Goal: Communication & Community: Answer question/provide support

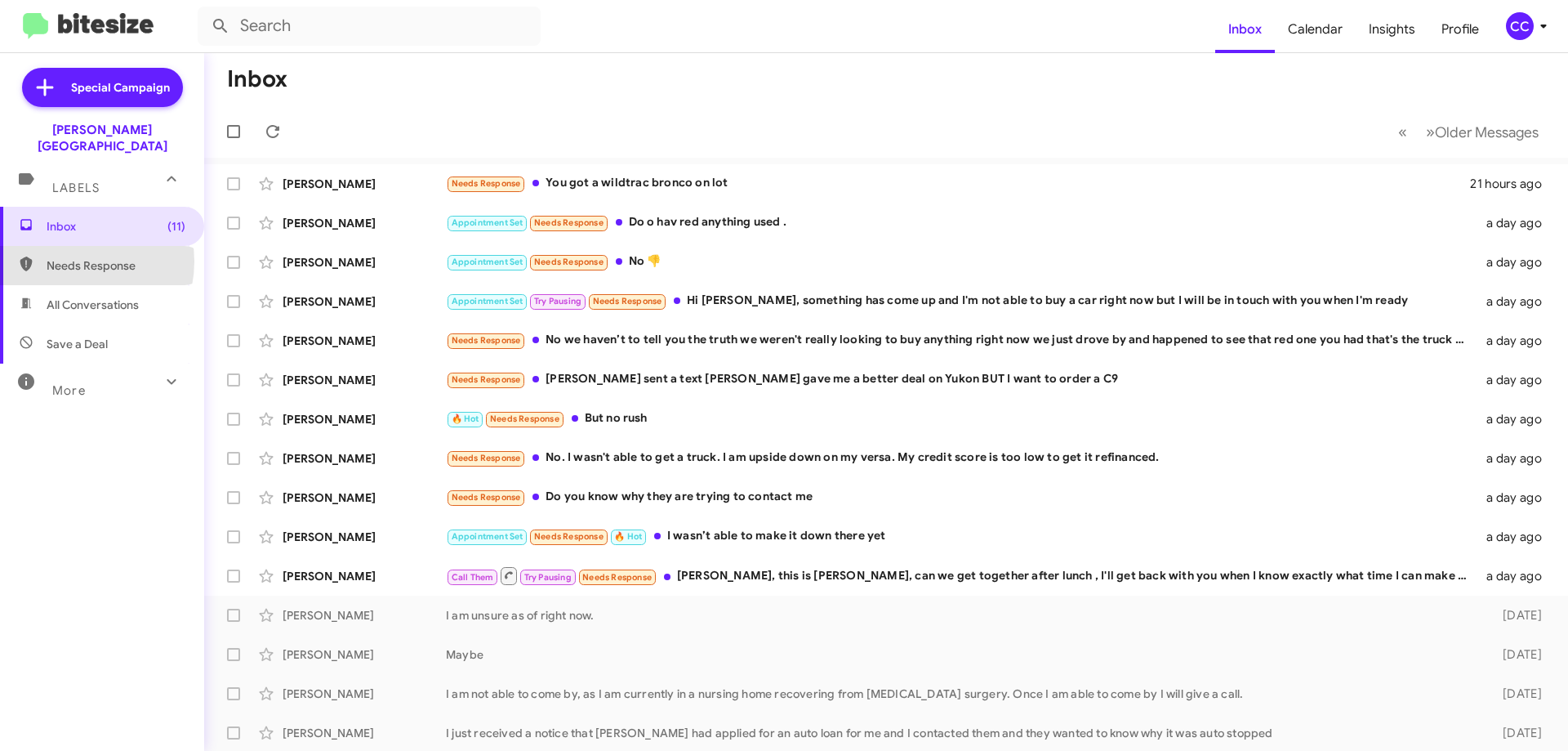
click at [70, 257] on span "Needs Response" at bounding box center [116, 265] width 139 height 17
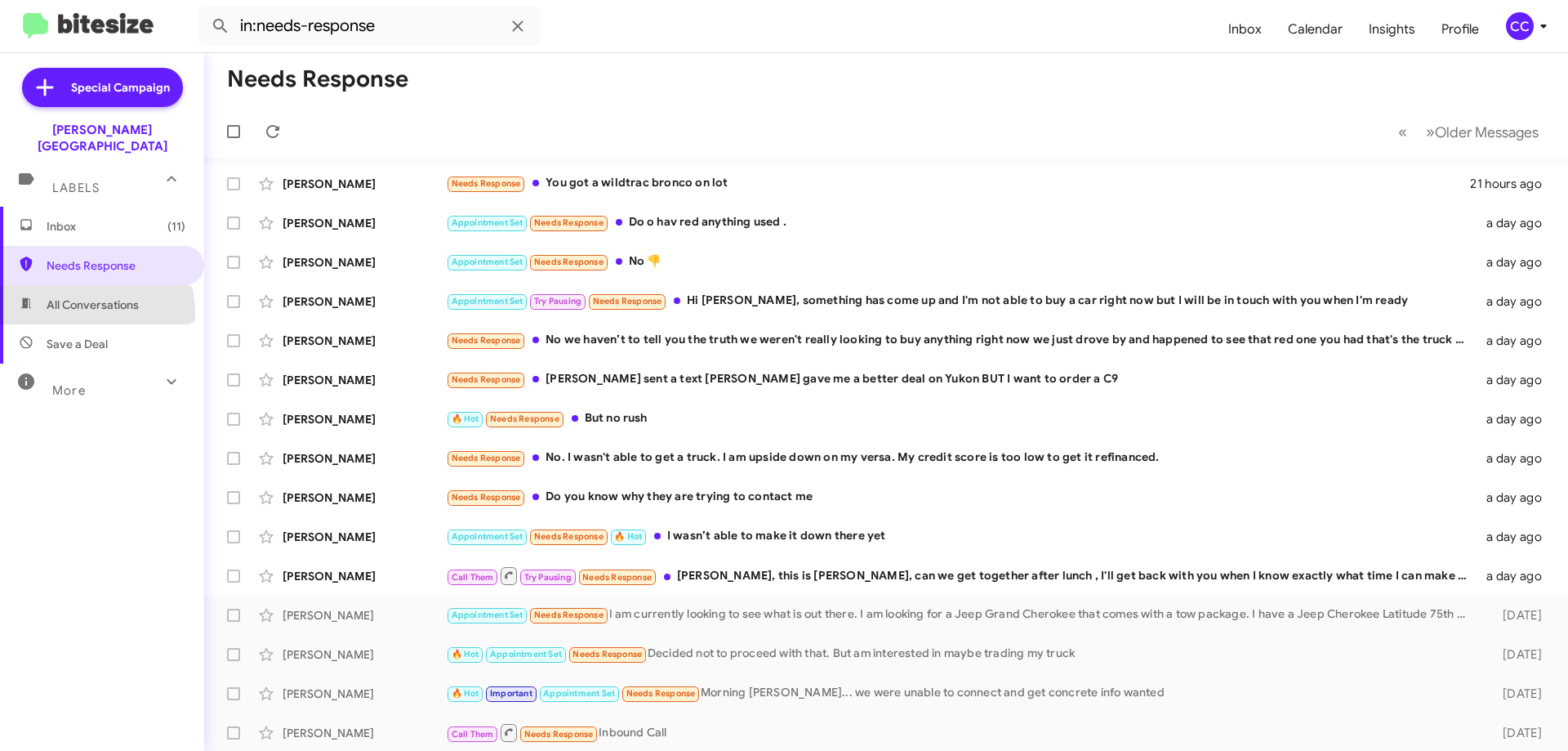
click at [75, 296] on span "All Conversations" at bounding box center [102, 304] width 204 height 39
type input "in:all-conversations"
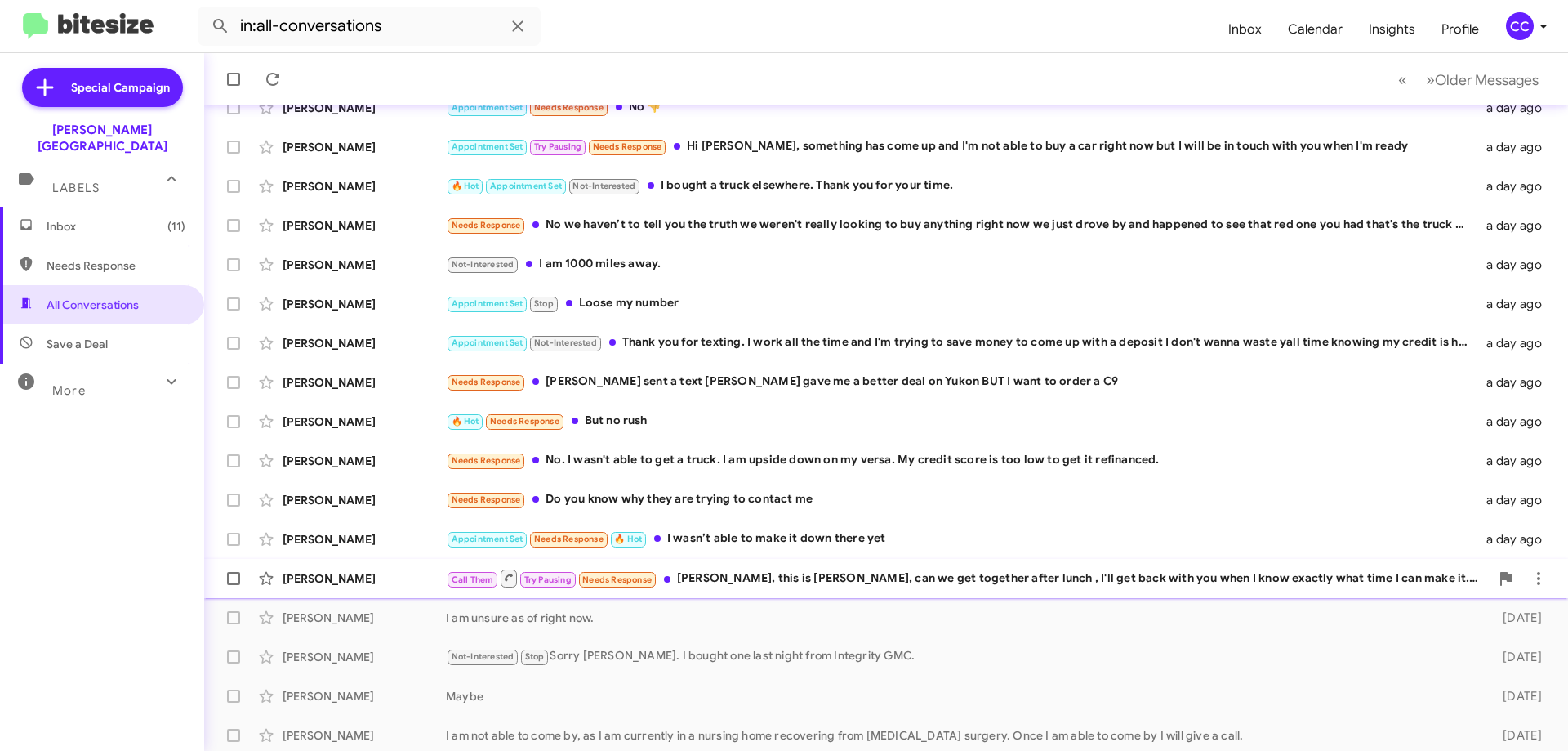
scroll to position [197, 0]
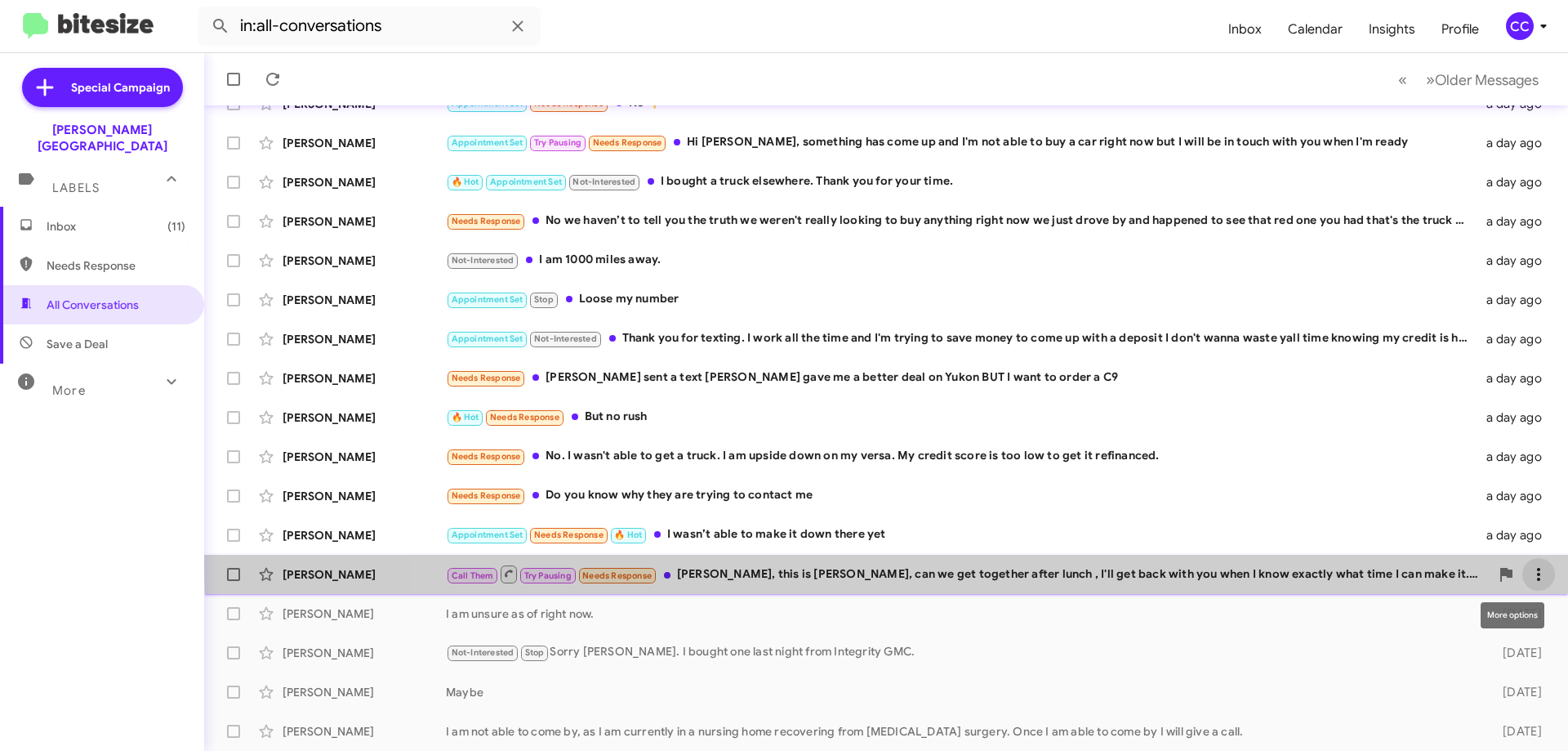
click at [1529, 566] on icon at bounding box center [1539, 574] width 19 height 19
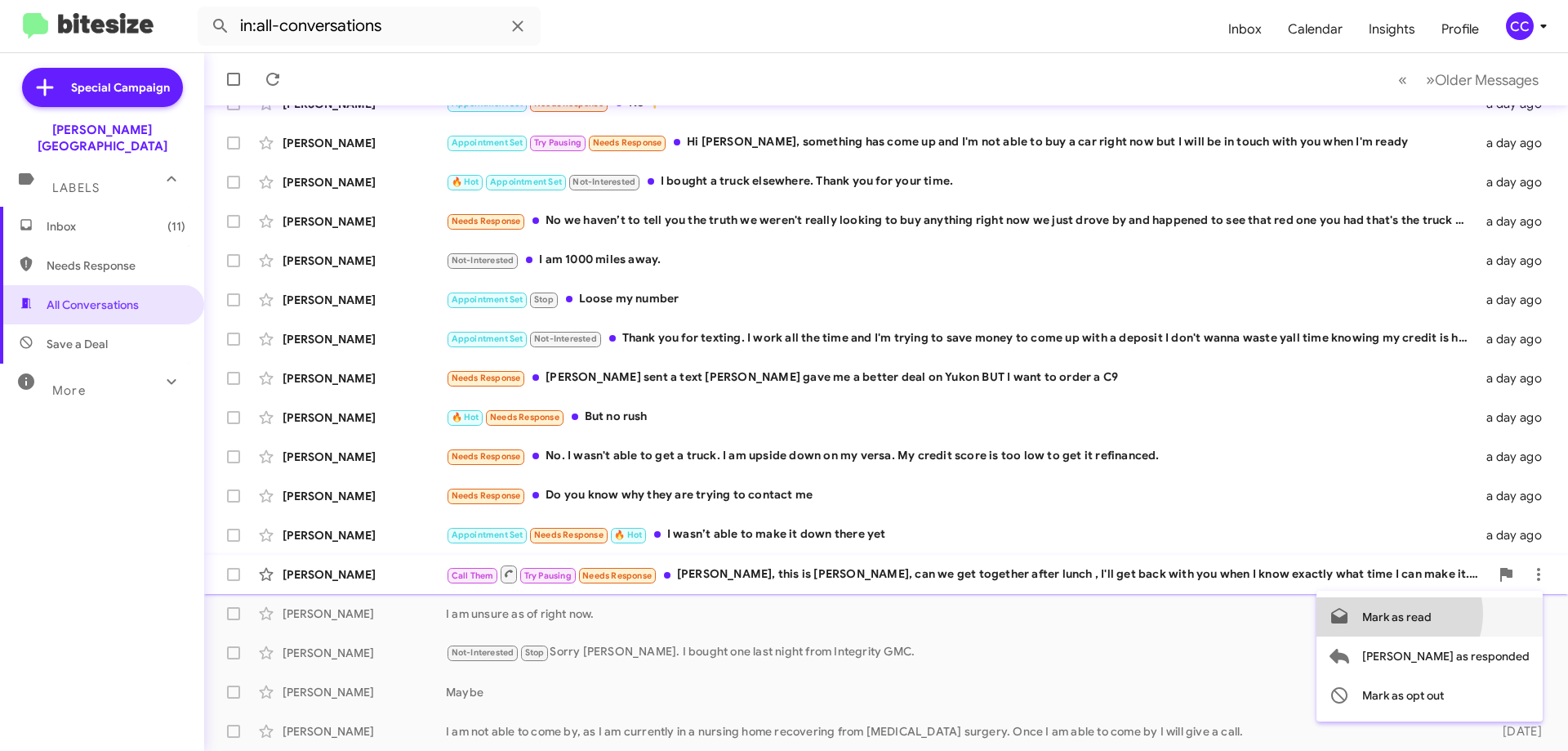
click at [1432, 613] on span "Mark as read" at bounding box center [1397, 616] width 70 height 39
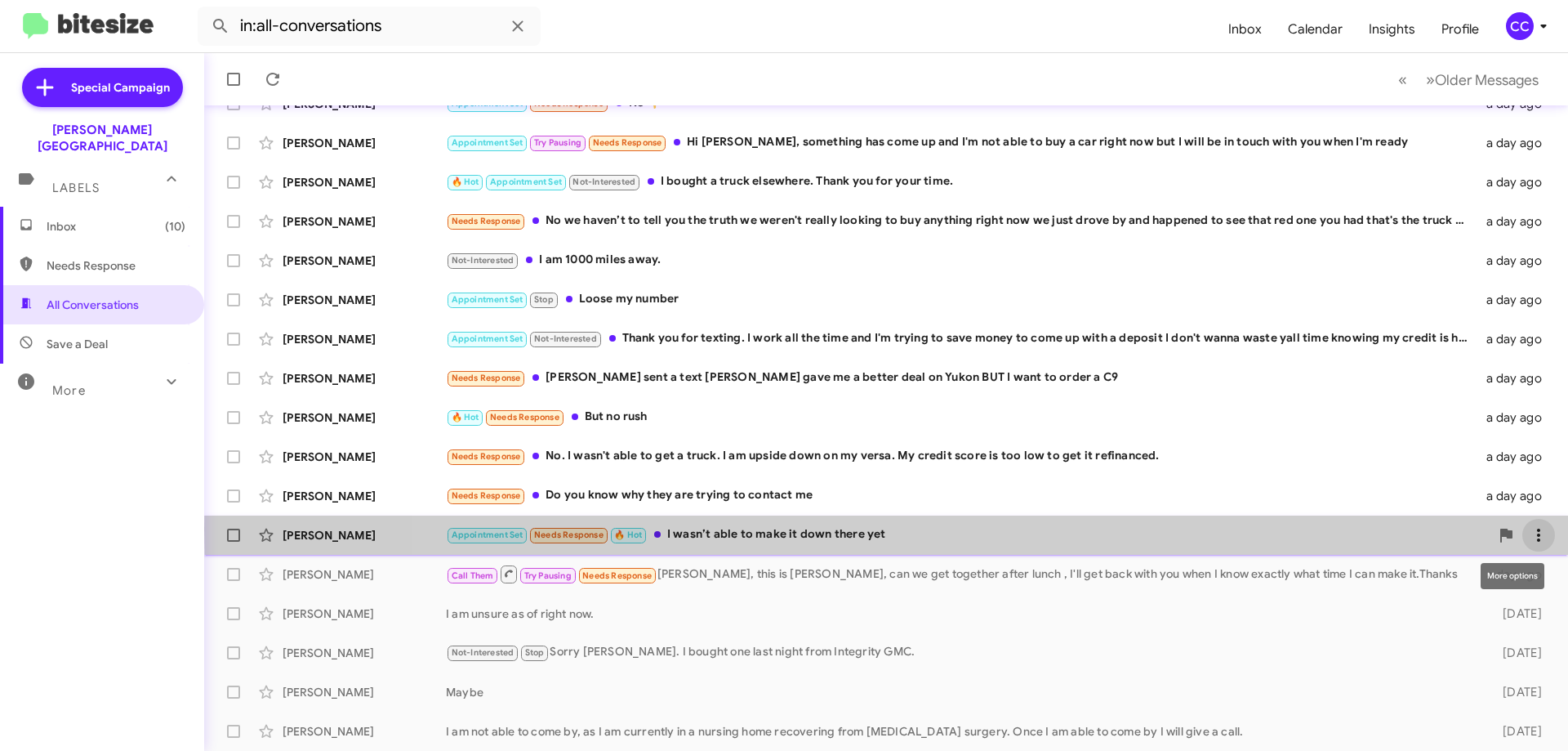
click at [1537, 530] on icon at bounding box center [1539, 535] width 4 height 13
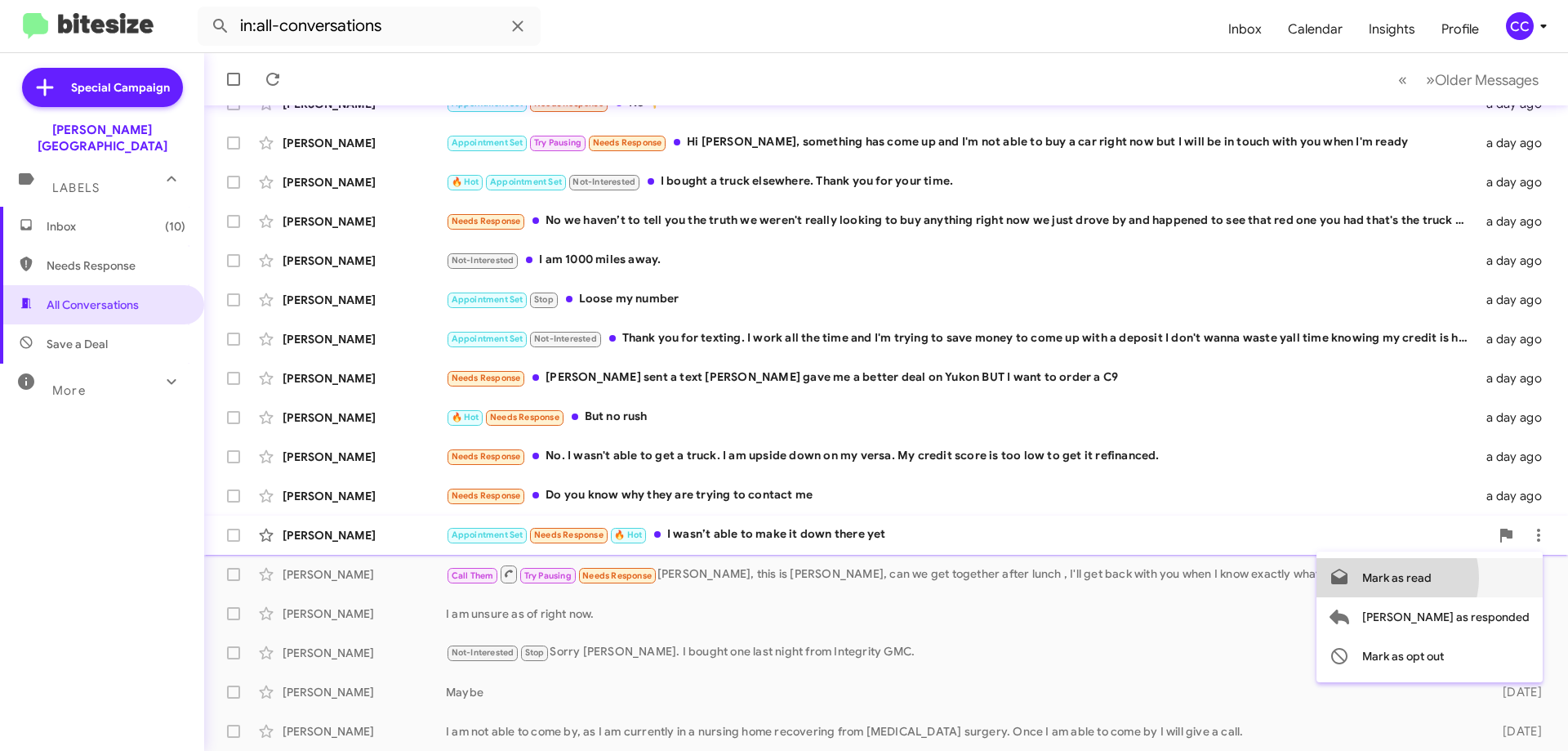
click at [1432, 577] on span "Mark as read" at bounding box center [1397, 577] width 70 height 39
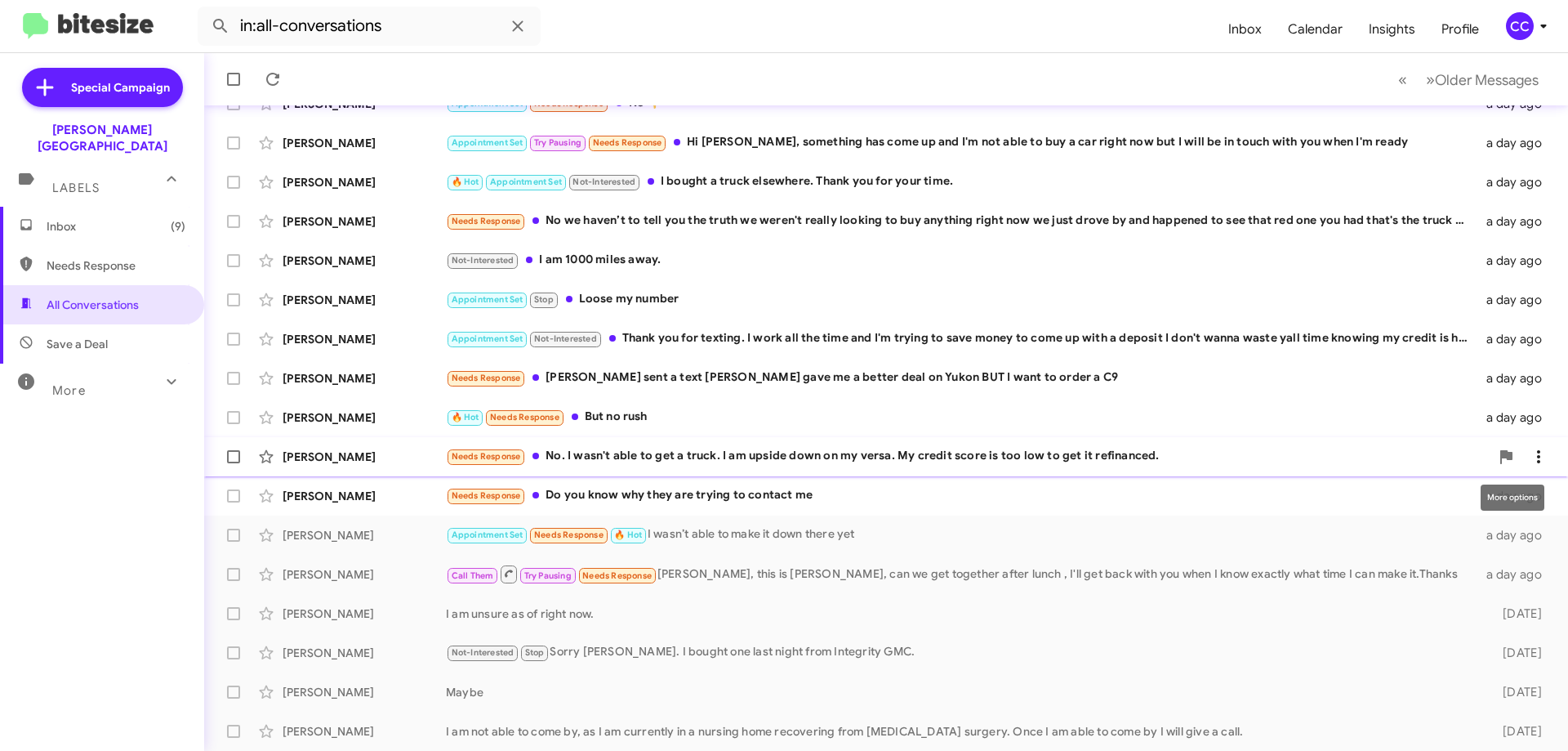
click at [1529, 454] on icon at bounding box center [1539, 457] width 19 height 19
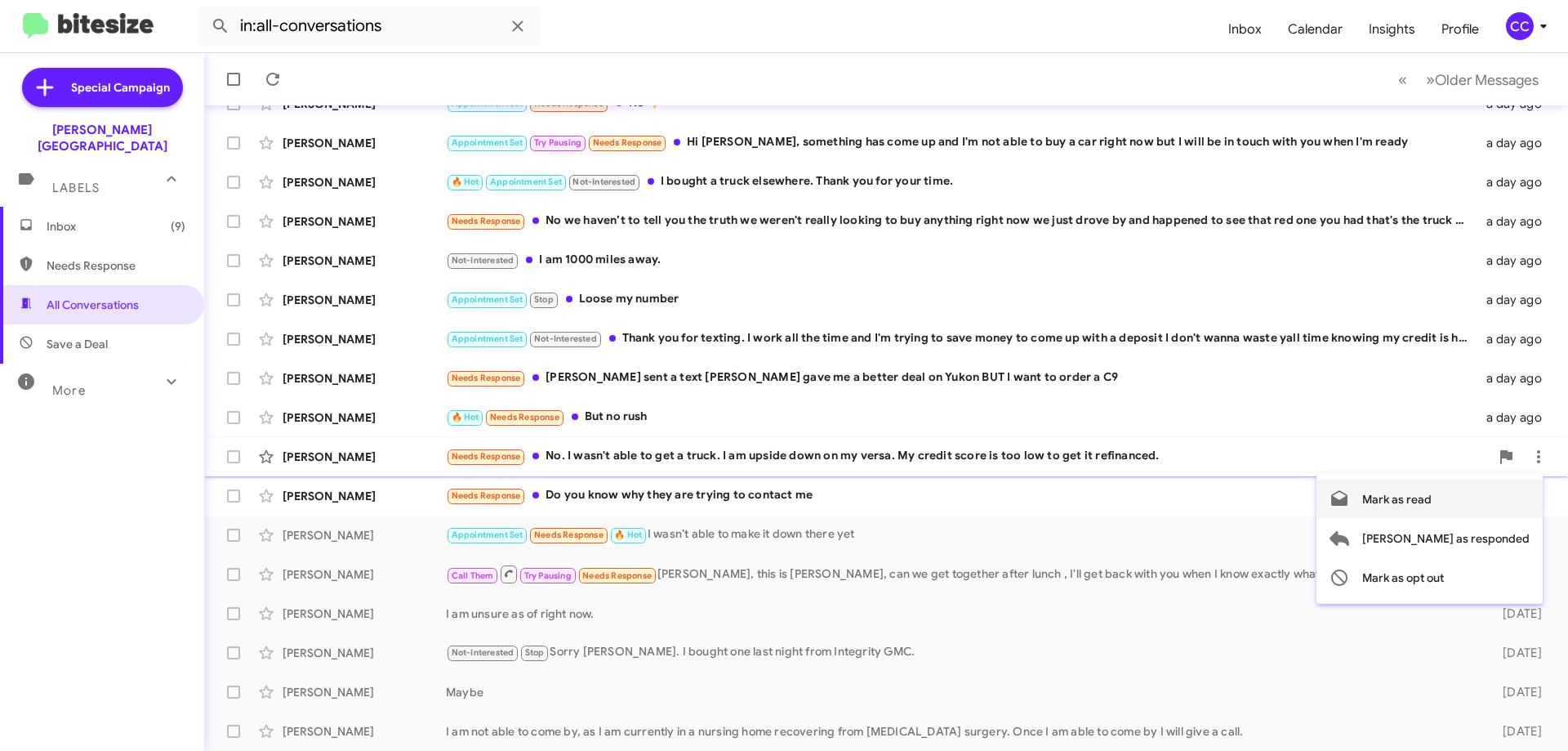
click at [1432, 496] on span "Mark as read" at bounding box center [1397, 499] width 70 height 39
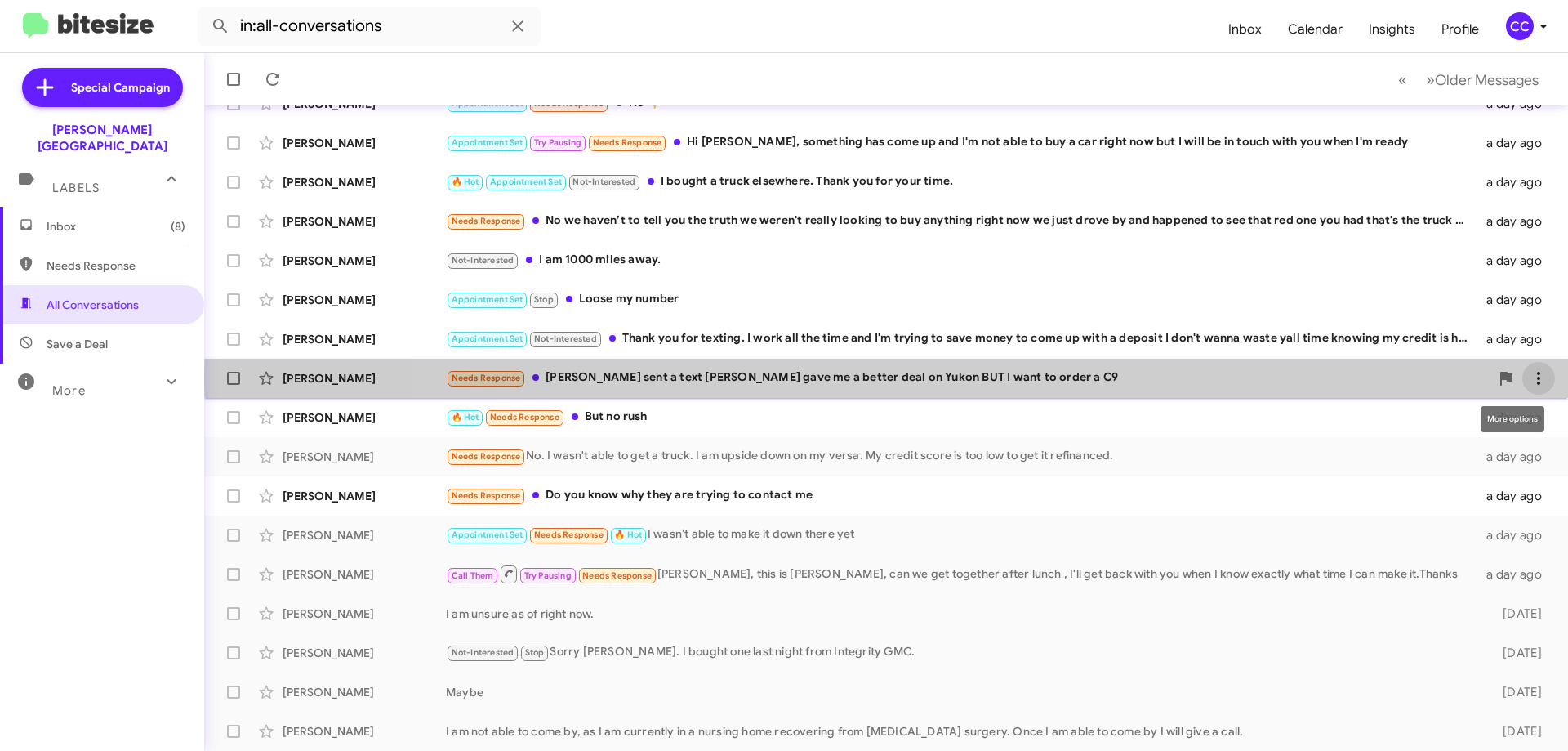
click at [1534, 379] on icon at bounding box center [1539, 378] width 19 height 19
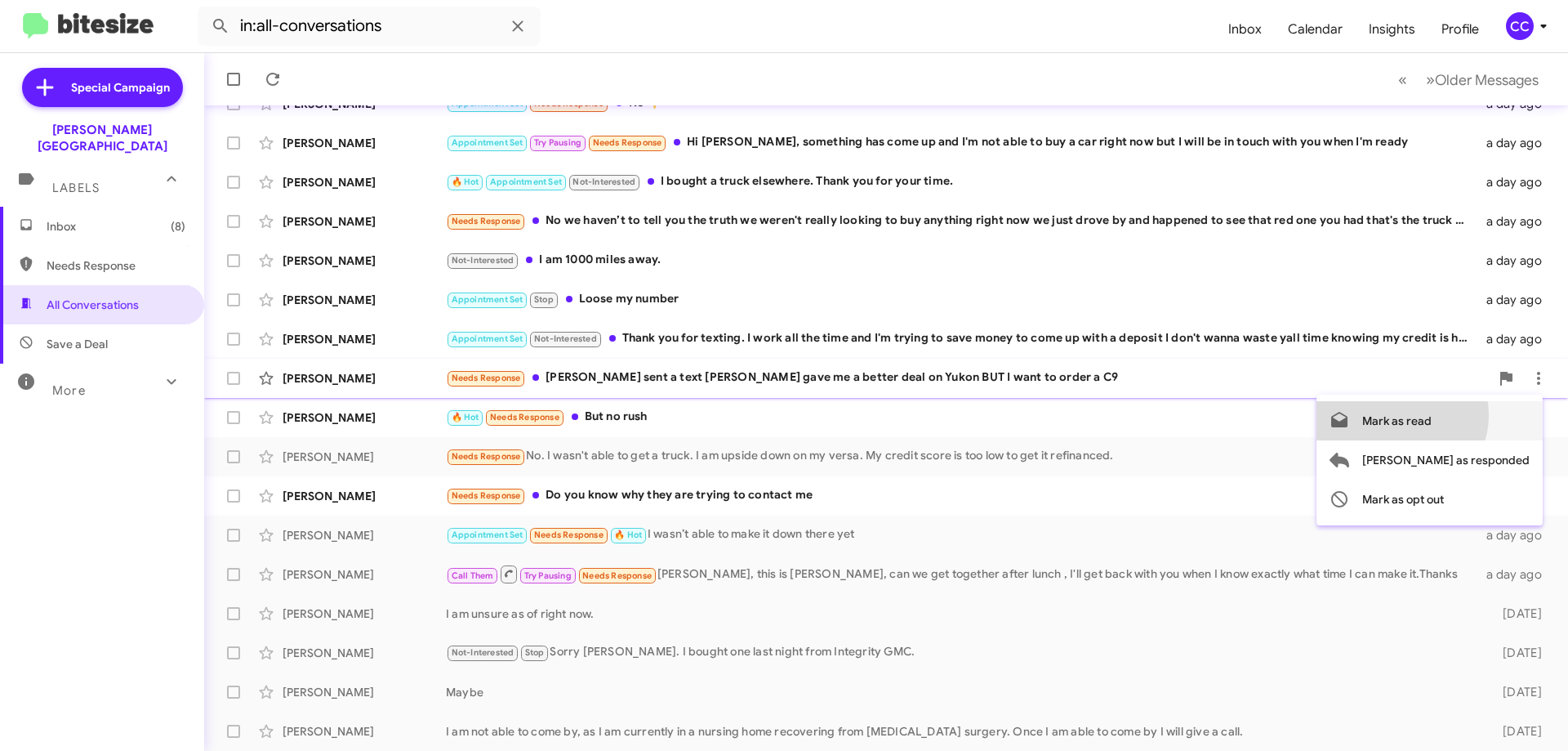
click at [1432, 415] on span "Mark as read" at bounding box center [1397, 420] width 70 height 39
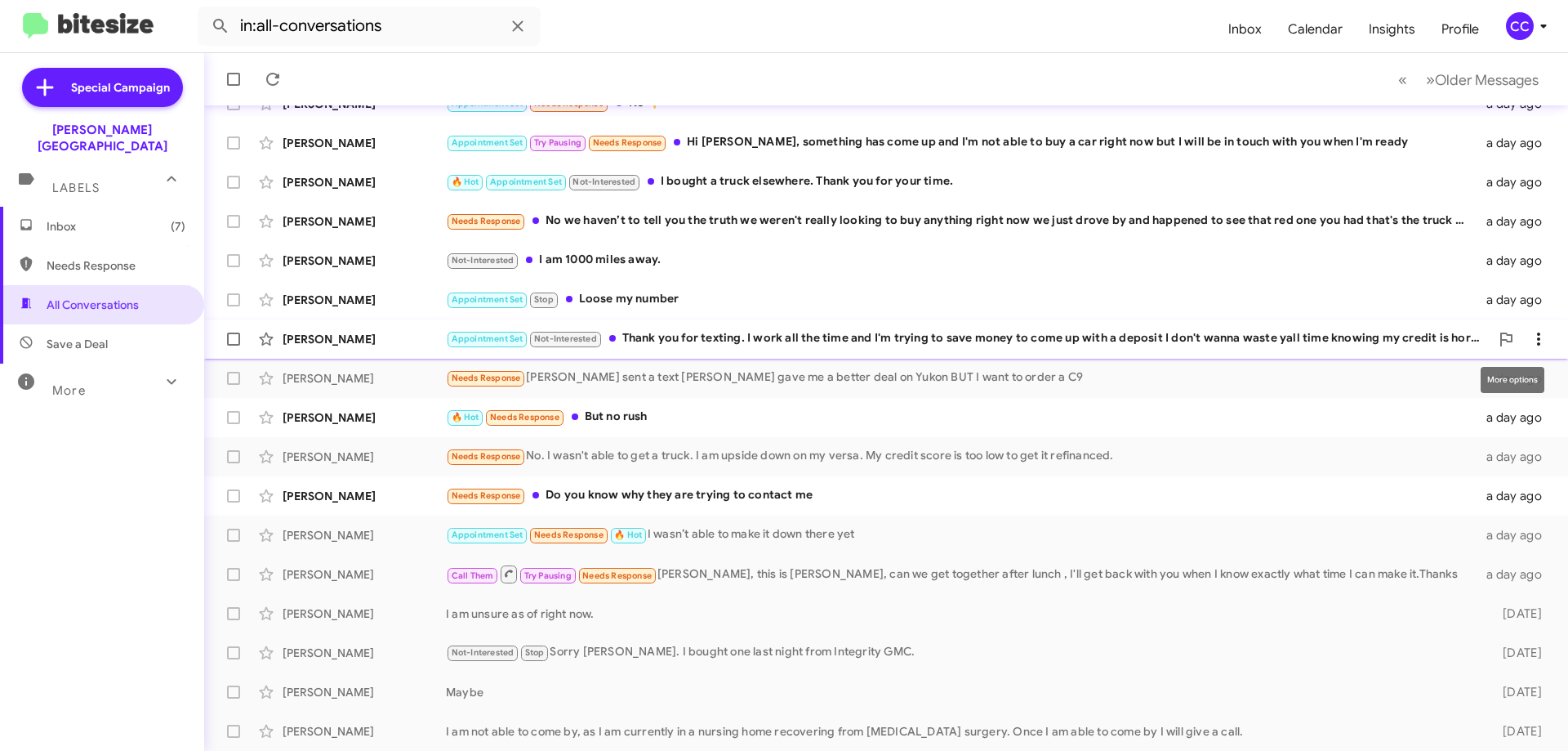
click at [1530, 334] on icon at bounding box center [1539, 338] width 19 height 19
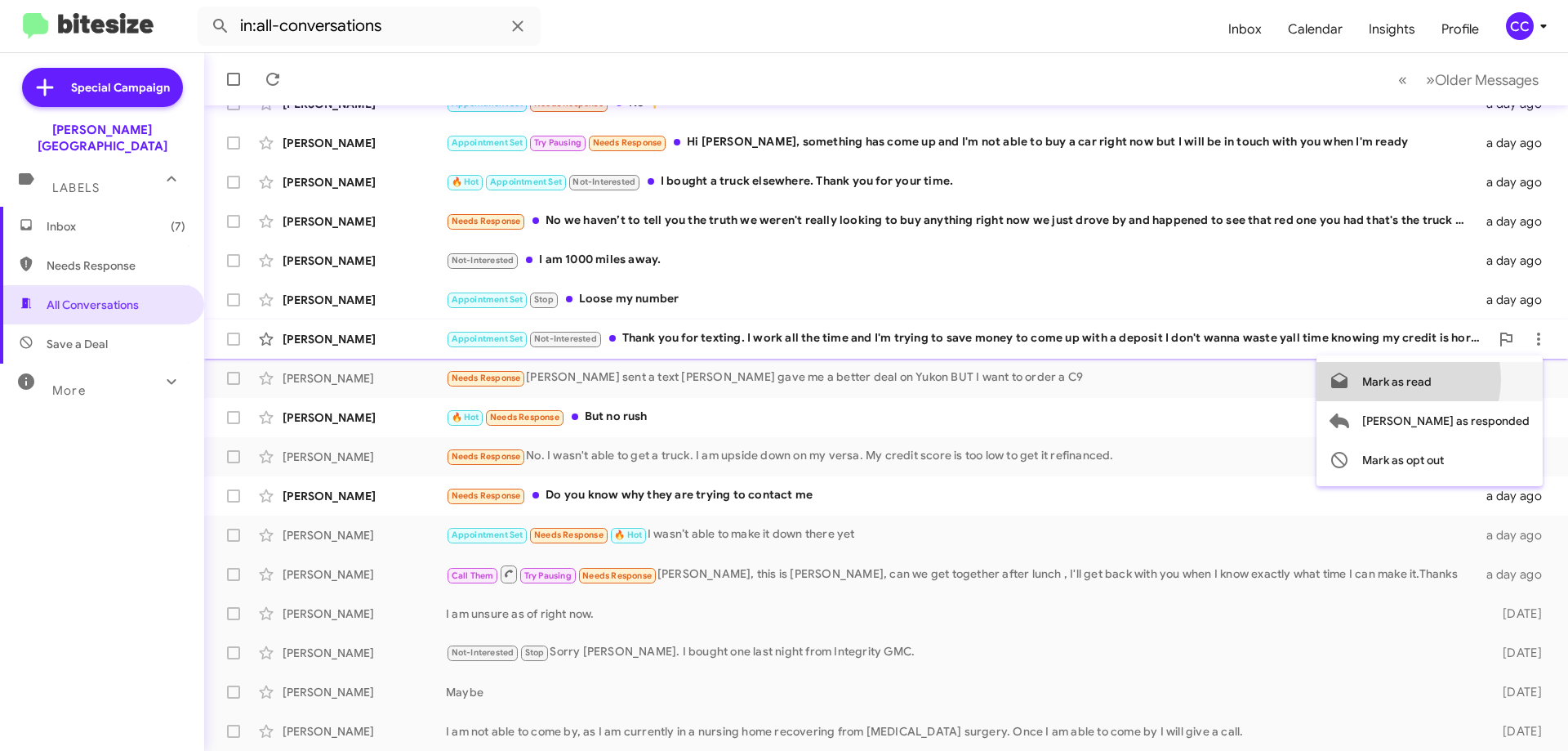
click at [1432, 379] on span "Mark as read" at bounding box center [1397, 382] width 70 height 39
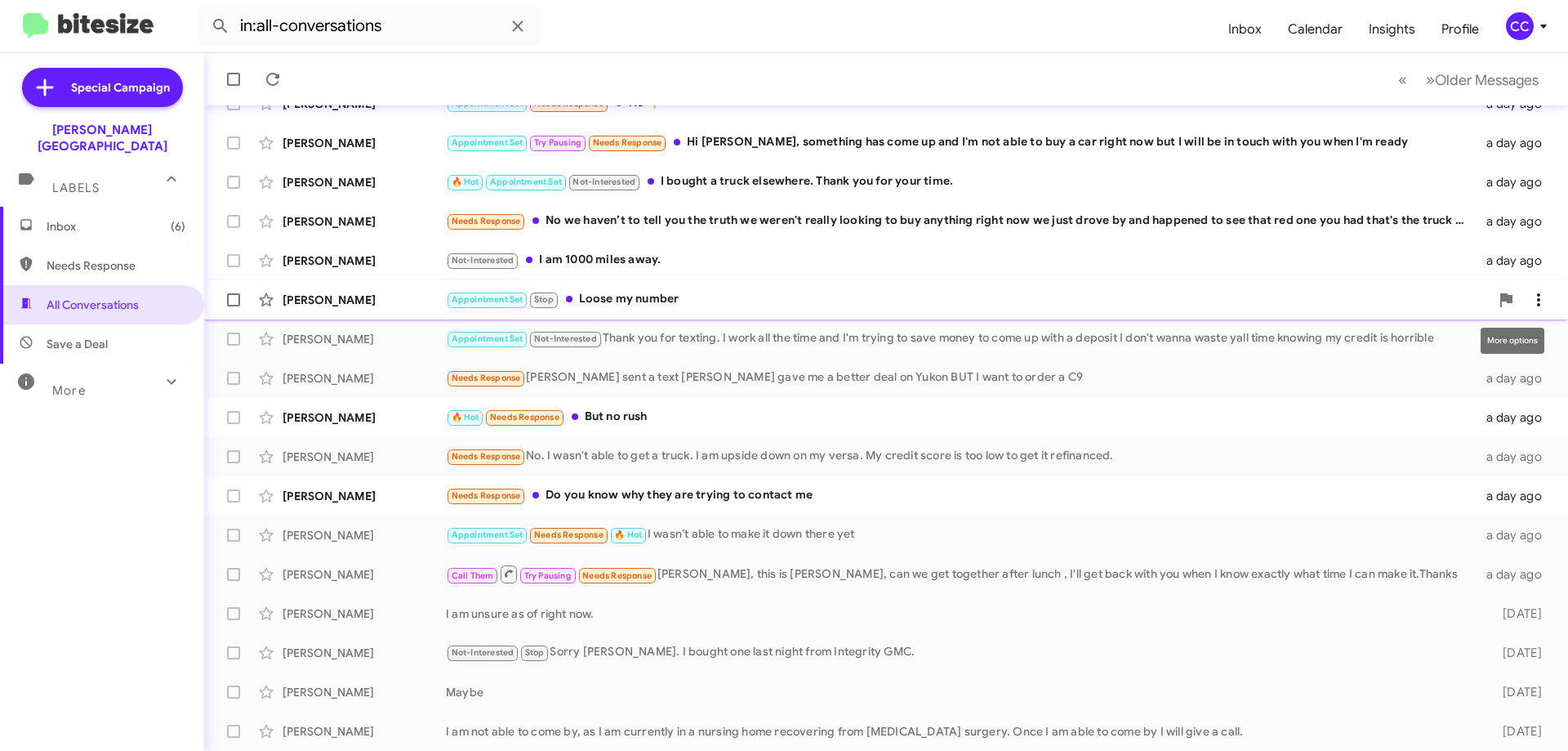
click at [1534, 296] on icon at bounding box center [1539, 300] width 19 height 19
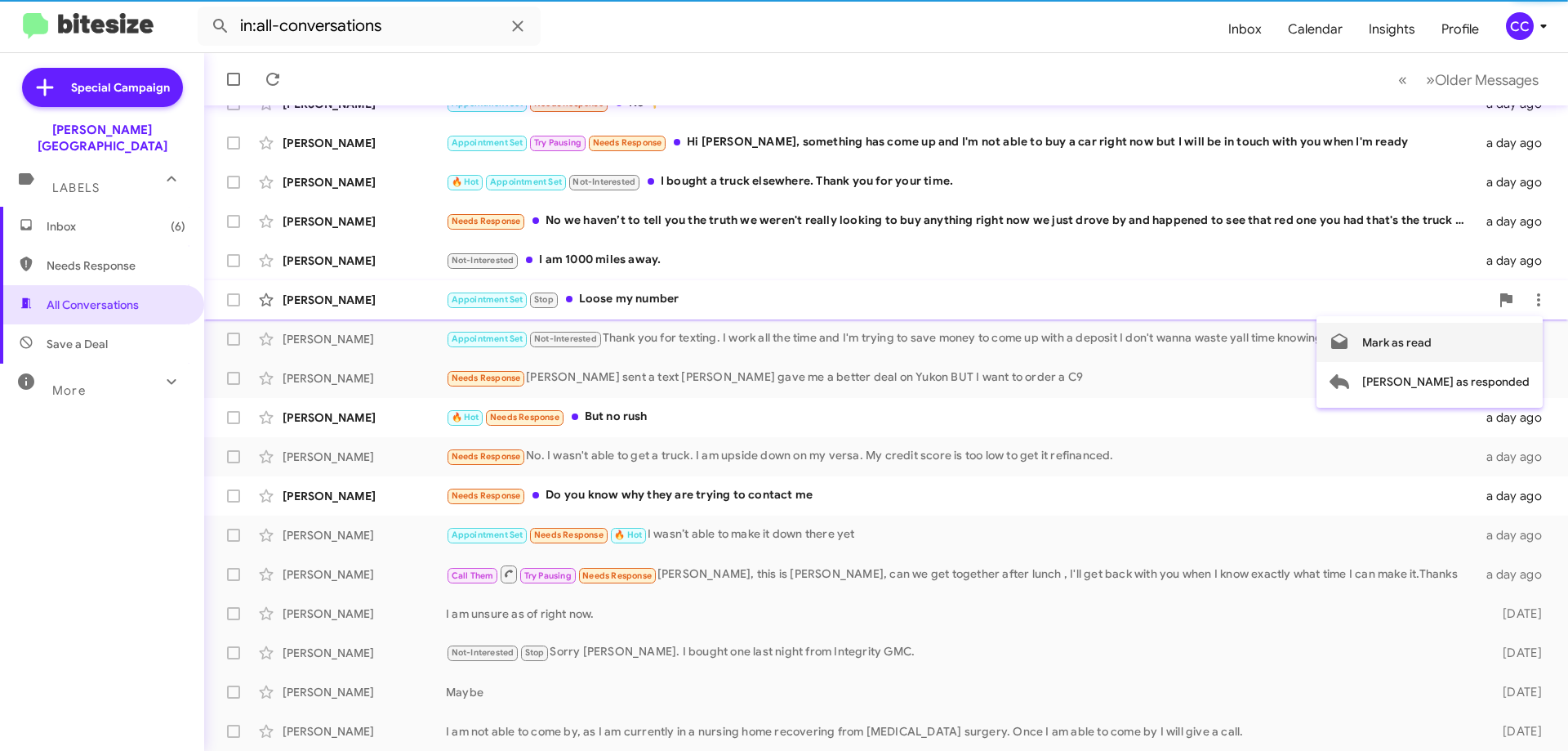
click at [1432, 344] on span "Mark as read" at bounding box center [1397, 342] width 70 height 39
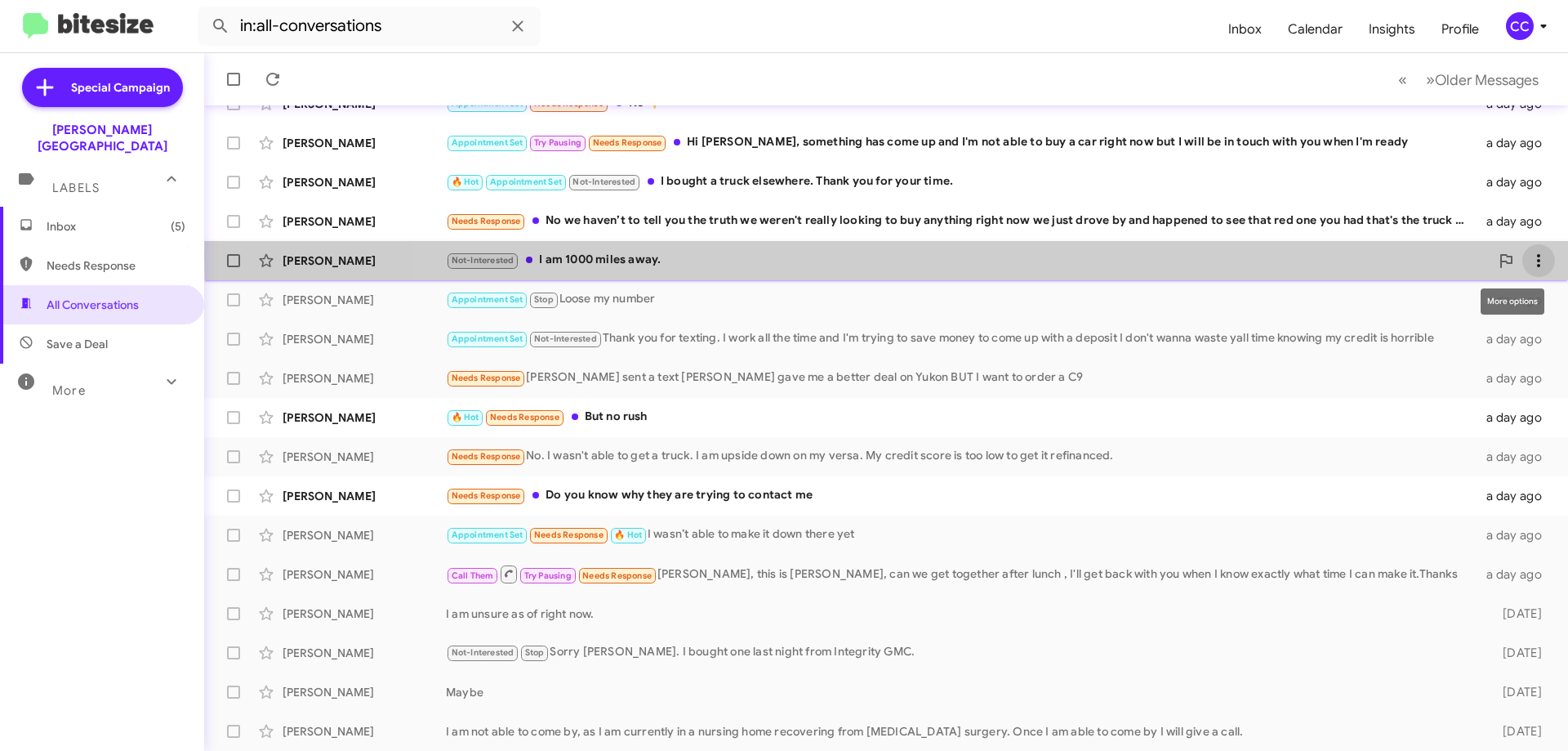
click at [1532, 256] on icon at bounding box center [1539, 261] width 19 height 19
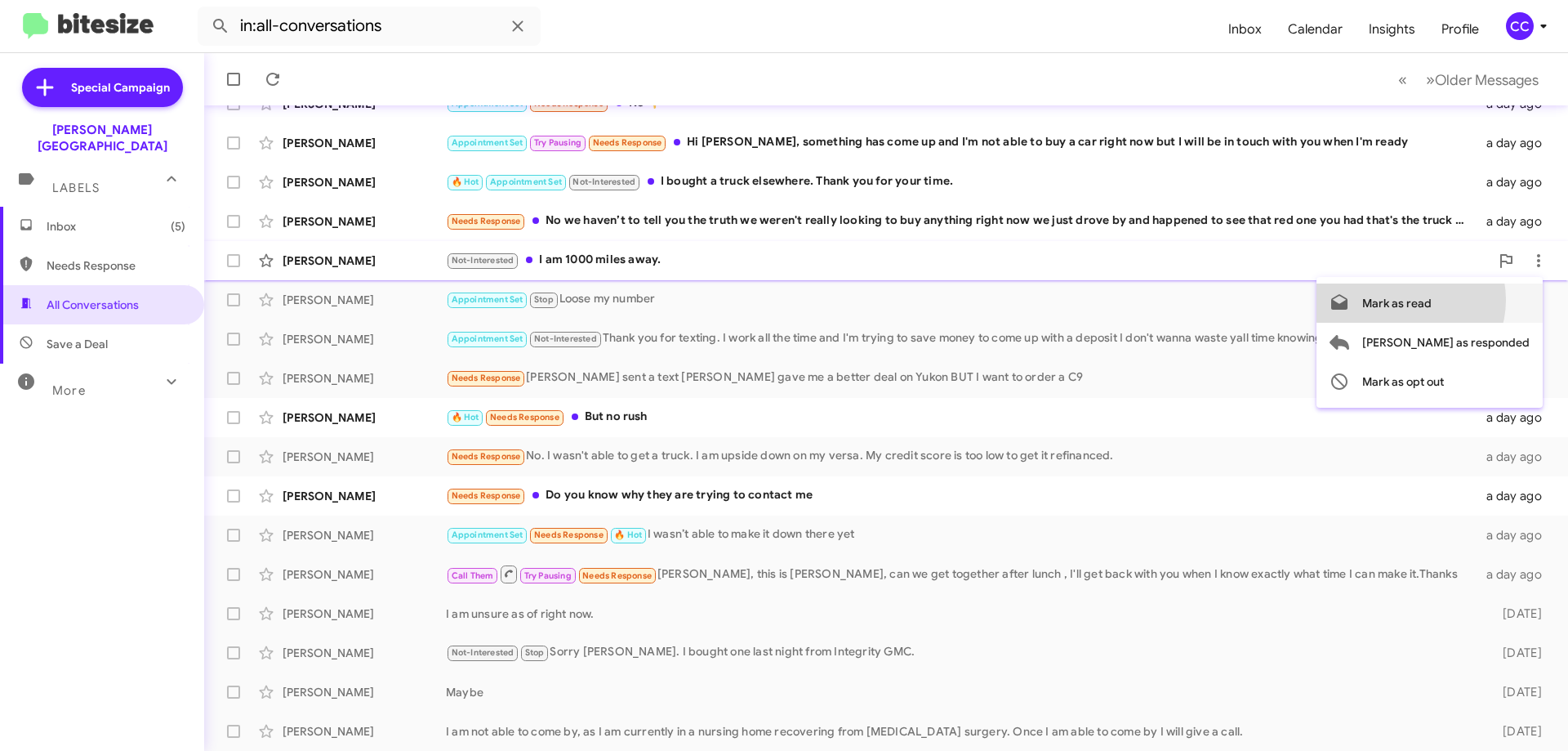
click at [1432, 300] on span "Mark as read" at bounding box center [1397, 303] width 70 height 39
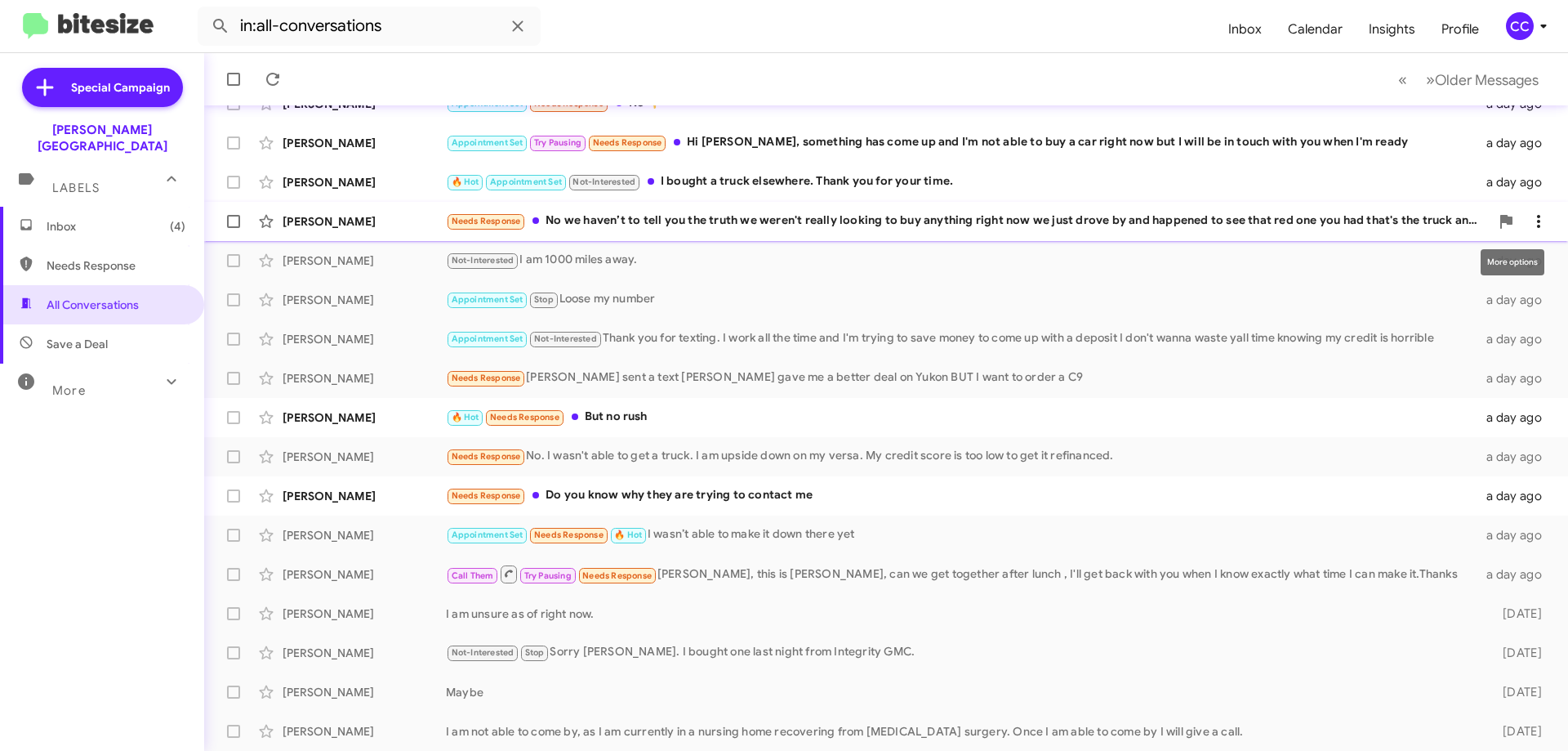
click at [1529, 219] on icon at bounding box center [1539, 221] width 19 height 19
click at [1432, 270] on span "Mark as read" at bounding box center [1397, 264] width 70 height 39
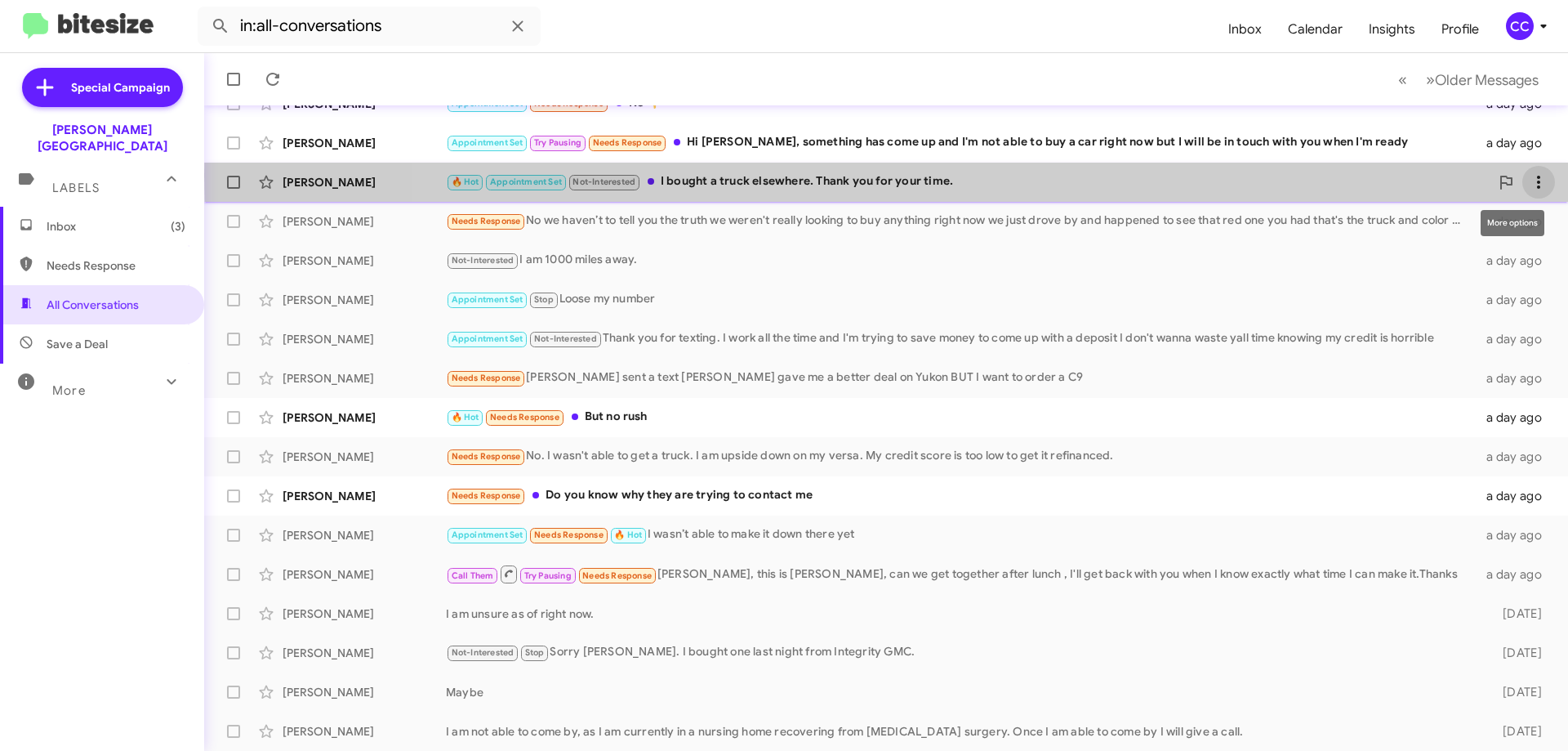
click at [1529, 175] on icon at bounding box center [1539, 182] width 19 height 19
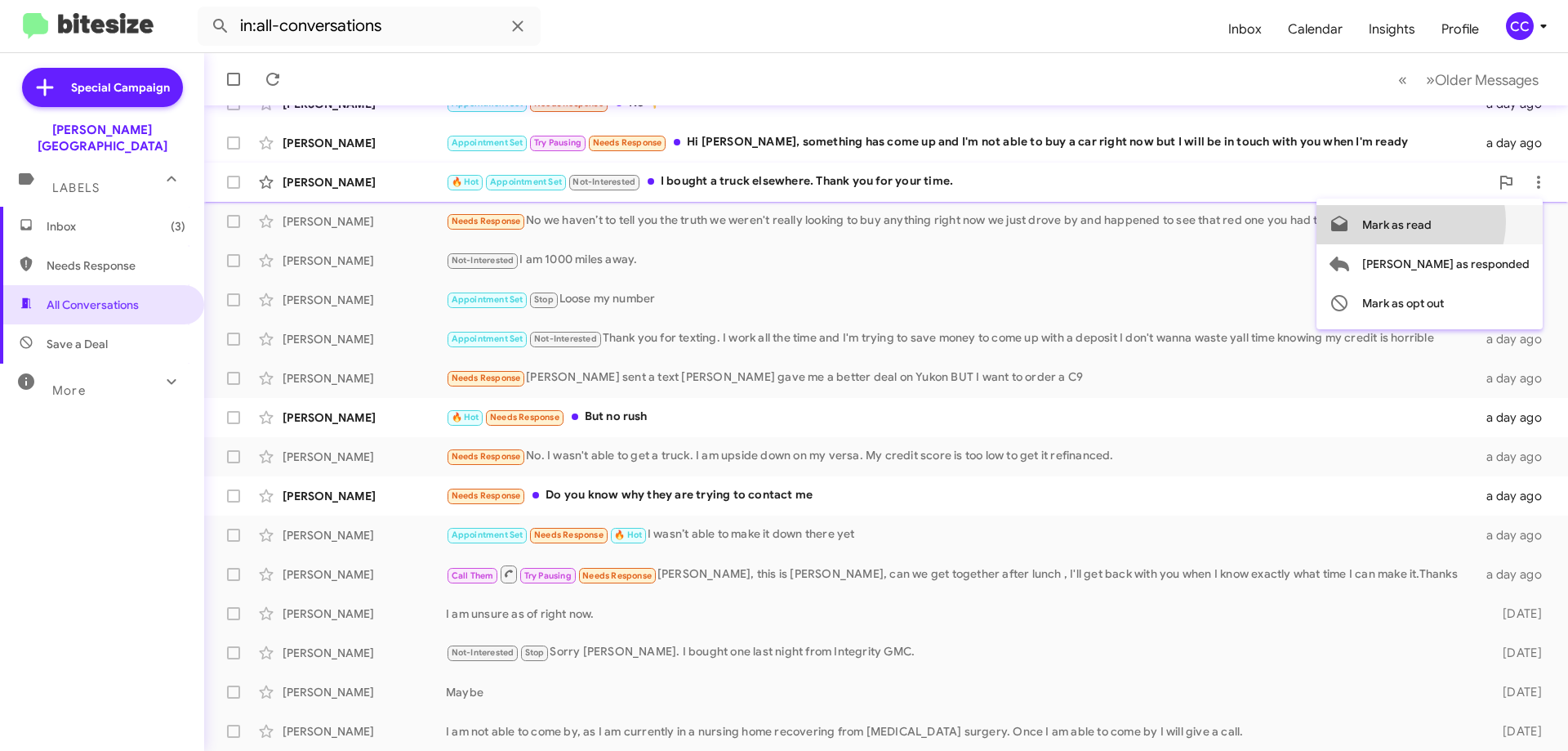
click at [1432, 221] on span "Mark as read" at bounding box center [1397, 225] width 70 height 39
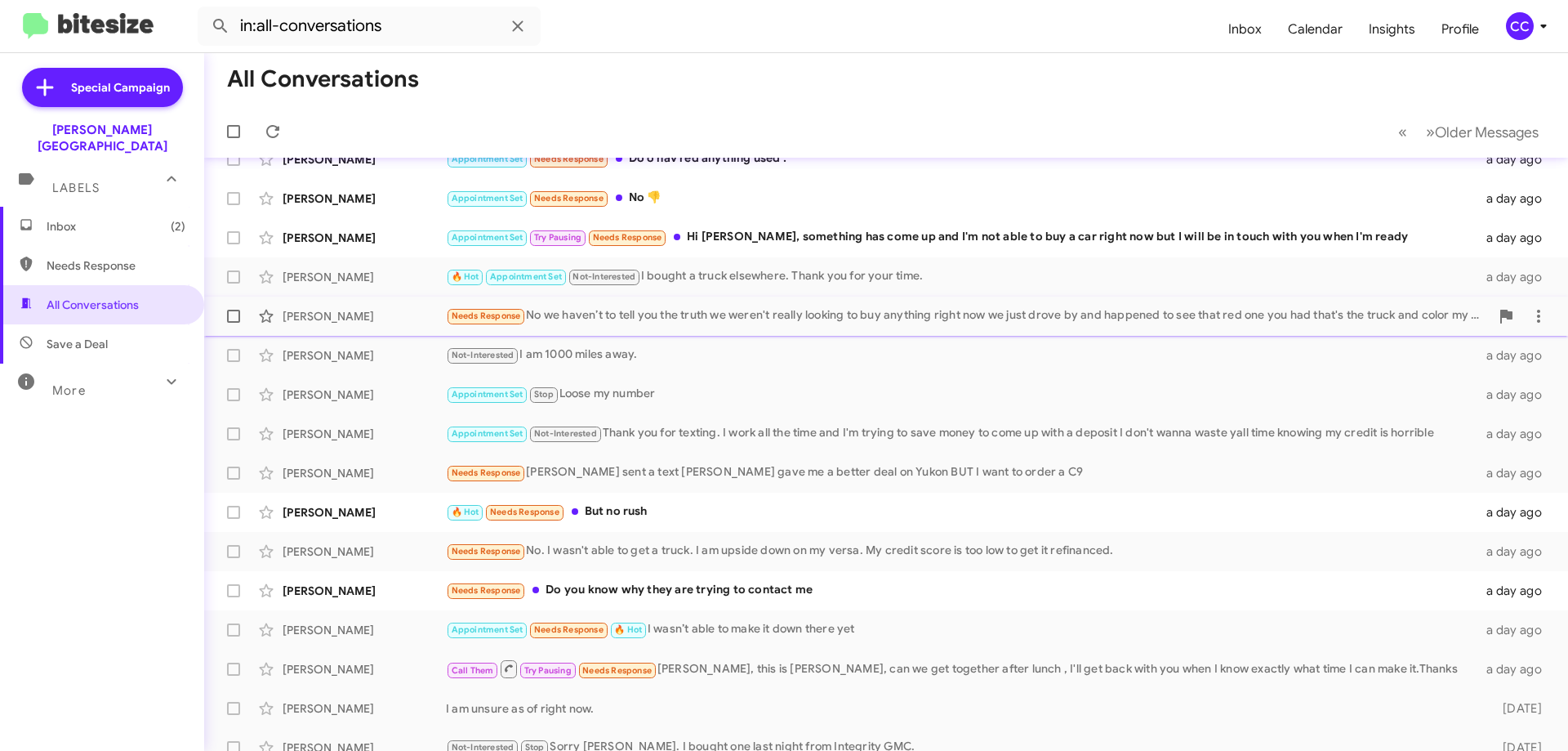
scroll to position [34, 0]
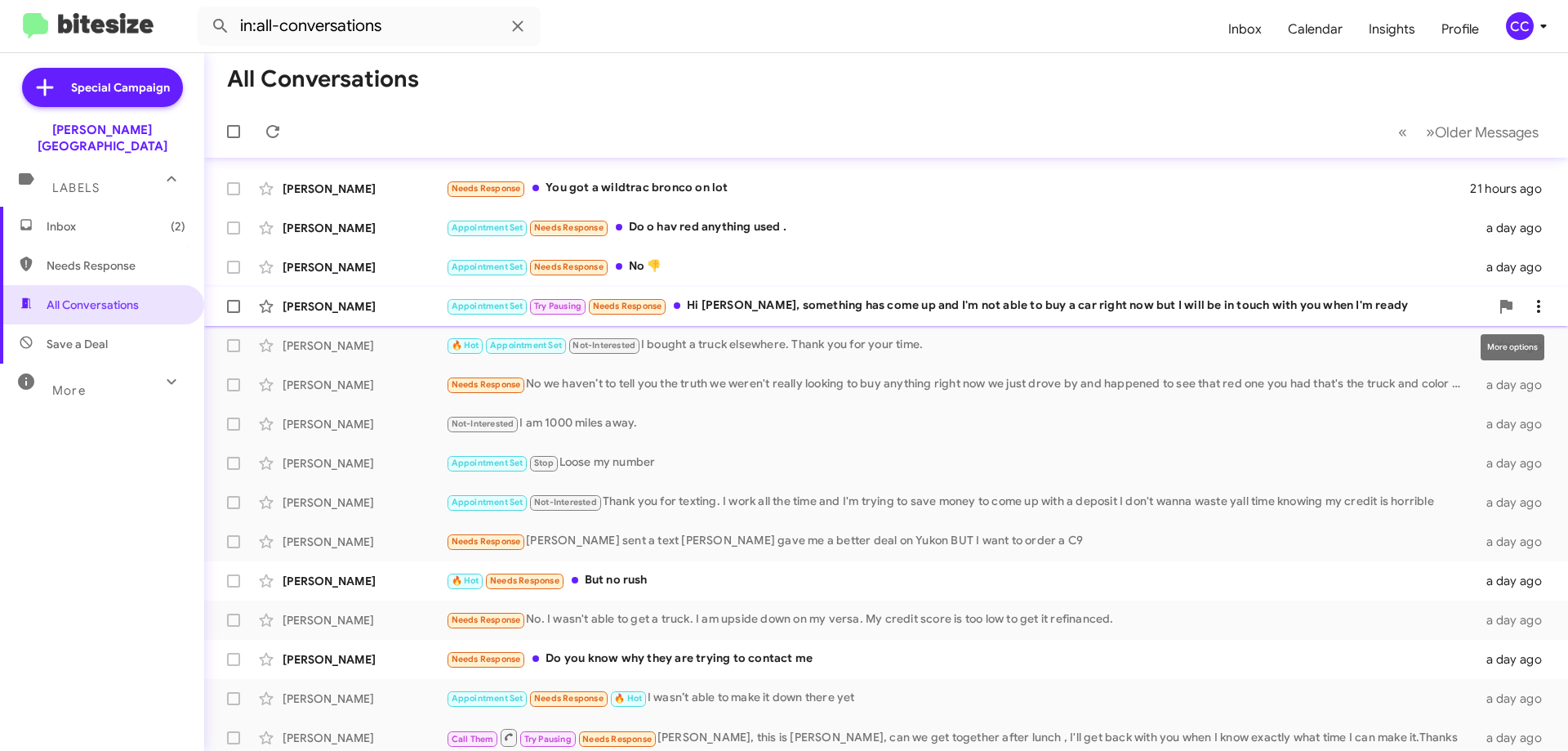
click at [1529, 294] on button at bounding box center [1538, 306] width 33 height 33
click at [1432, 346] on span "Mark as read" at bounding box center [1397, 348] width 70 height 39
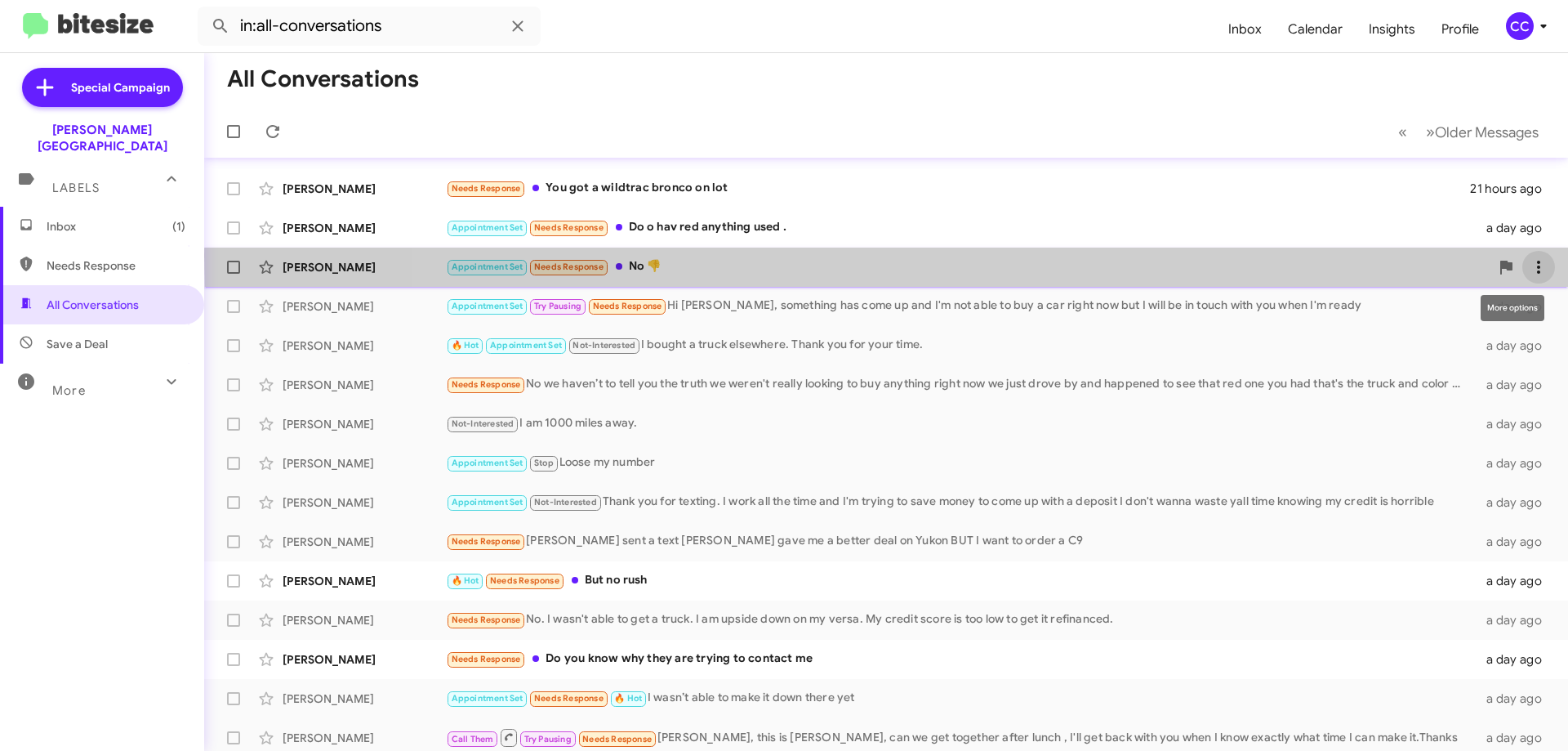
click at [1525, 256] on button at bounding box center [1538, 267] width 33 height 33
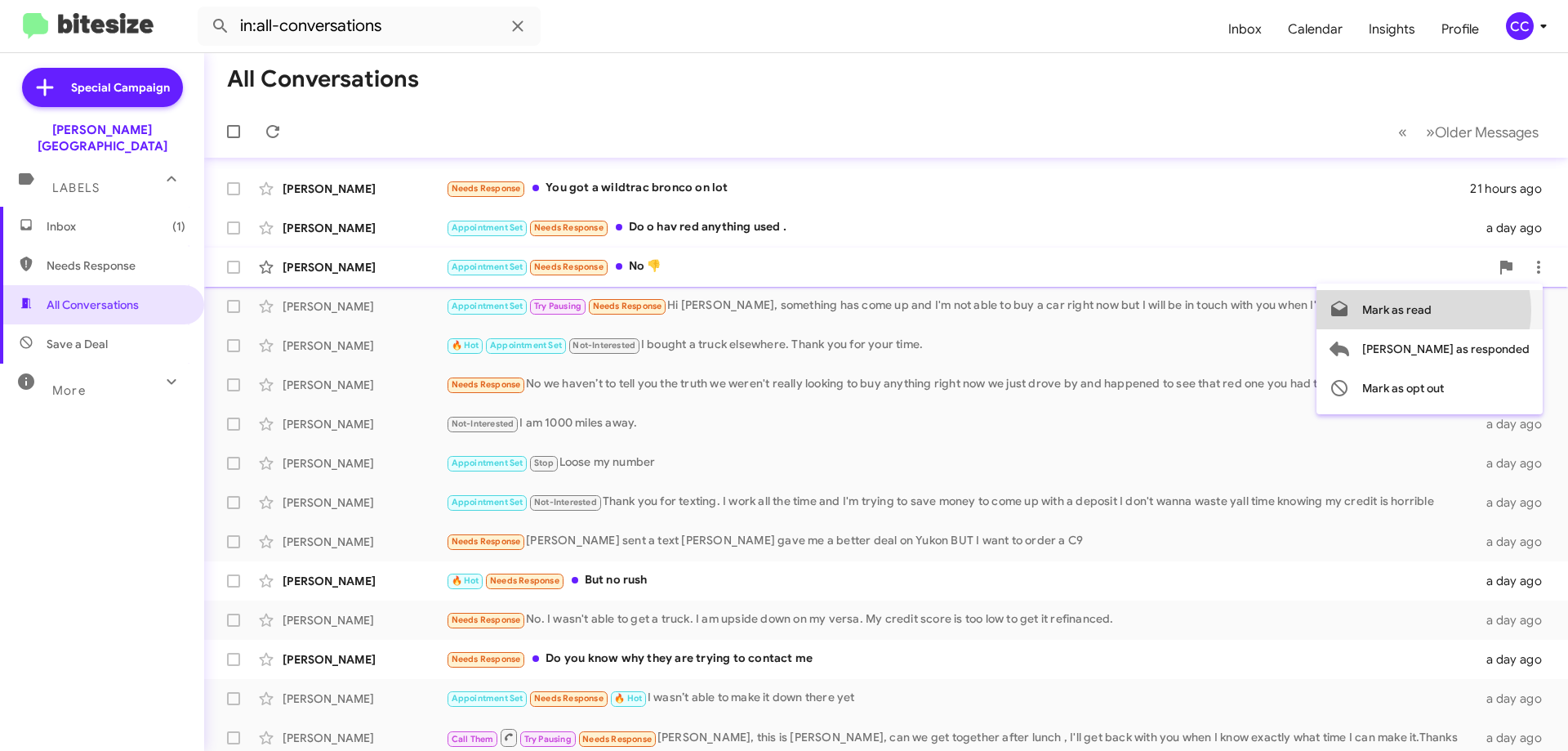
click at [1432, 310] on span "Mark as read" at bounding box center [1397, 309] width 70 height 39
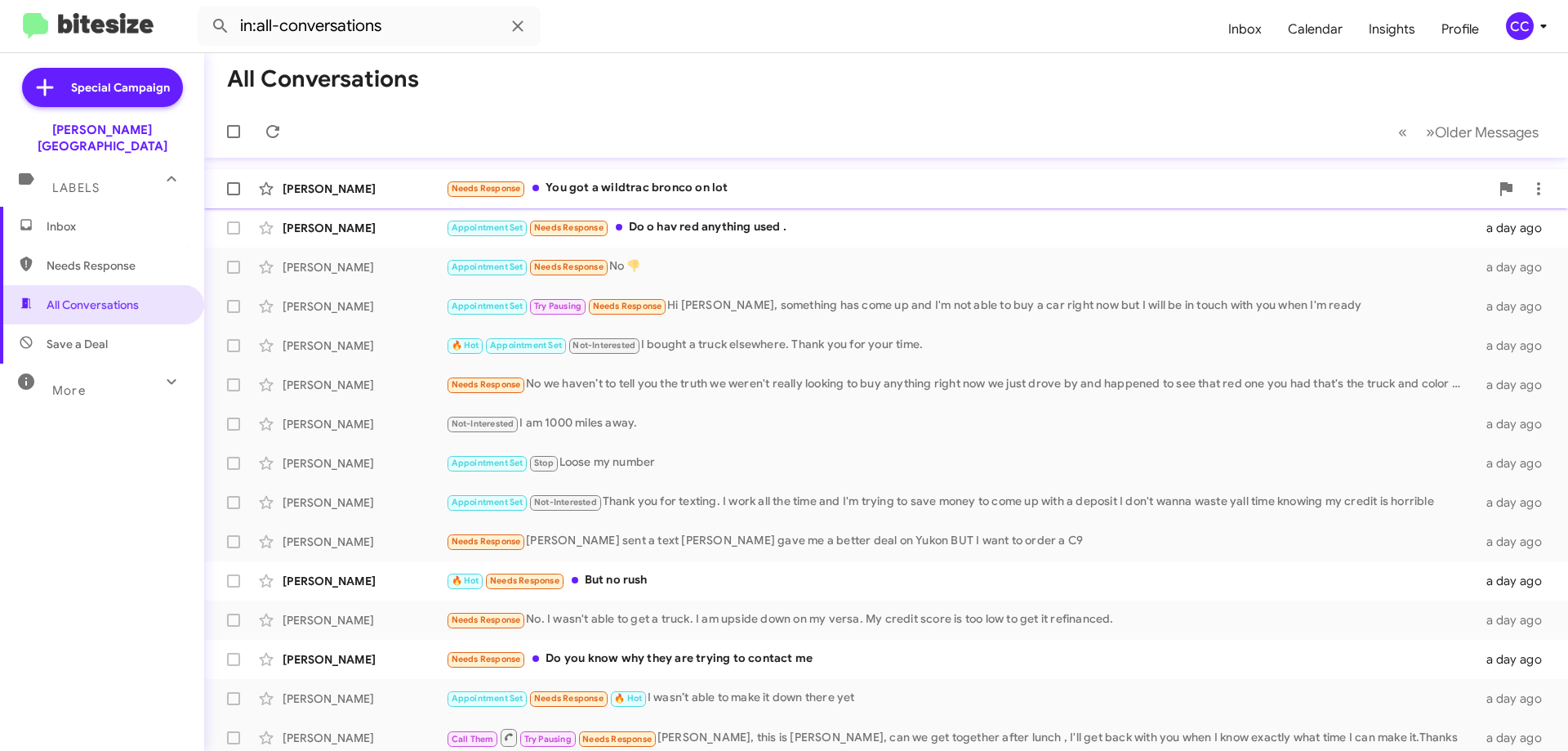
scroll to position [0, 0]
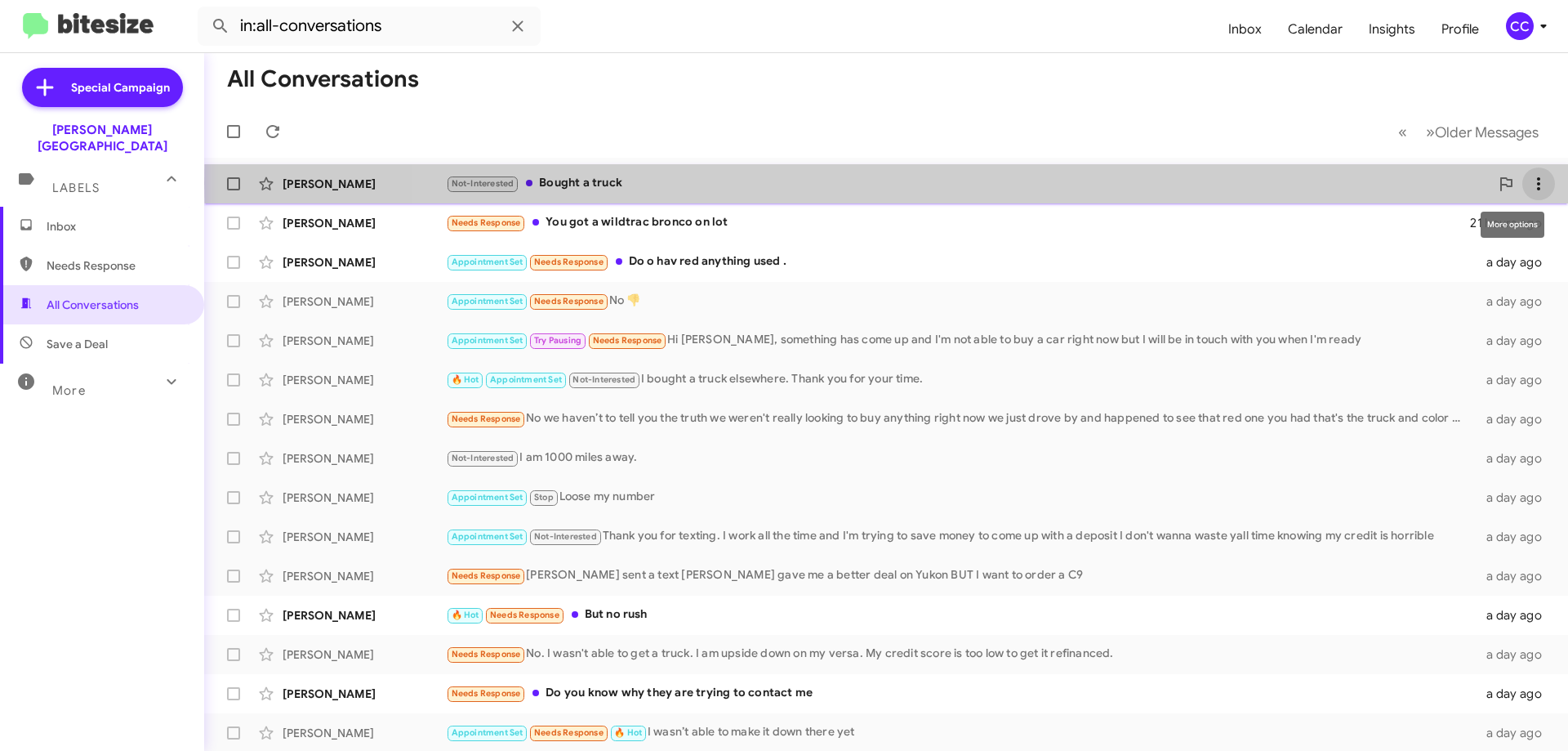
click at [1537, 183] on icon at bounding box center [1539, 183] width 4 height 13
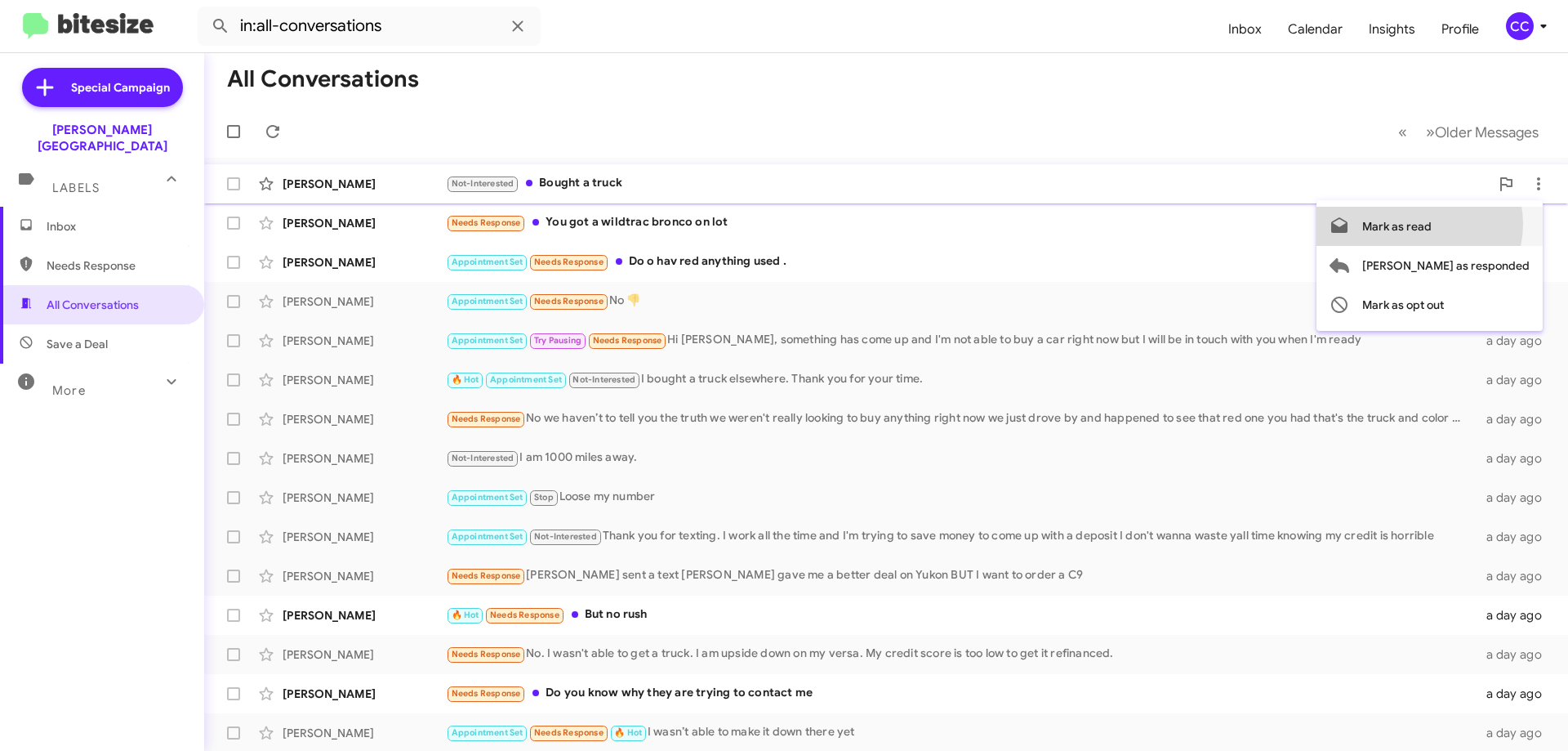
click at [1432, 224] on span "Mark as read" at bounding box center [1397, 226] width 70 height 39
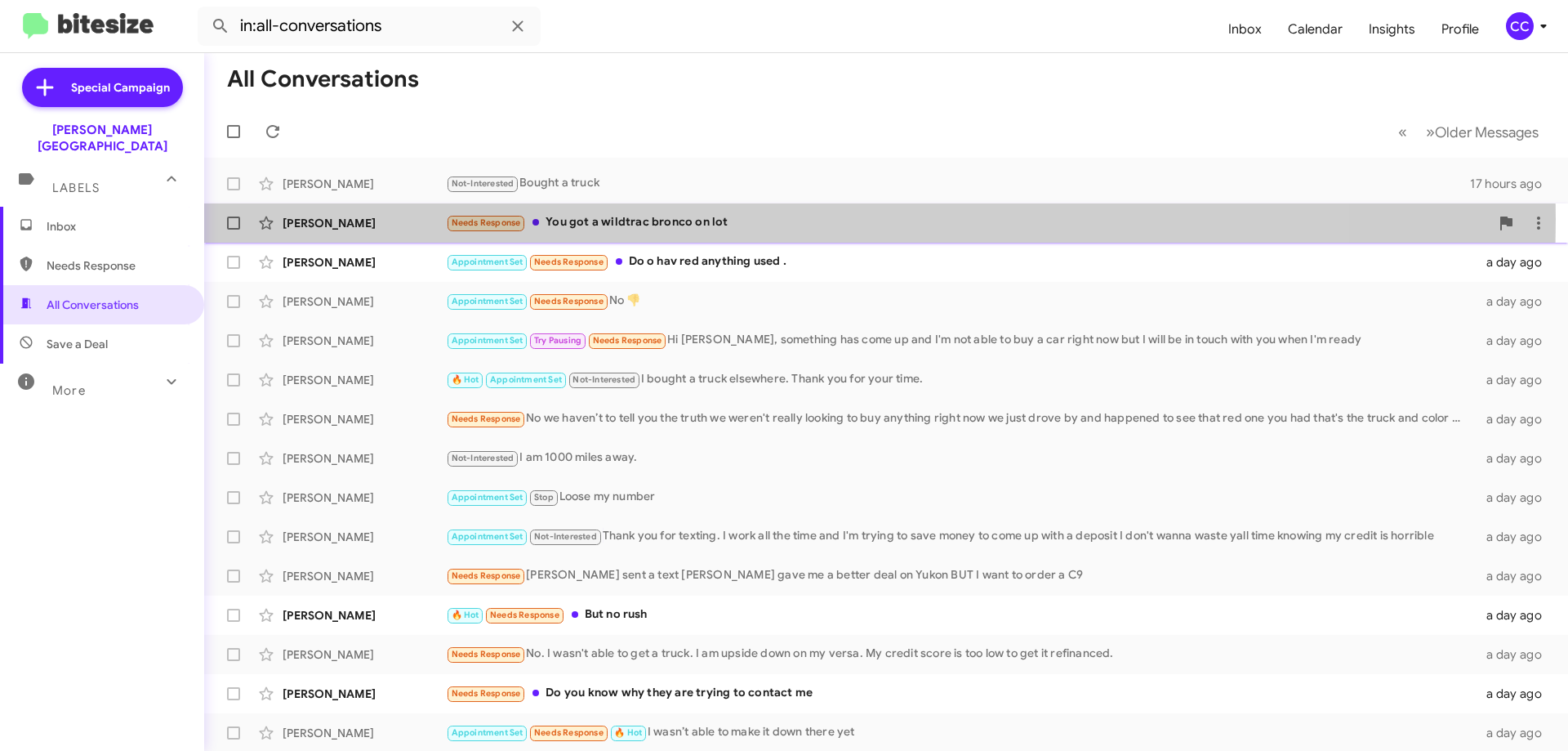
click at [311, 219] on div "[PERSON_NAME]" at bounding box center [364, 223] width 163 height 17
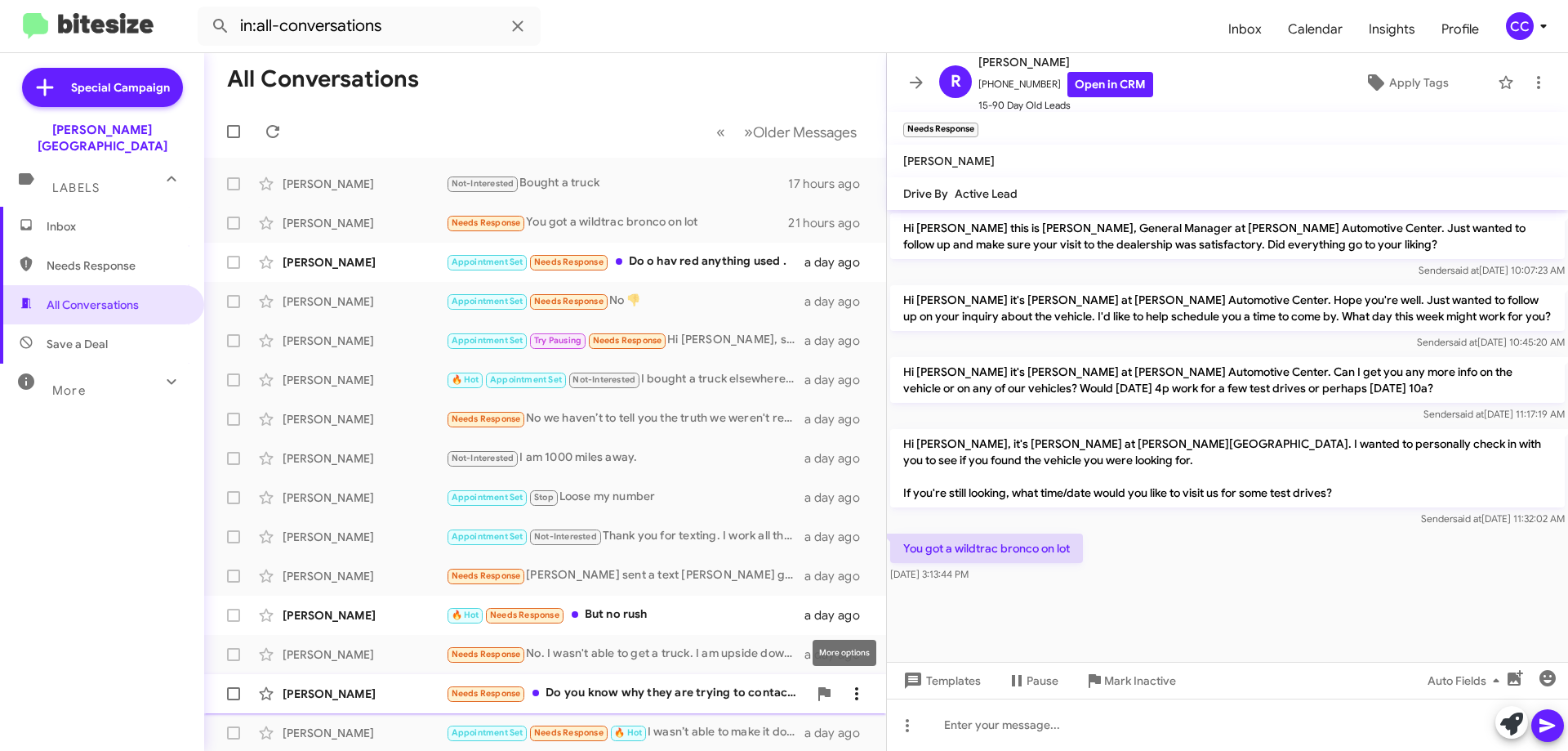
click at [853, 695] on icon at bounding box center [857, 694] width 19 height 19
click at [750, 575] on span "Mark as read" at bounding box center [715, 572] width 70 height 39
click at [360, 612] on div "[PERSON_NAME]" at bounding box center [364, 615] width 163 height 17
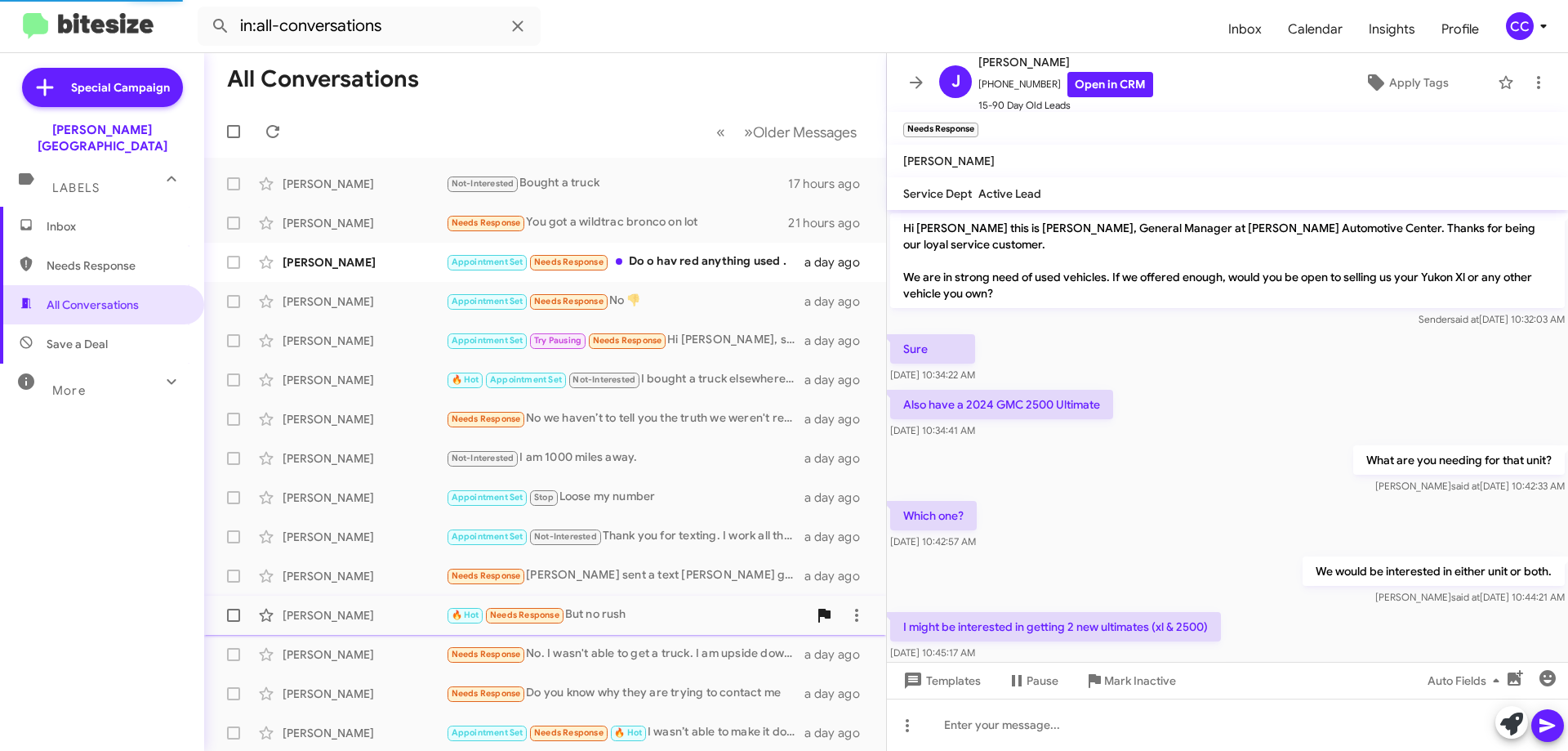
scroll to position [481, 0]
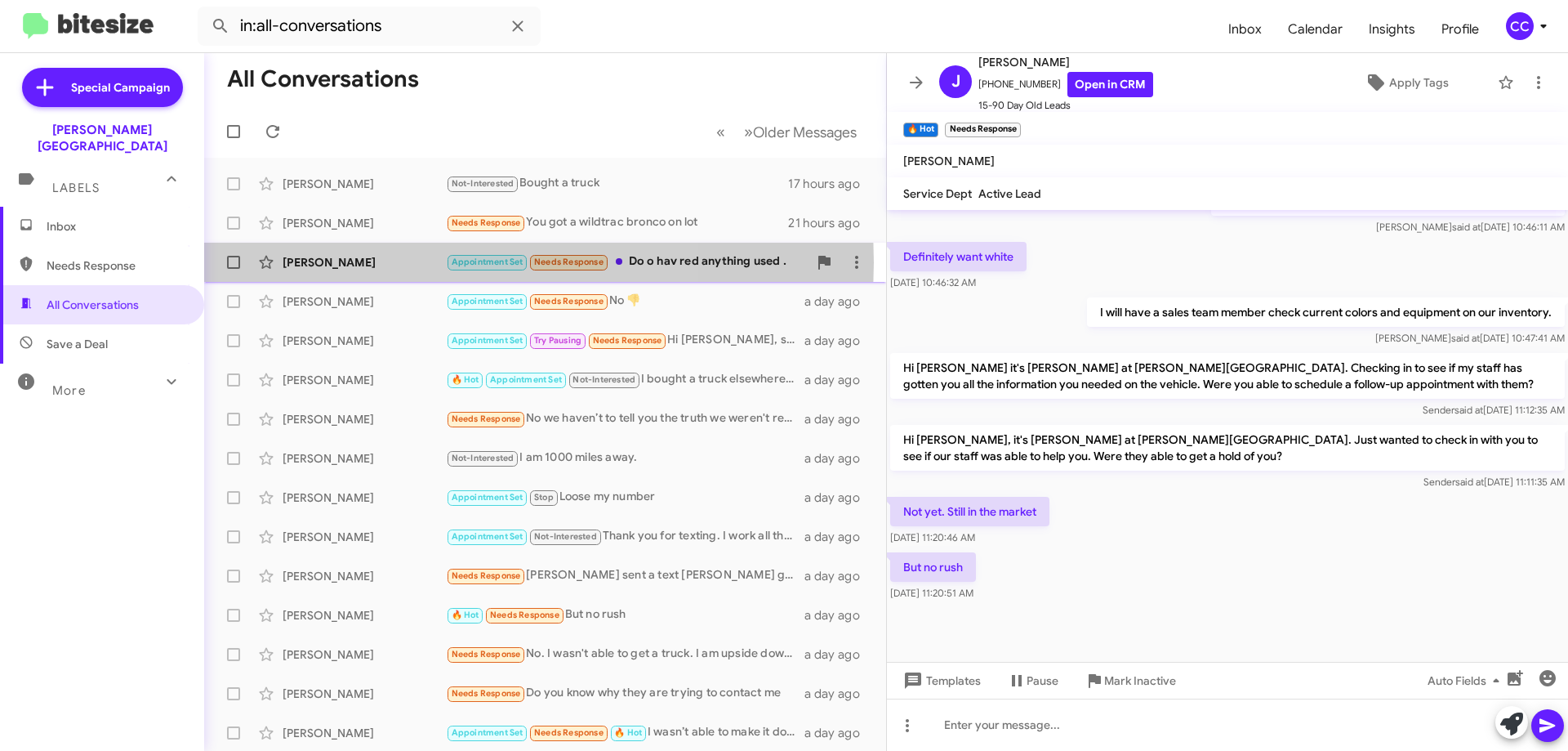
click at [371, 262] on div "[PERSON_NAME]" at bounding box center [364, 262] width 163 height 17
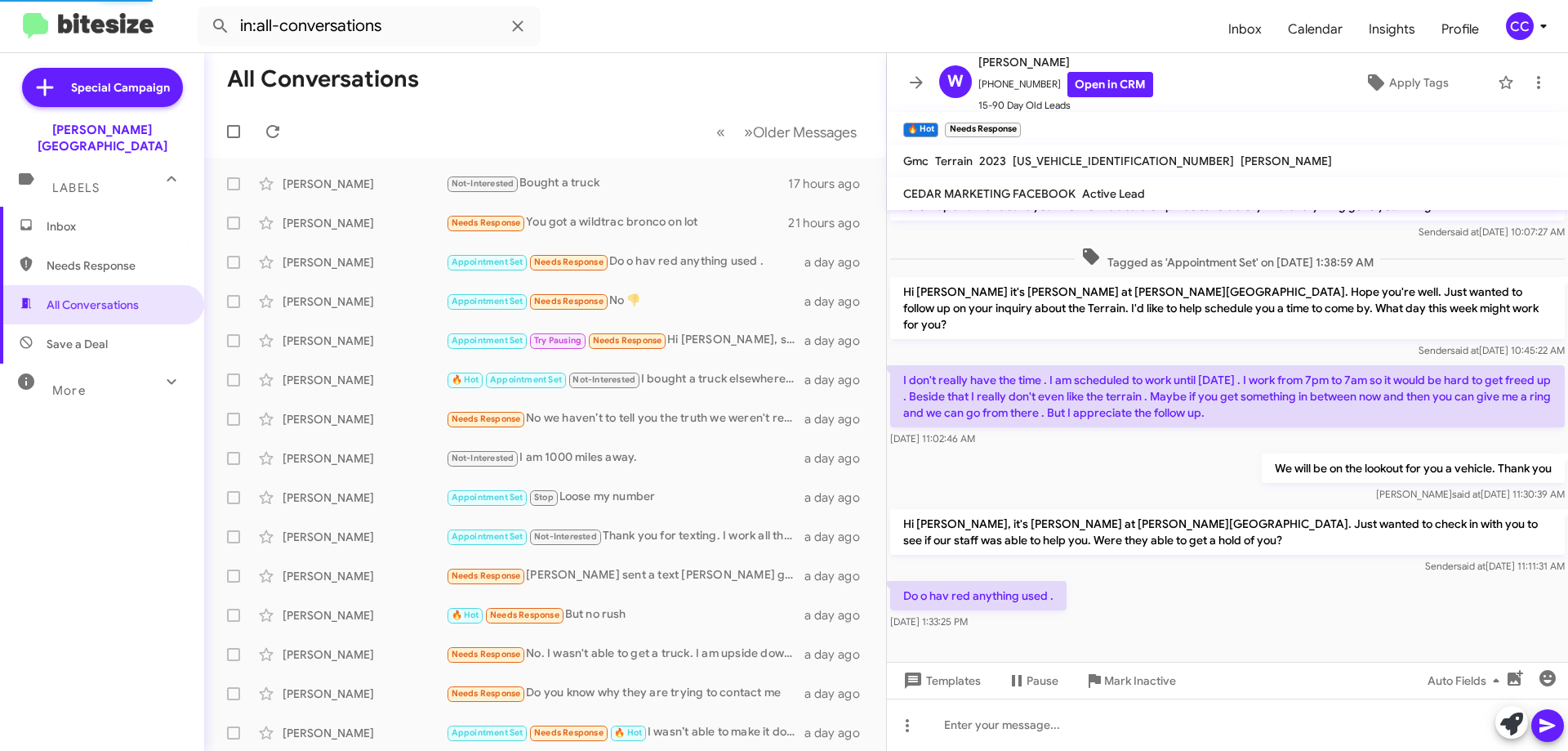
scroll to position [22, 0]
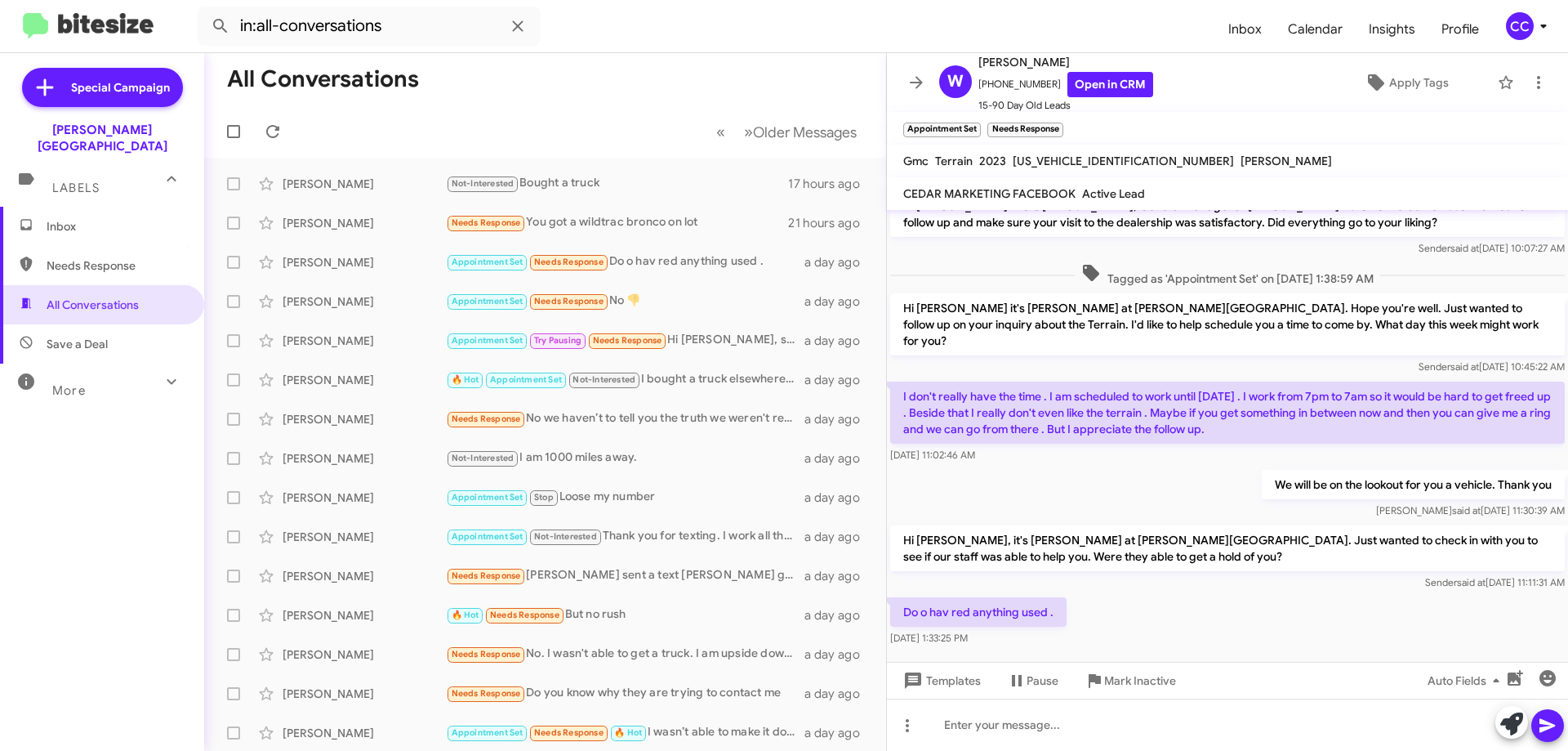
click at [62, 218] on span "Inbox" at bounding box center [116, 226] width 139 height 17
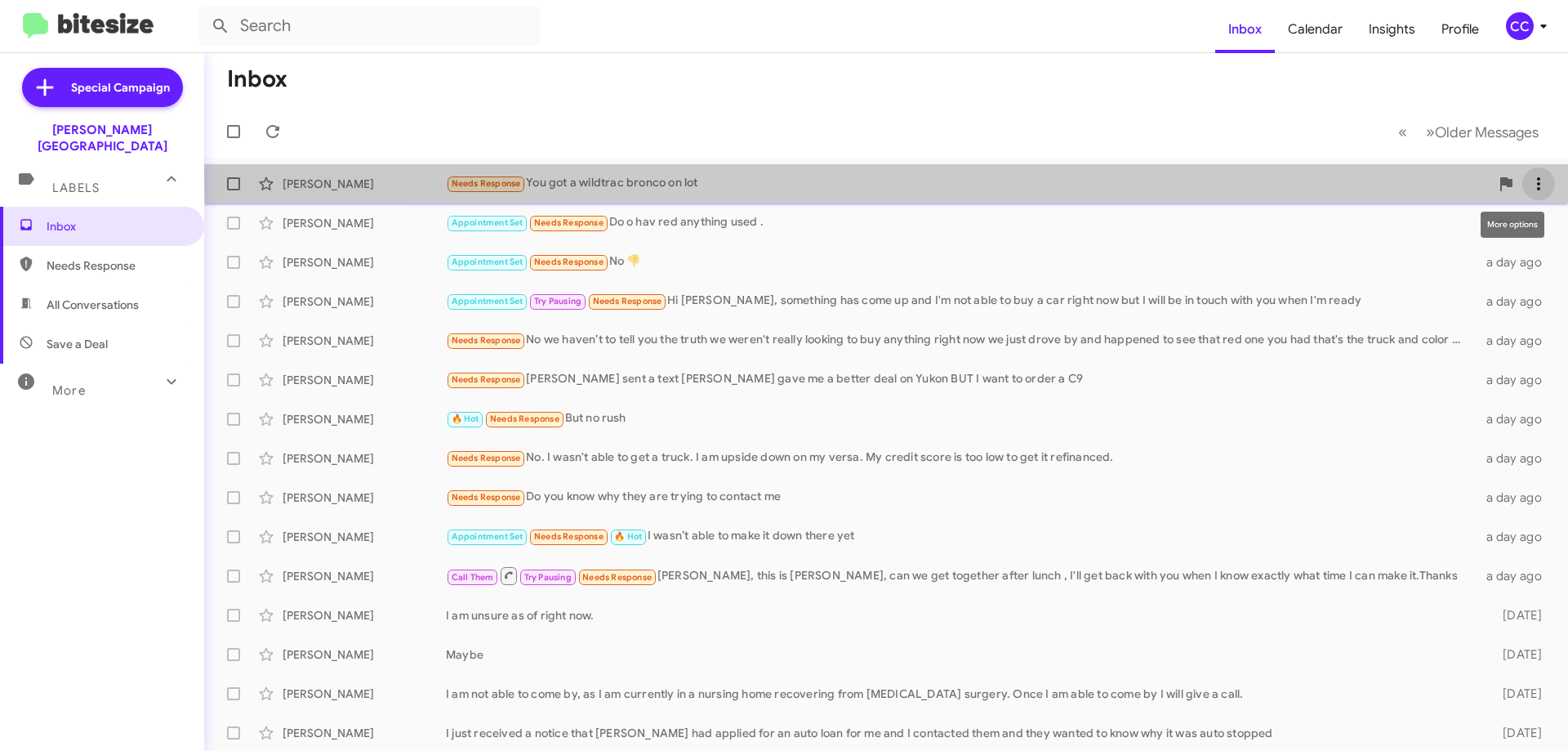
click at [1529, 174] on icon at bounding box center [1539, 183] width 19 height 19
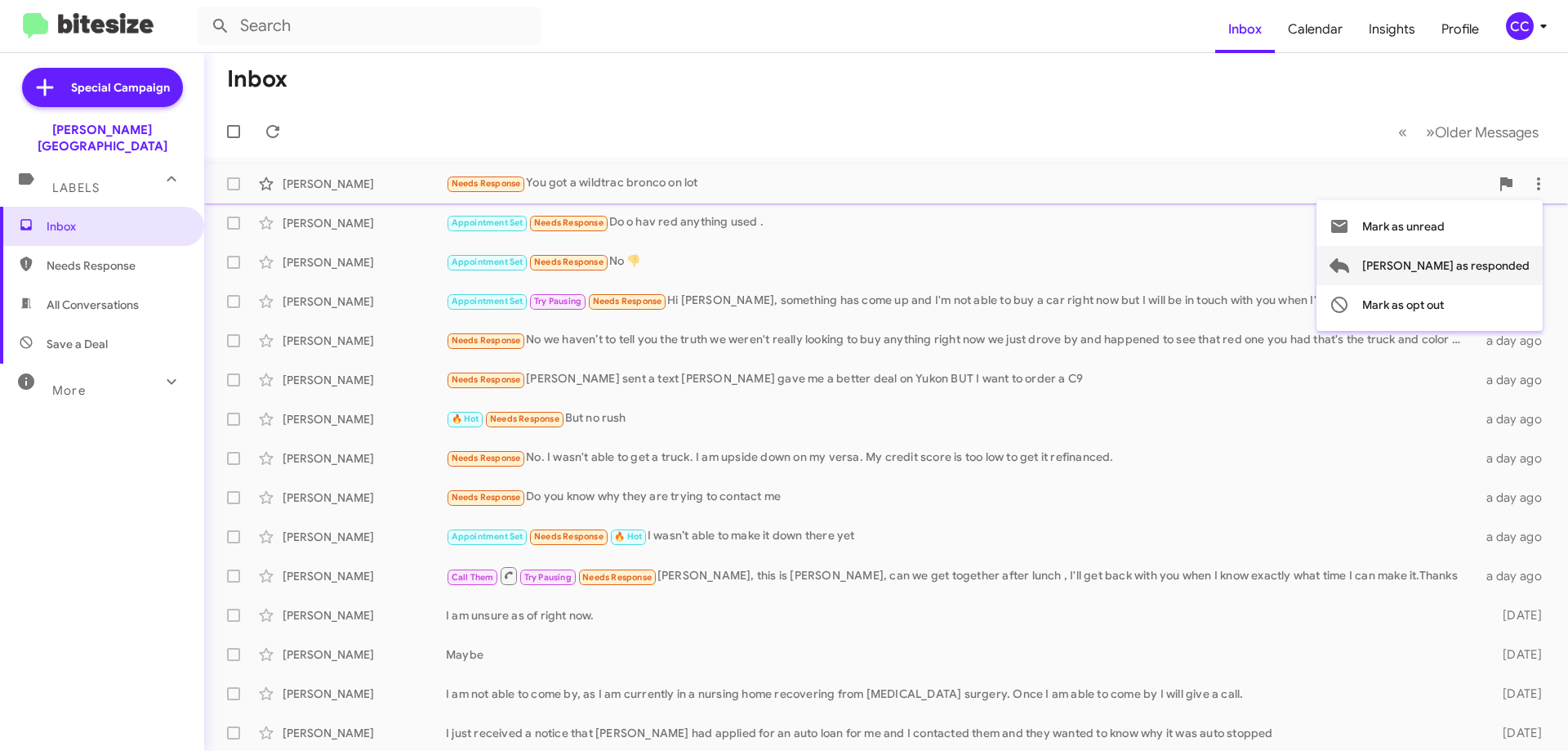
click at [1487, 262] on span "[PERSON_NAME] as responded" at bounding box center [1446, 265] width 167 height 39
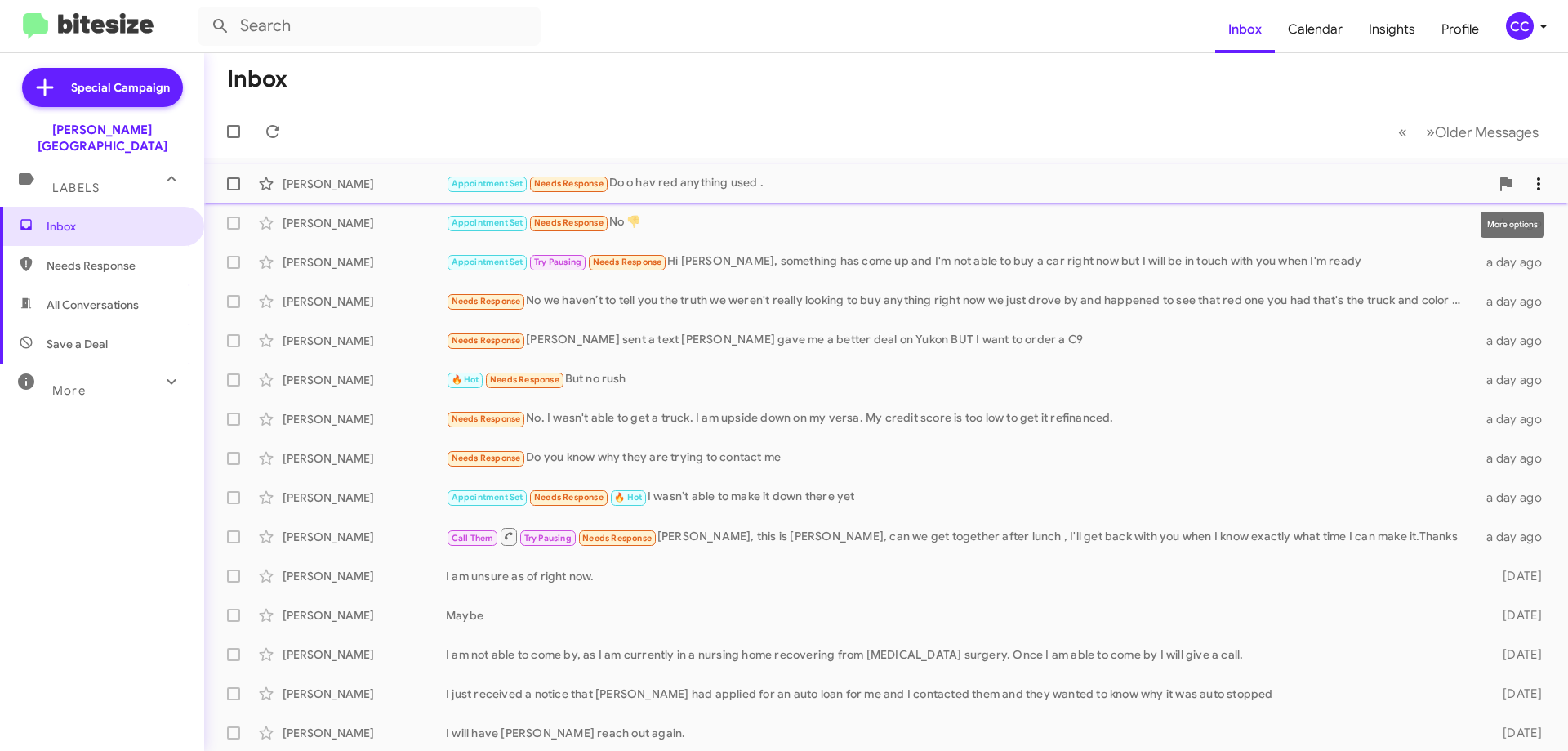
click at [1535, 185] on icon at bounding box center [1539, 183] width 19 height 19
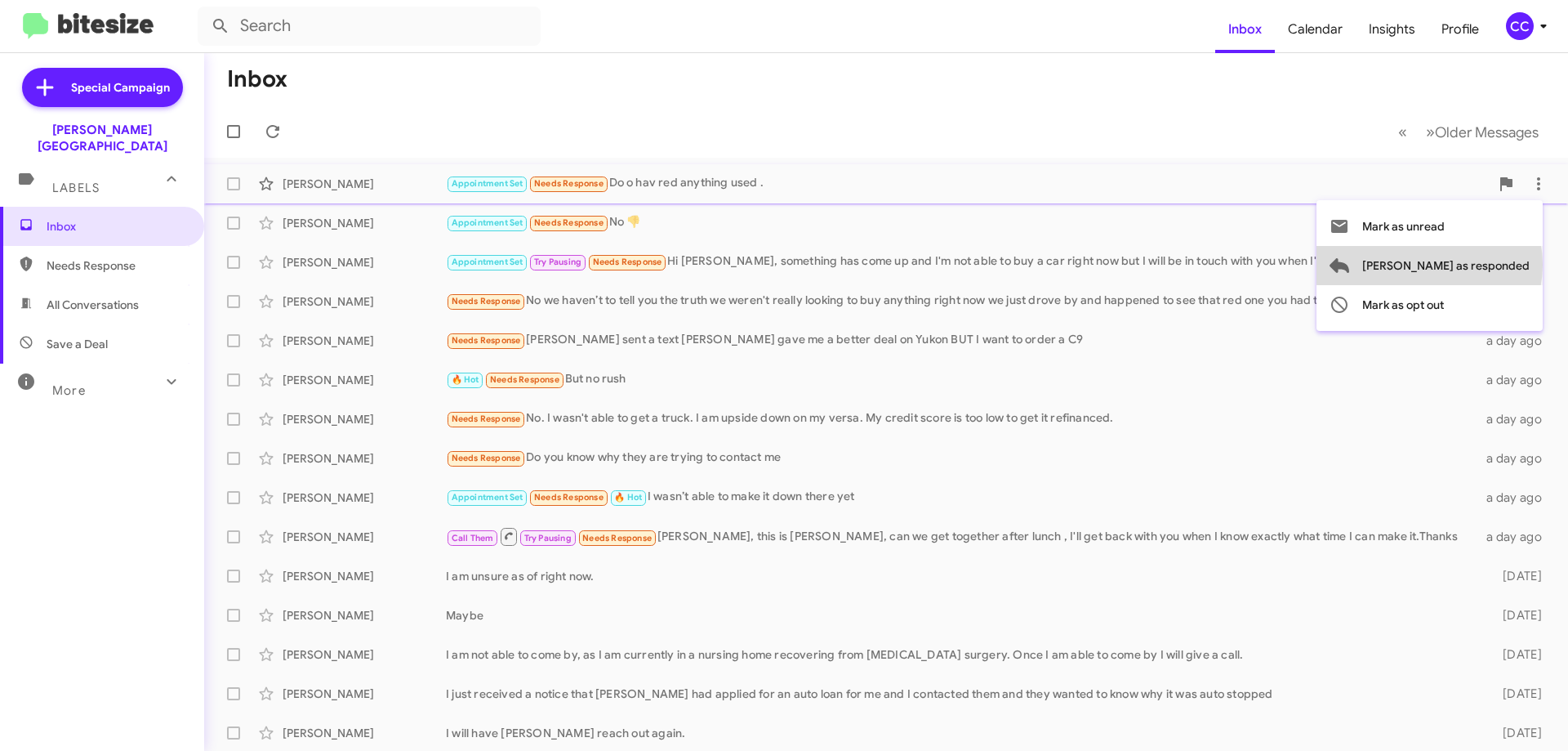
click at [1495, 264] on span "[PERSON_NAME] as responded" at bounding box center [1446, 265] width 167 height 39
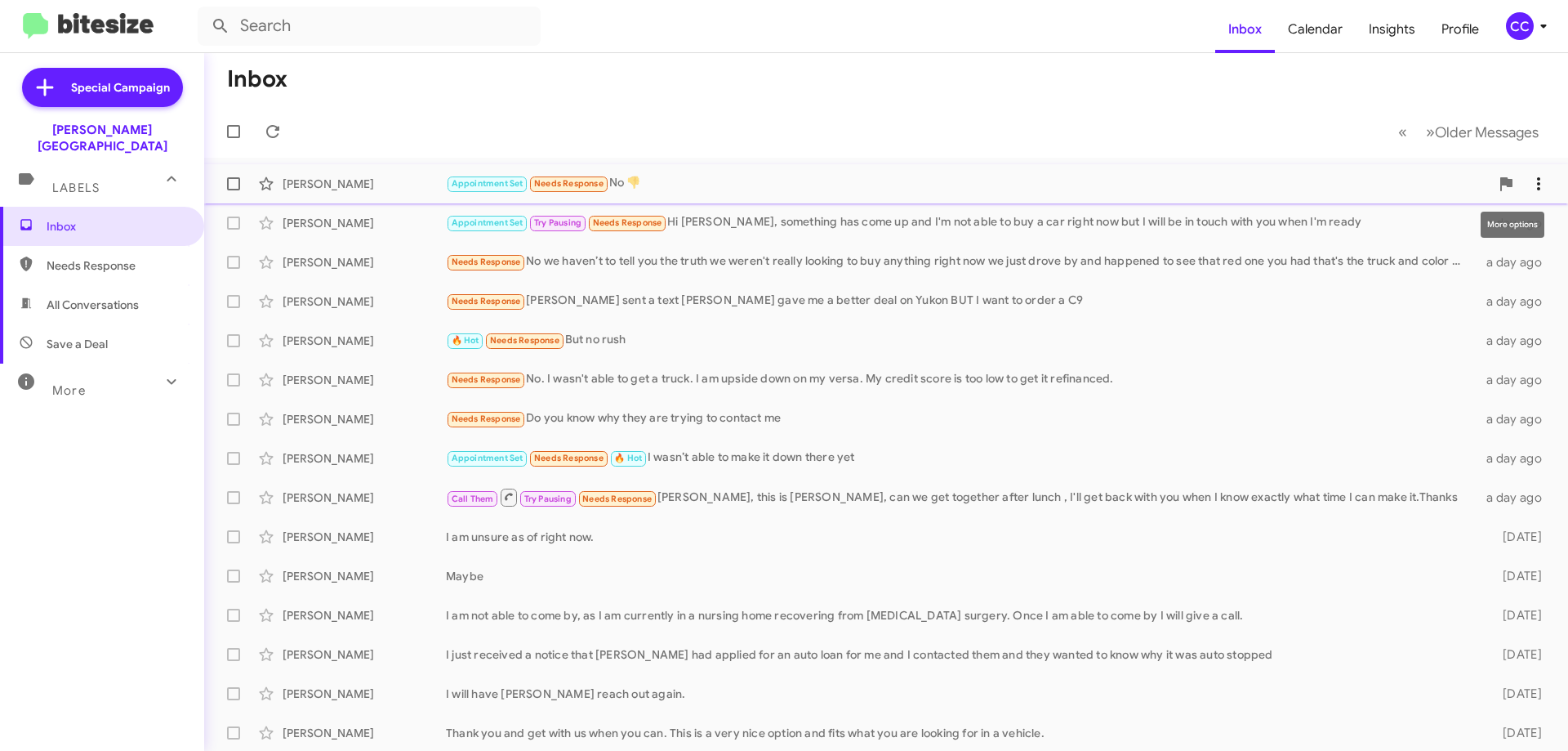
click at [1531, 185] on icon at bounding box center [1539, 183] width 19 height 19
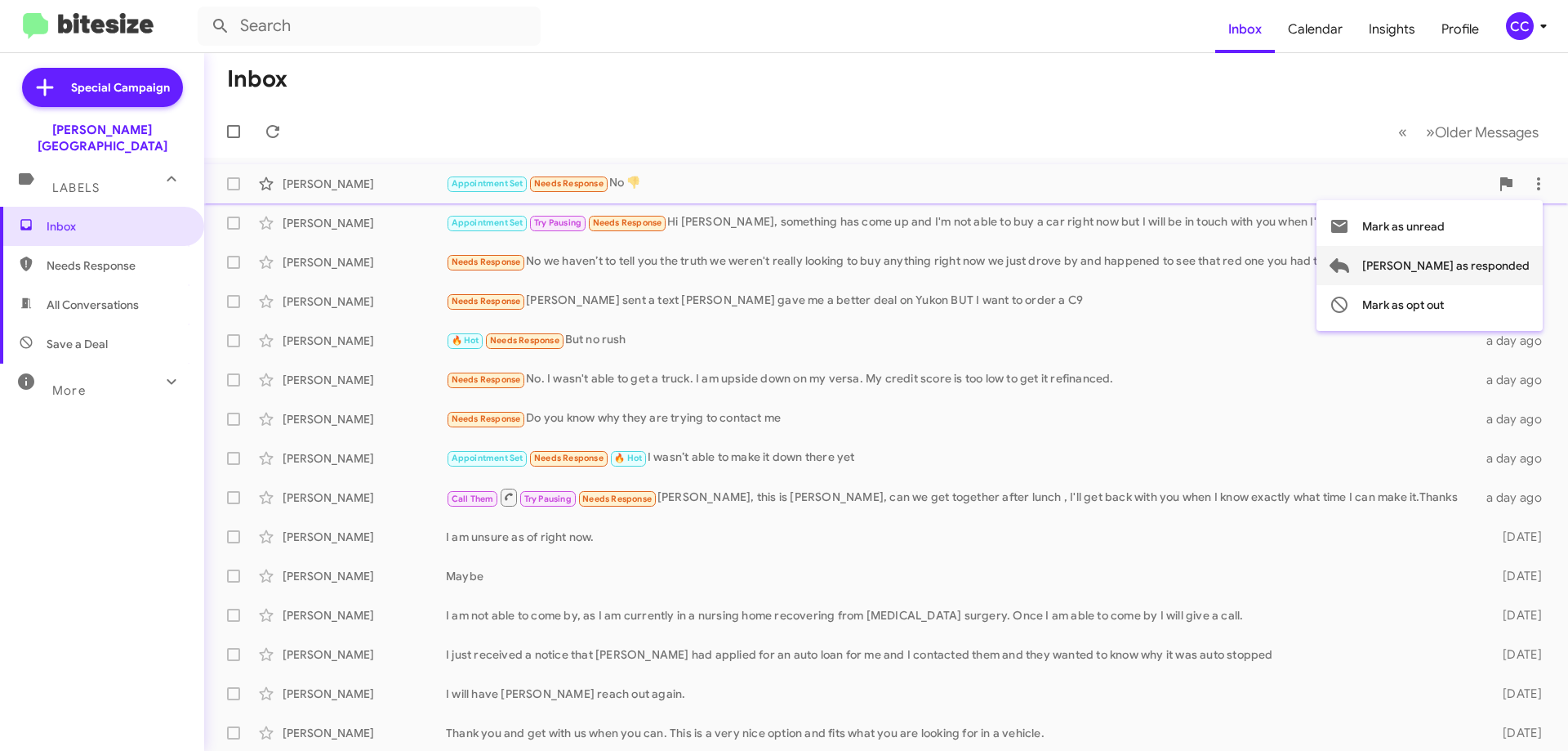
click at [1492, 257] on span "[PERSON_NAME] as responded" at bounding box center [1446, 265] width 167 height 39
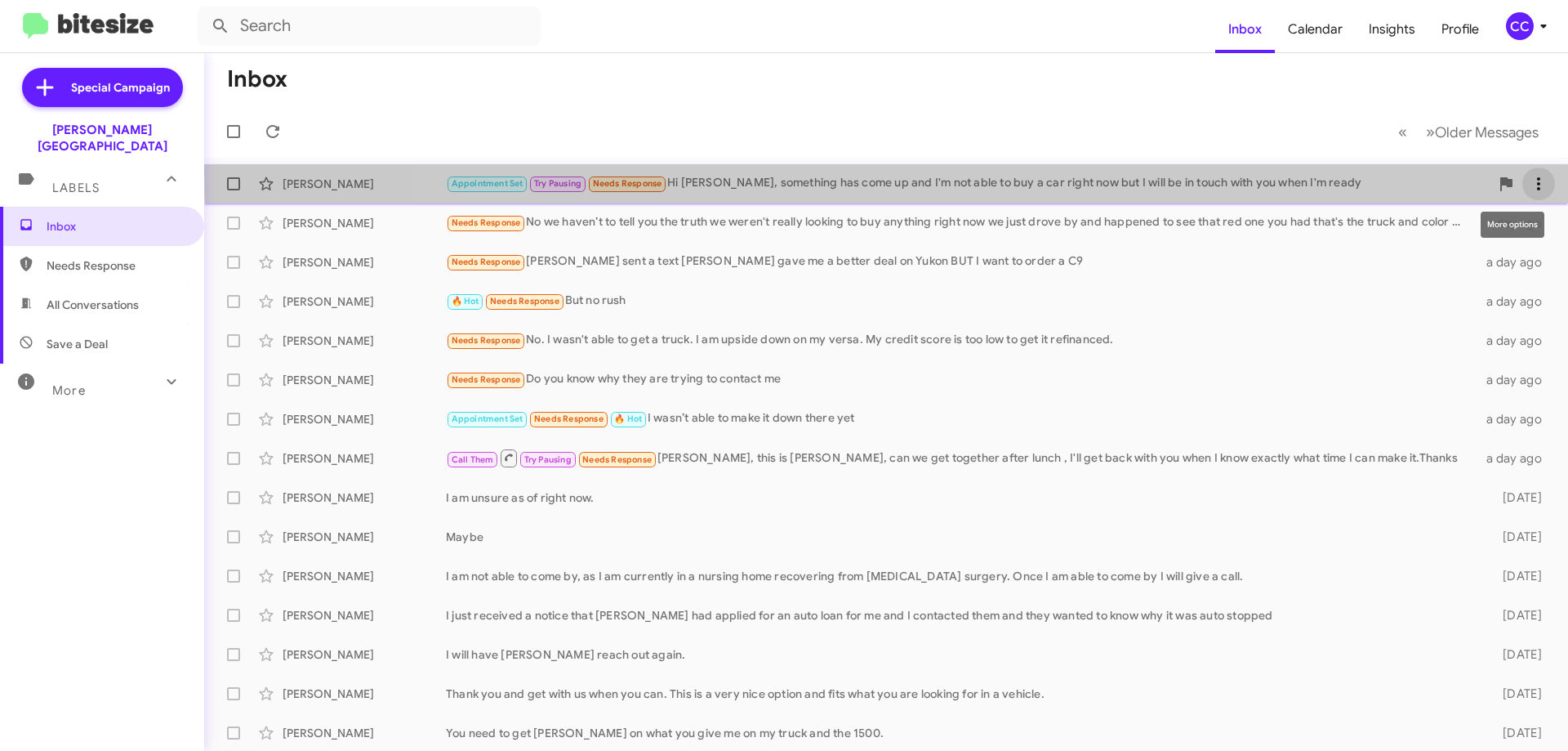
click at [1530, 172] on button at bounding box center [1538, 183] width 33 height 33
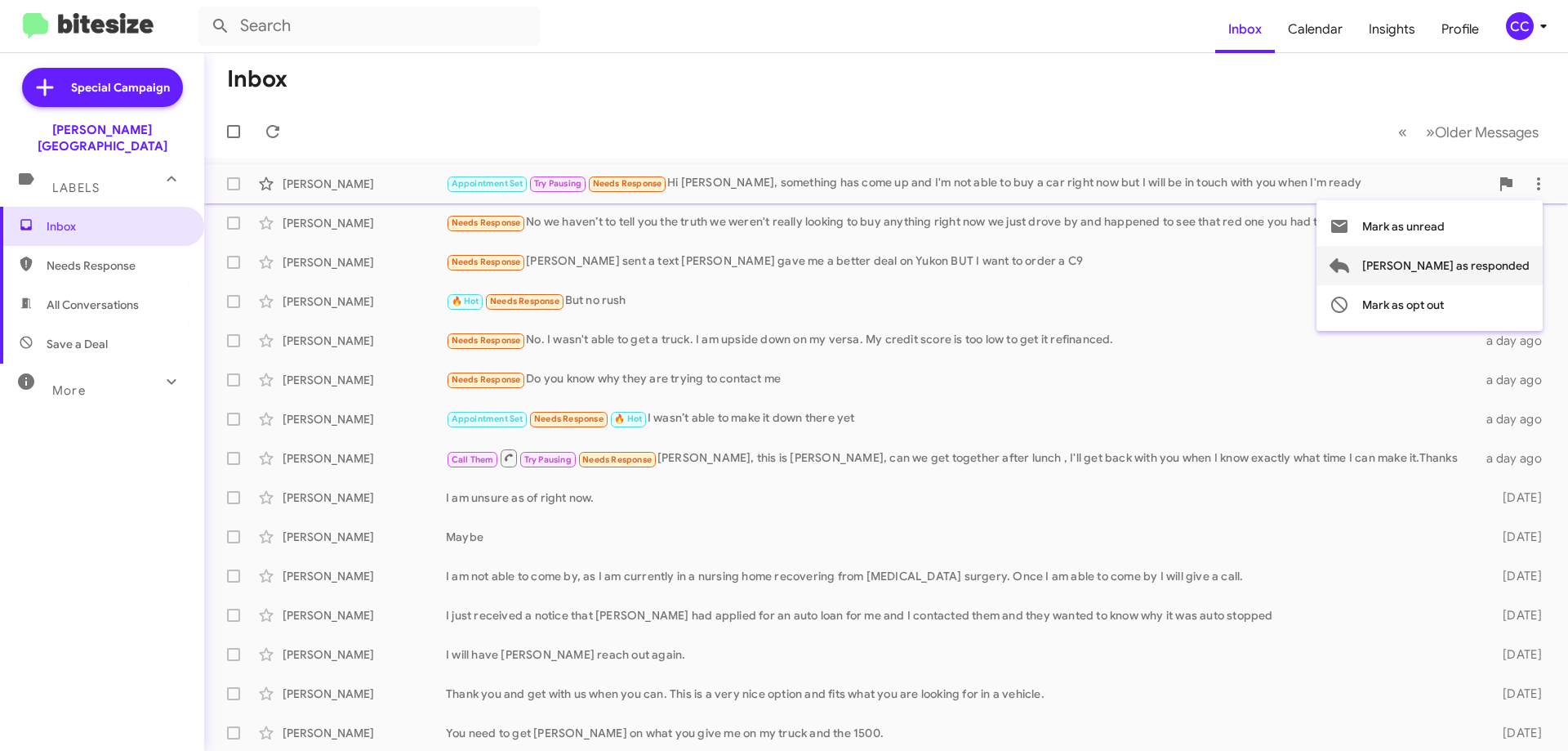
click at [1488, 256] on span "[PERSON_NAME] as responded" at bounding box center [1446, 265] width 167 height 39
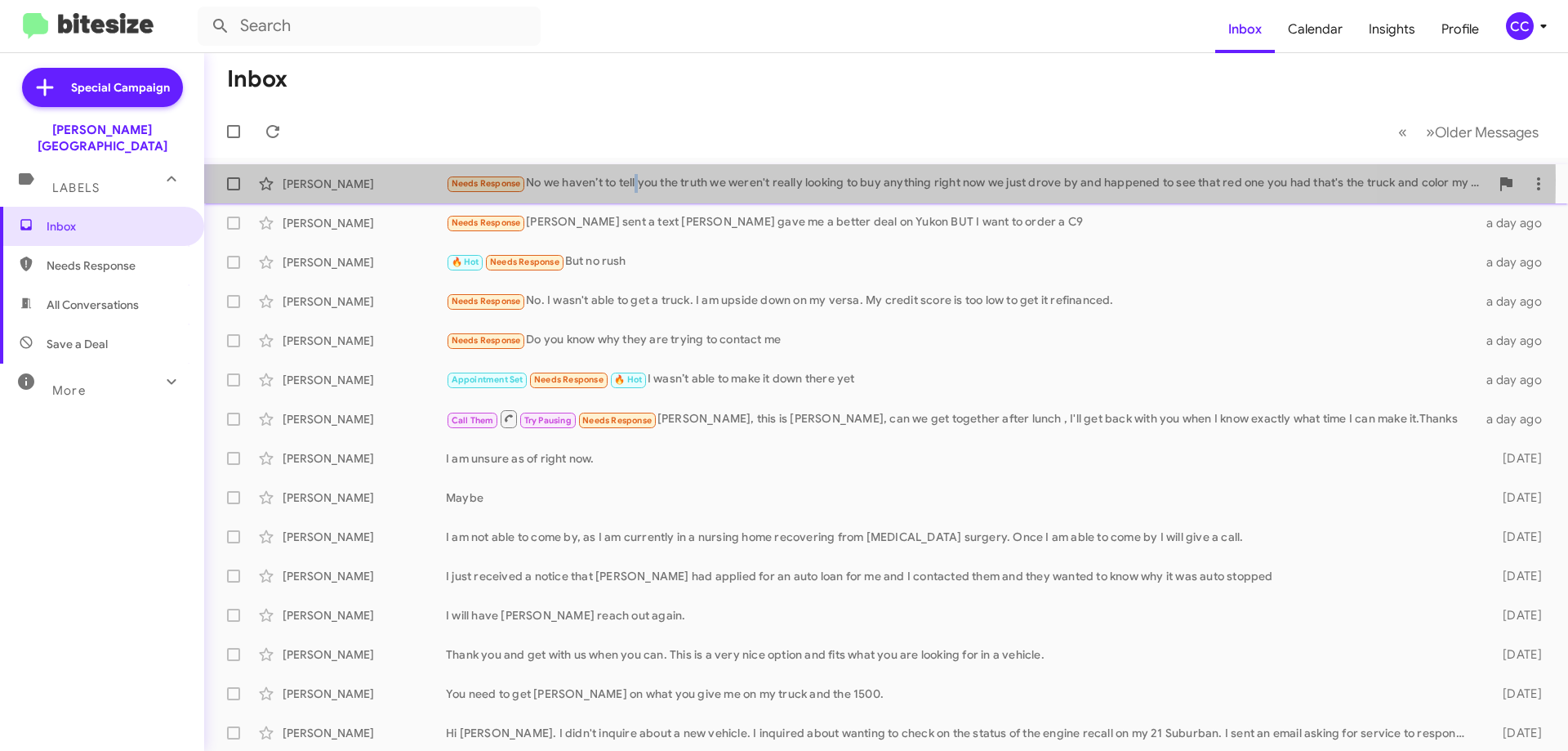
click at [642, 182] on div "Needs Response No we haven’t to tell you the truth we weren't really looking to…" at bounding box center [968, 182] width 1044 height 19
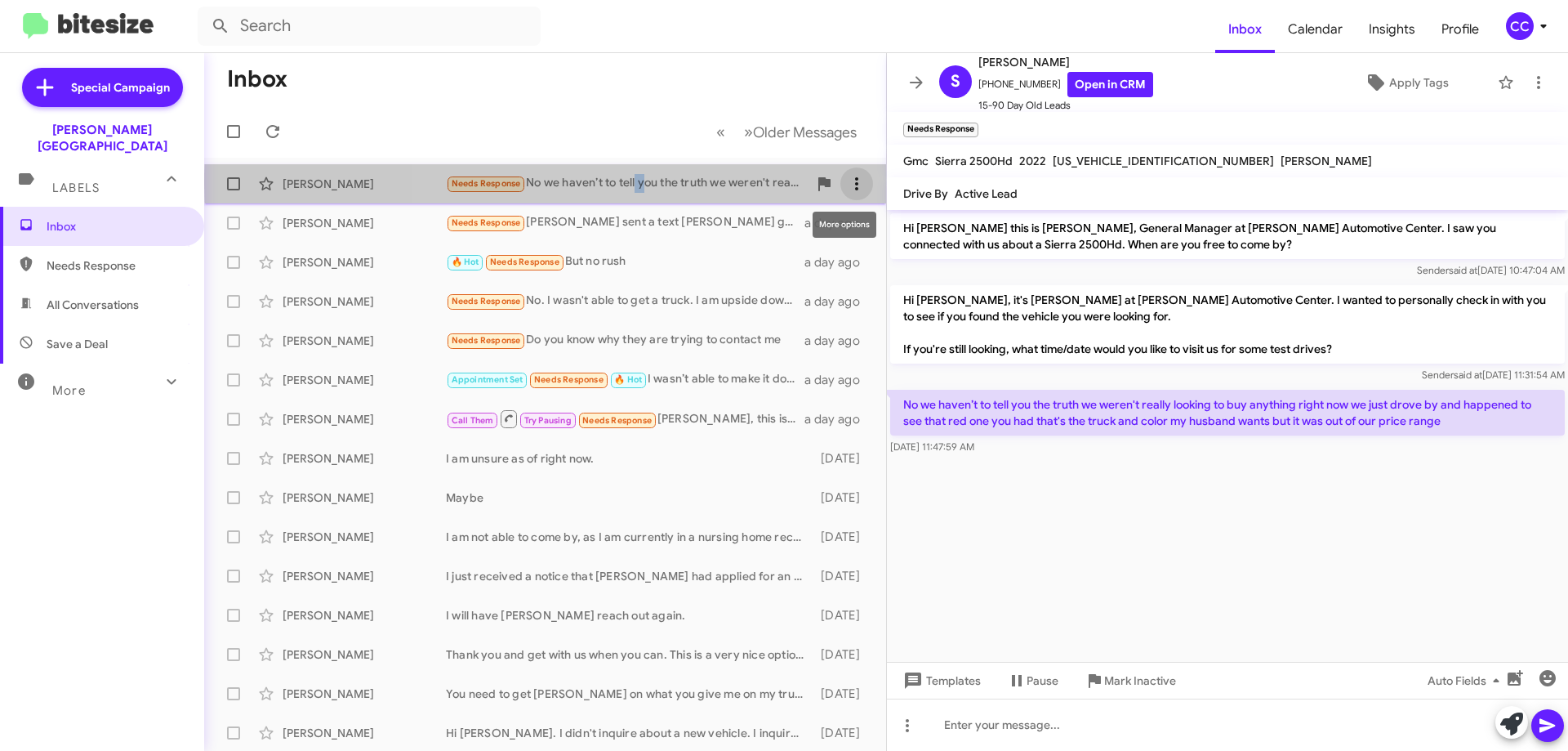
click at [855, 183] on icon at bounding box center [857, 183] width 4 height 13
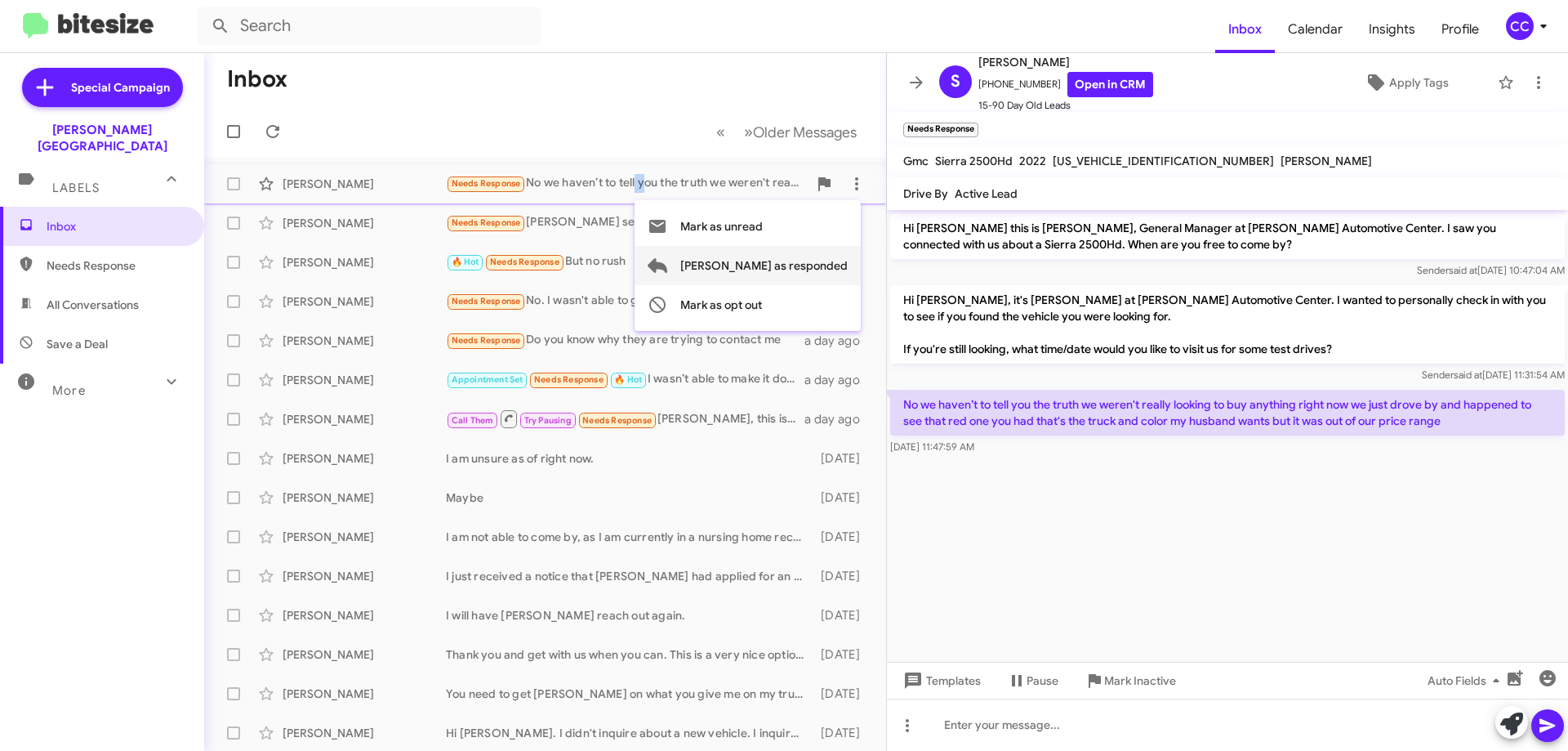
click at [835, 269] on span "[PERSON_NAME] as responded" at bounding box center [764, 265] width 167 height 39
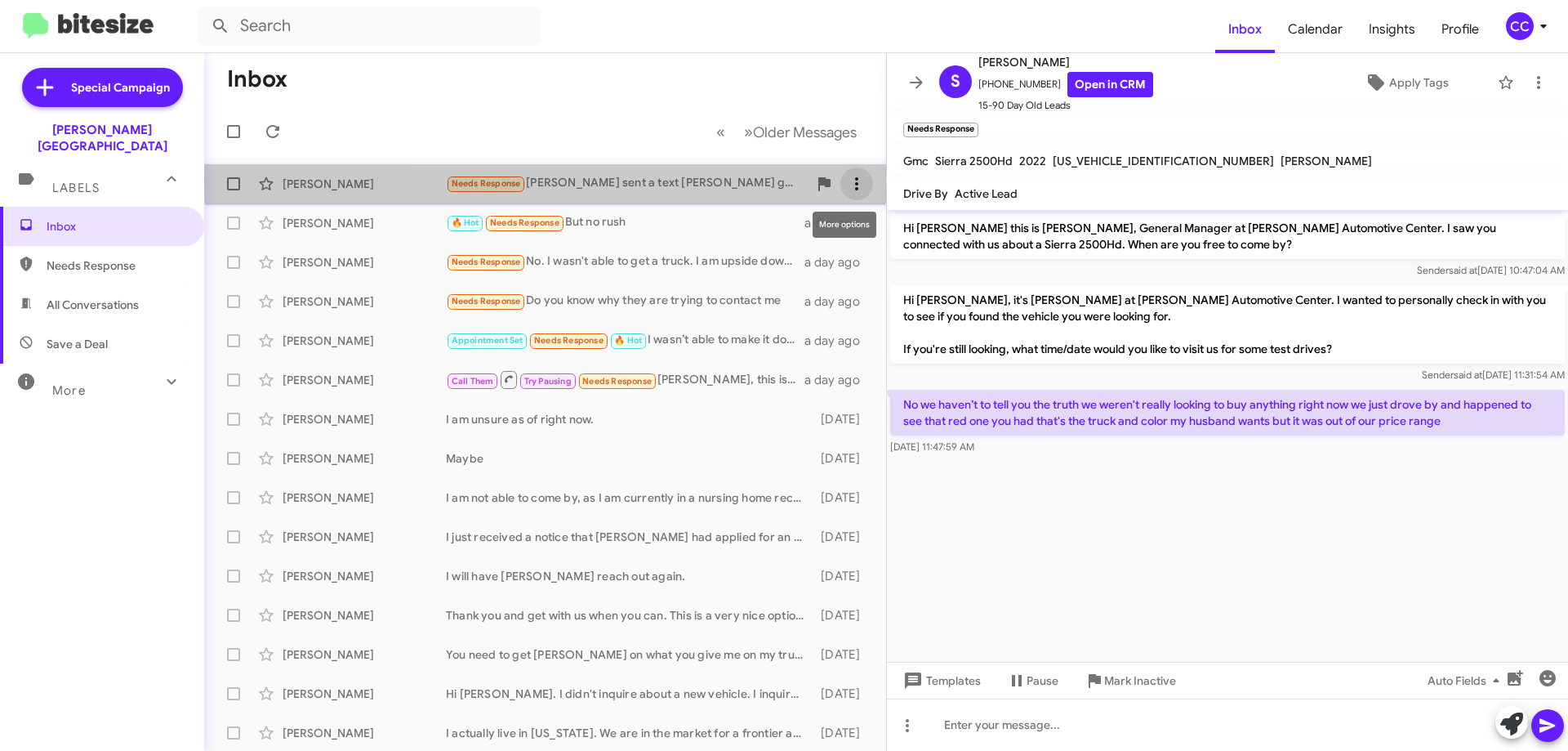
click at [855, 183] on icon at bounding box center [857, 183] width 4 height 13
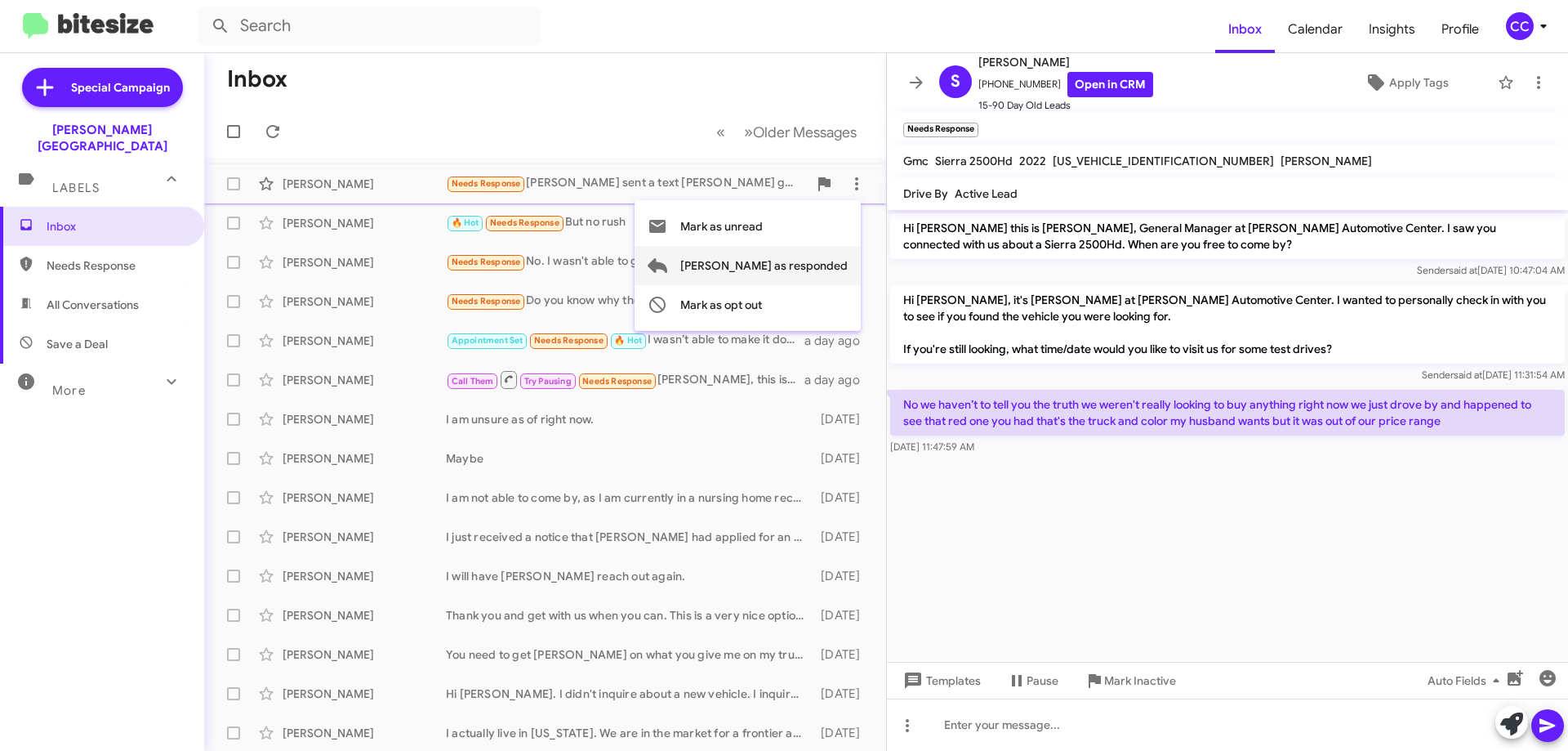
click at [803, 263] on span "[PERSON_NAME] as responded" at bounding box center [764, 265] width 167 height 39
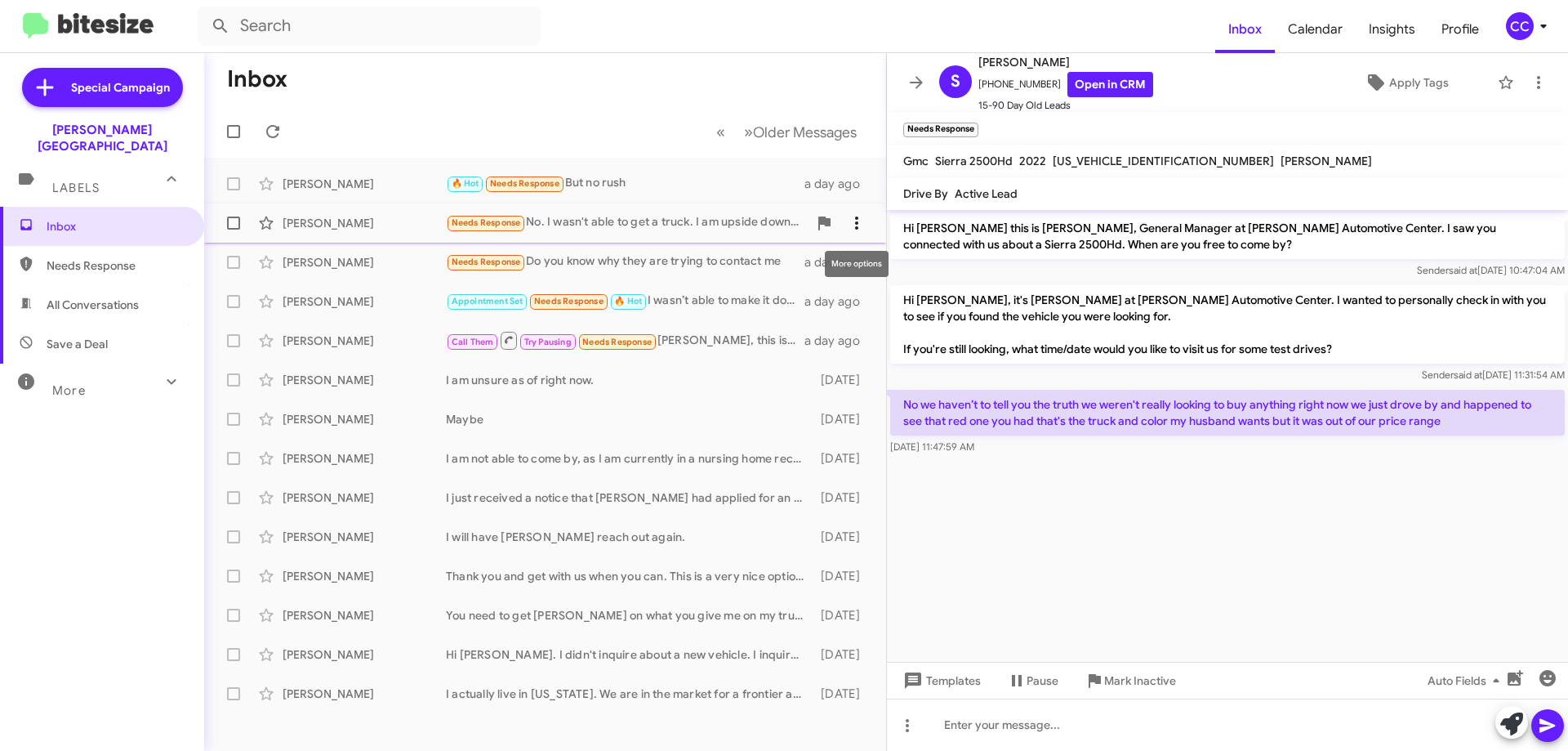
click at [858, 218] on icon at bounding box center [857, 223] width 19 height 19
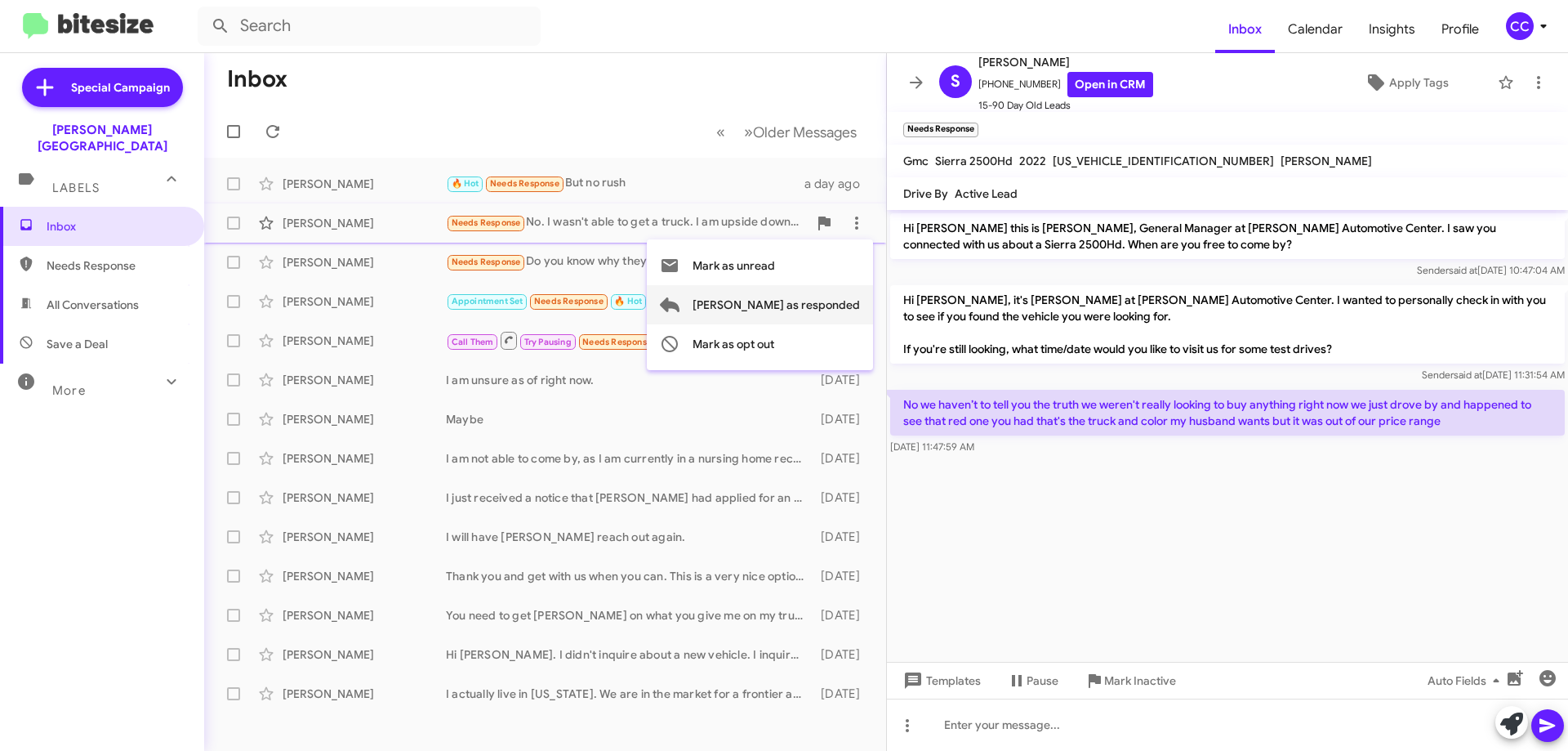
click at [840, 301] on span "[PERSON_NAME] as responded" at bounding box center [777, 304] width 167 height 39
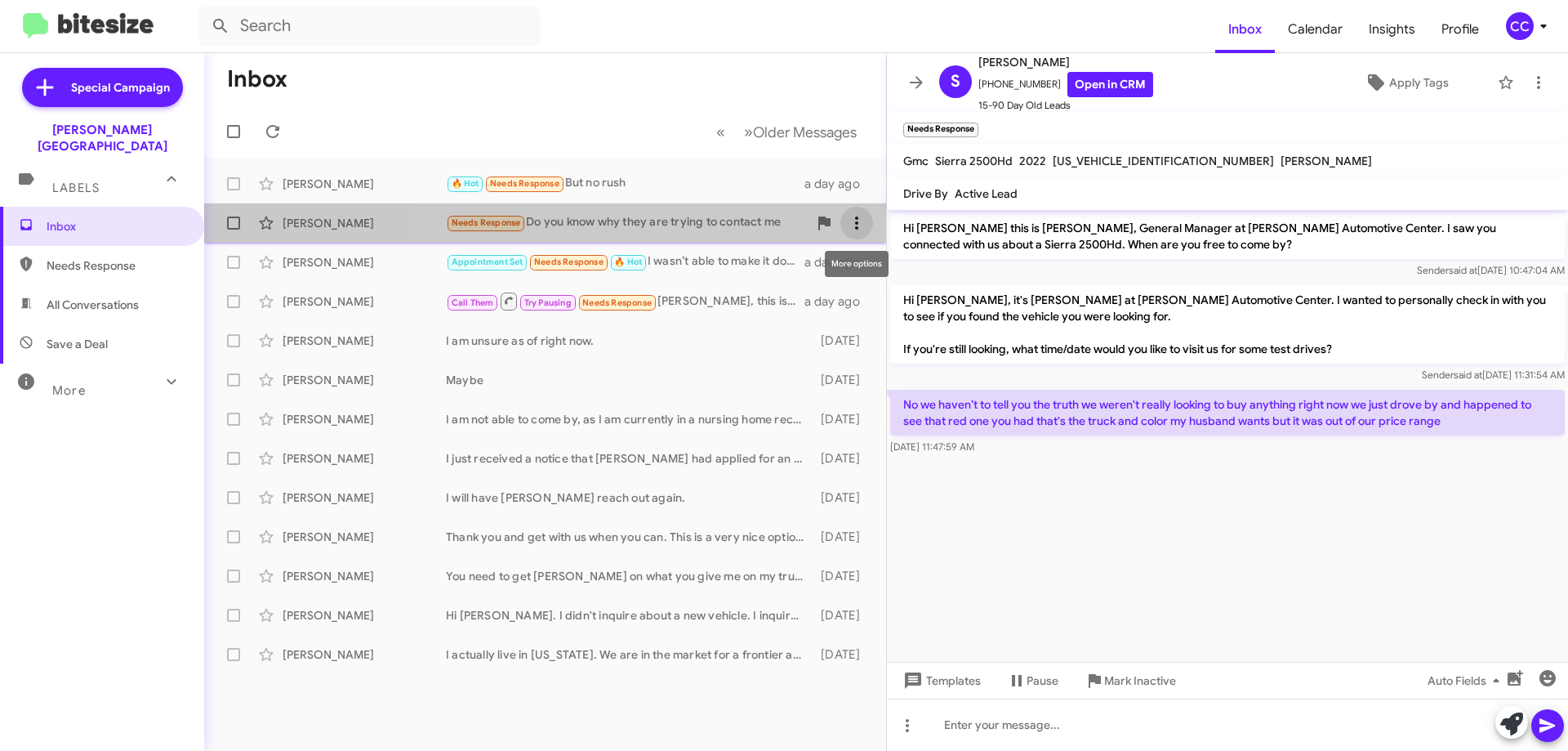
click at [857, 215] on icon at bounding box center [857, 223] width 19 height 19
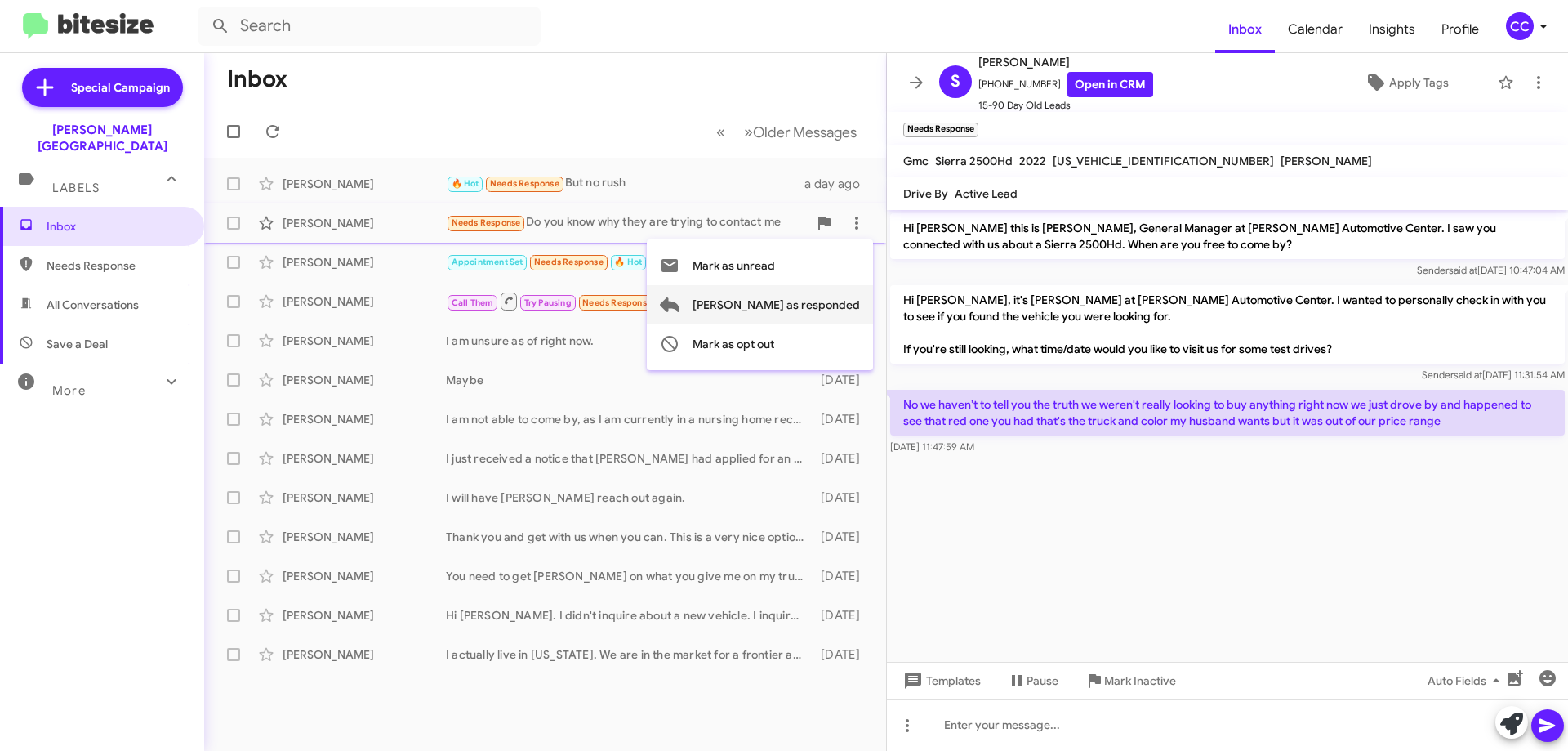
click at [829, 304] on span "[PERSON_NAME] as responded" at bounding box center [777, 304] width 167 height 39
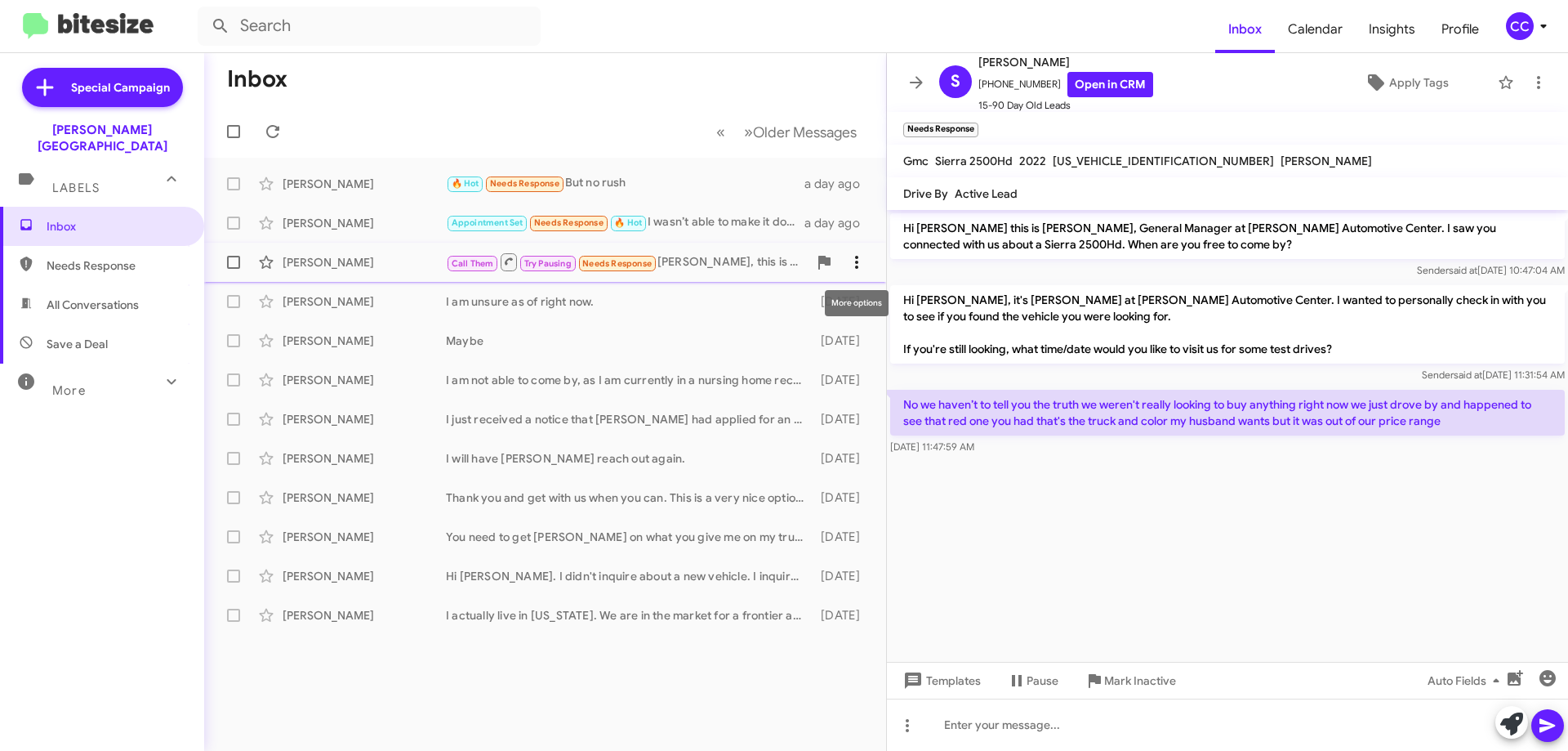
click at [865, 267] on icon at bounding box center [857, 262] width 19 height 19
click at [826, 344] on span "[PERSON_NAME] as responded" at bounding box center [777, 344] width 167 height 39
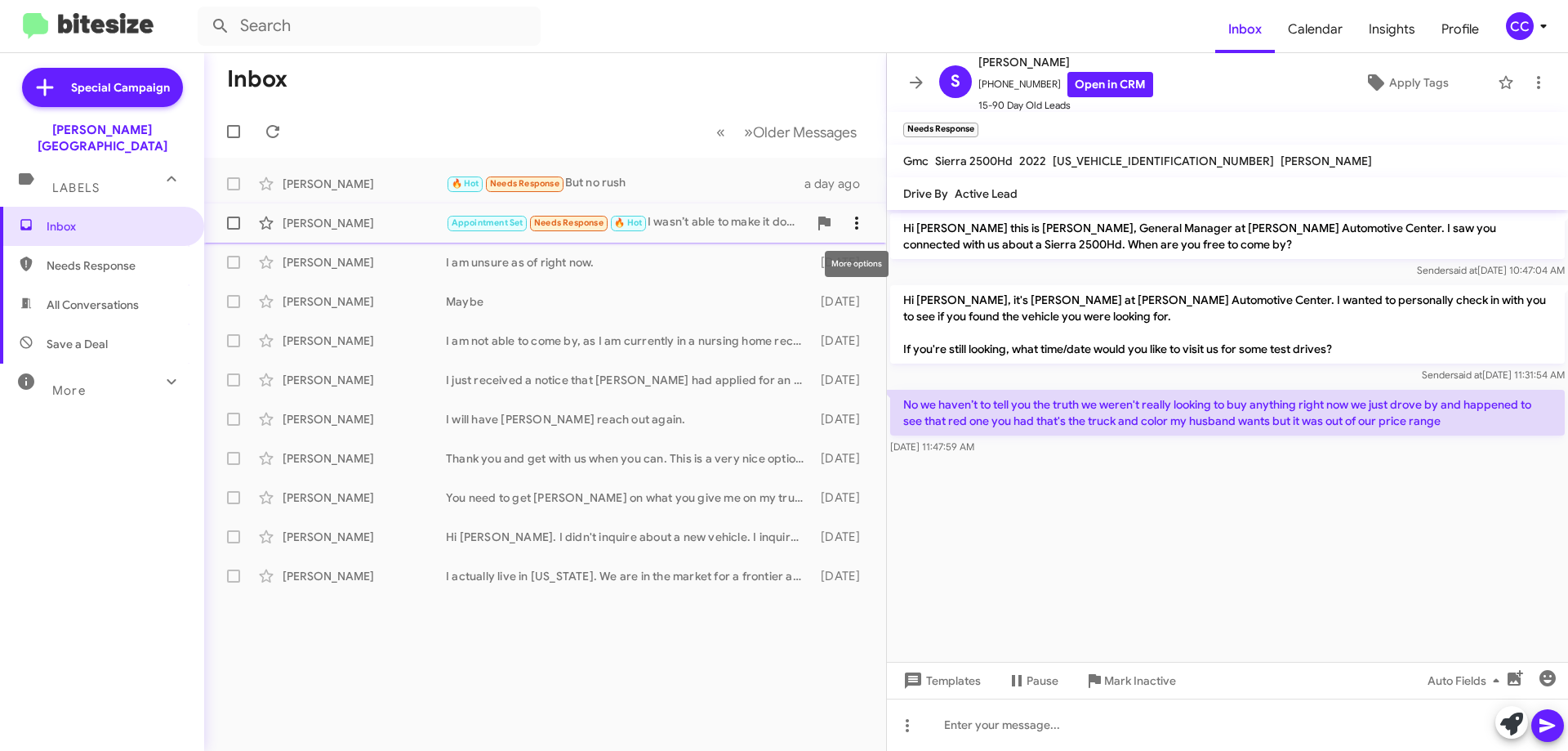
click at [858, 214] on icon at bounding box center [857, 223] width 19 height 19
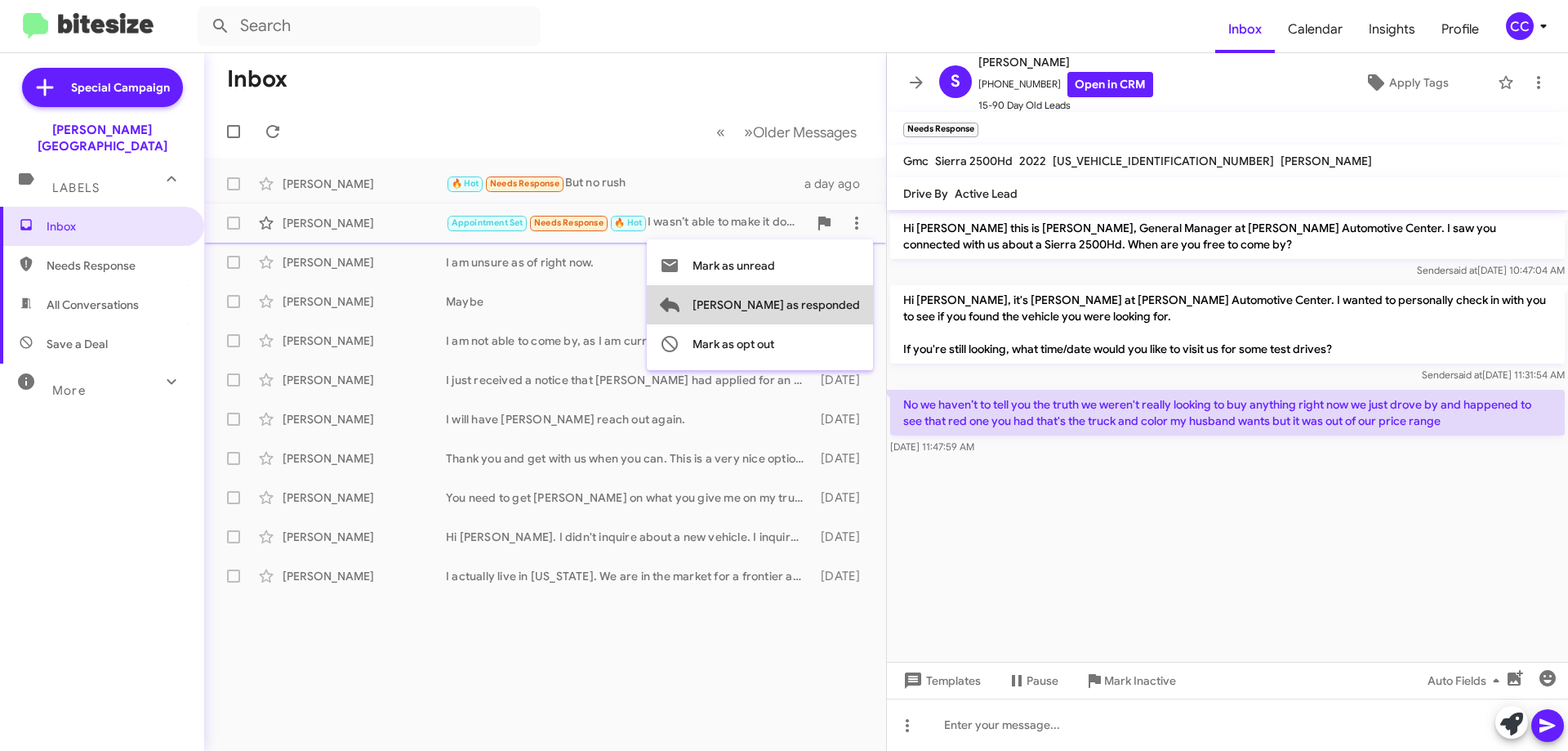
click at [829, 300] on span "[PERSON_NAME] as responded" at bounding box center [777, 304] width 167 height 39
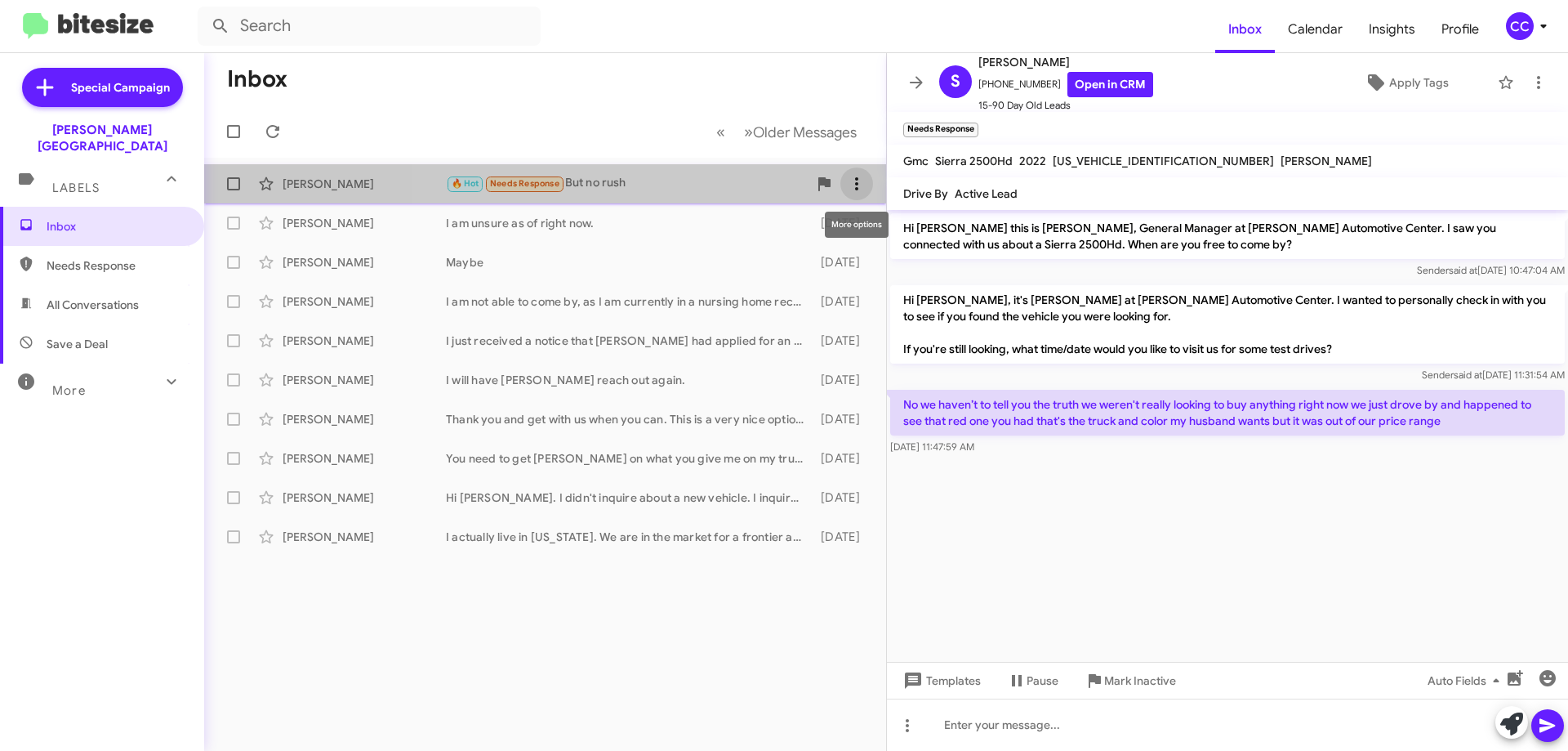
click at [860, 180] on icon at bounding box center [857, 183] width 19 height 19
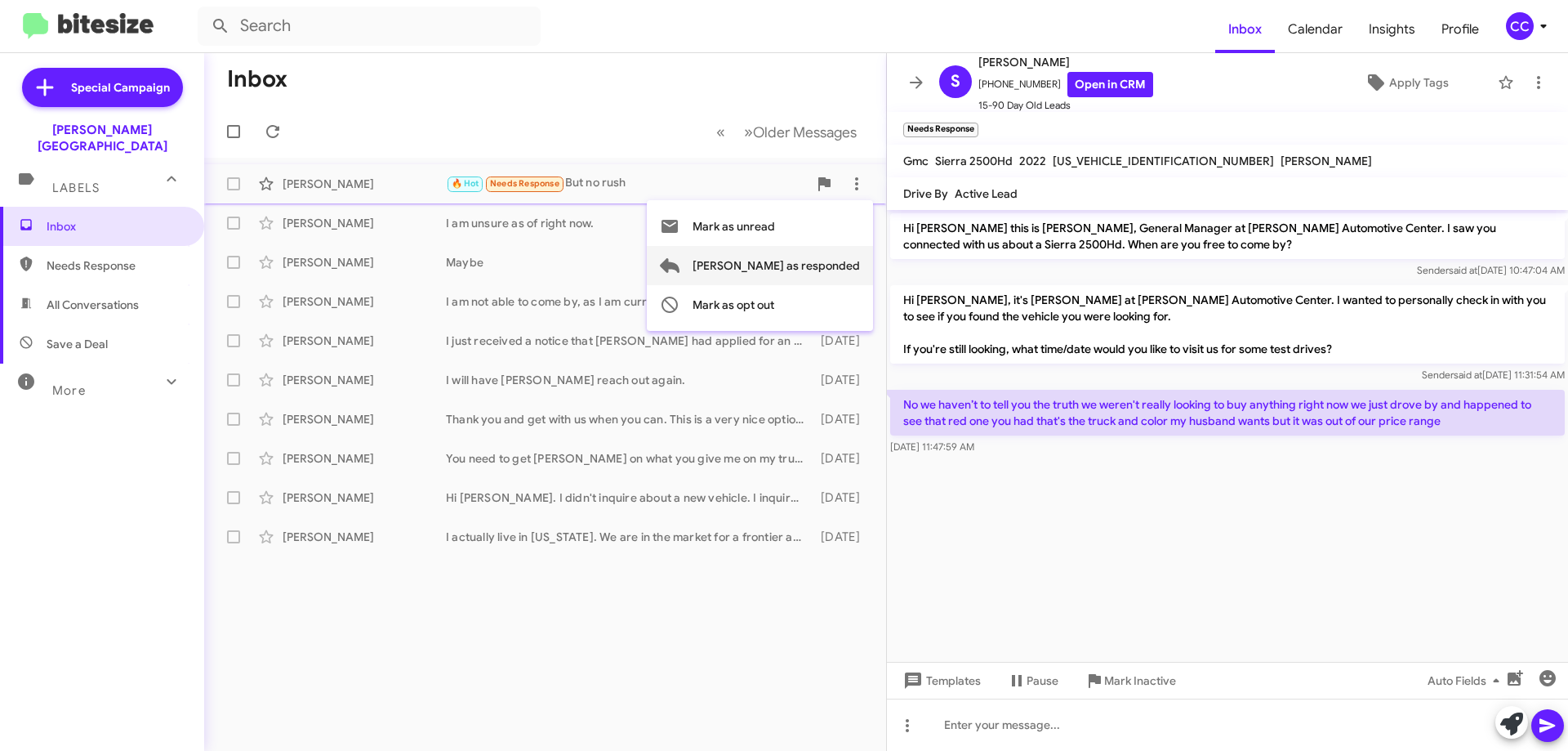
click at [811, 265] on span "[PERSON_NAME] as responded" at bounding box center [777, 265] width 167 height 39
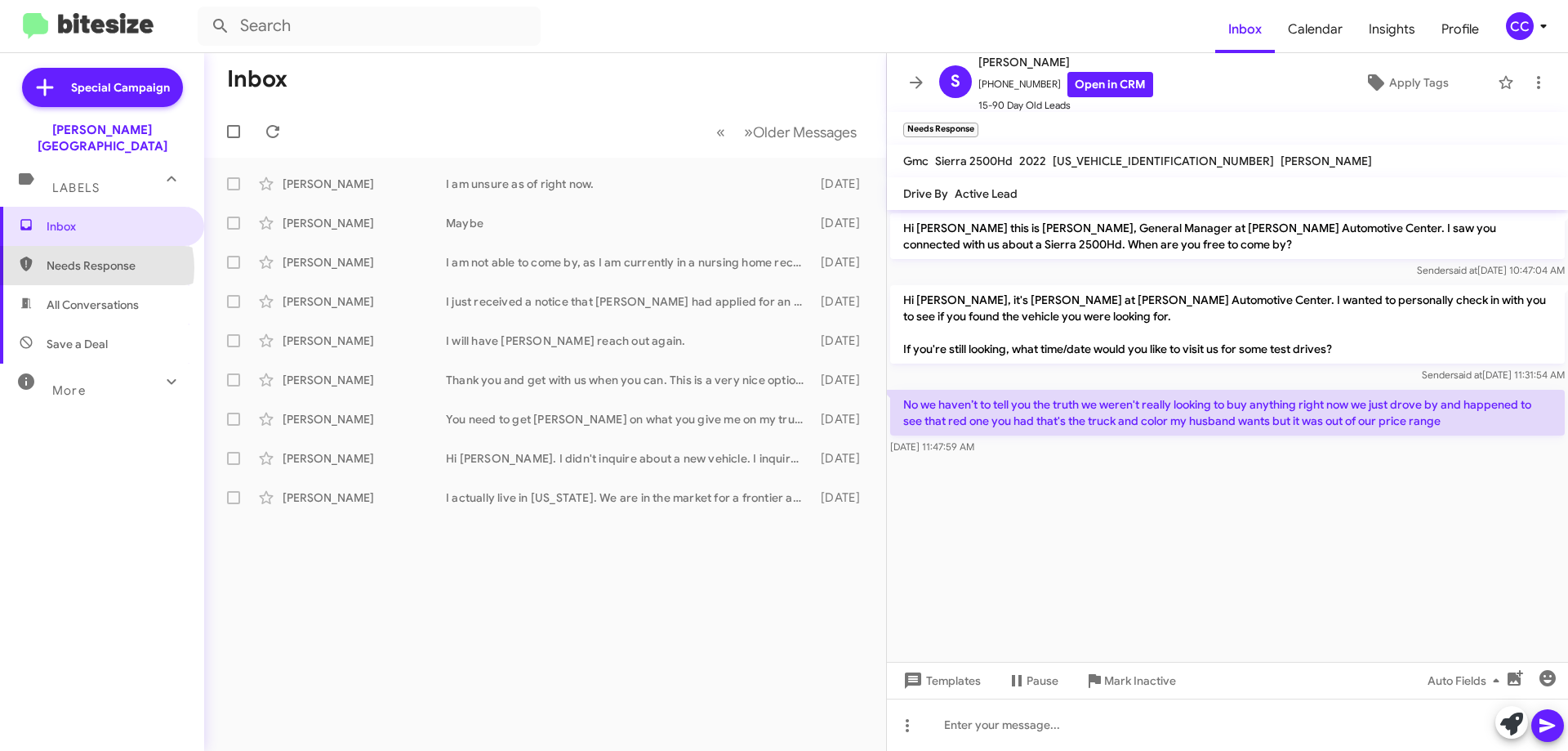
click at [91, 257] on span "Needs Response" at bounding box center [116, 265] width 139 height 17
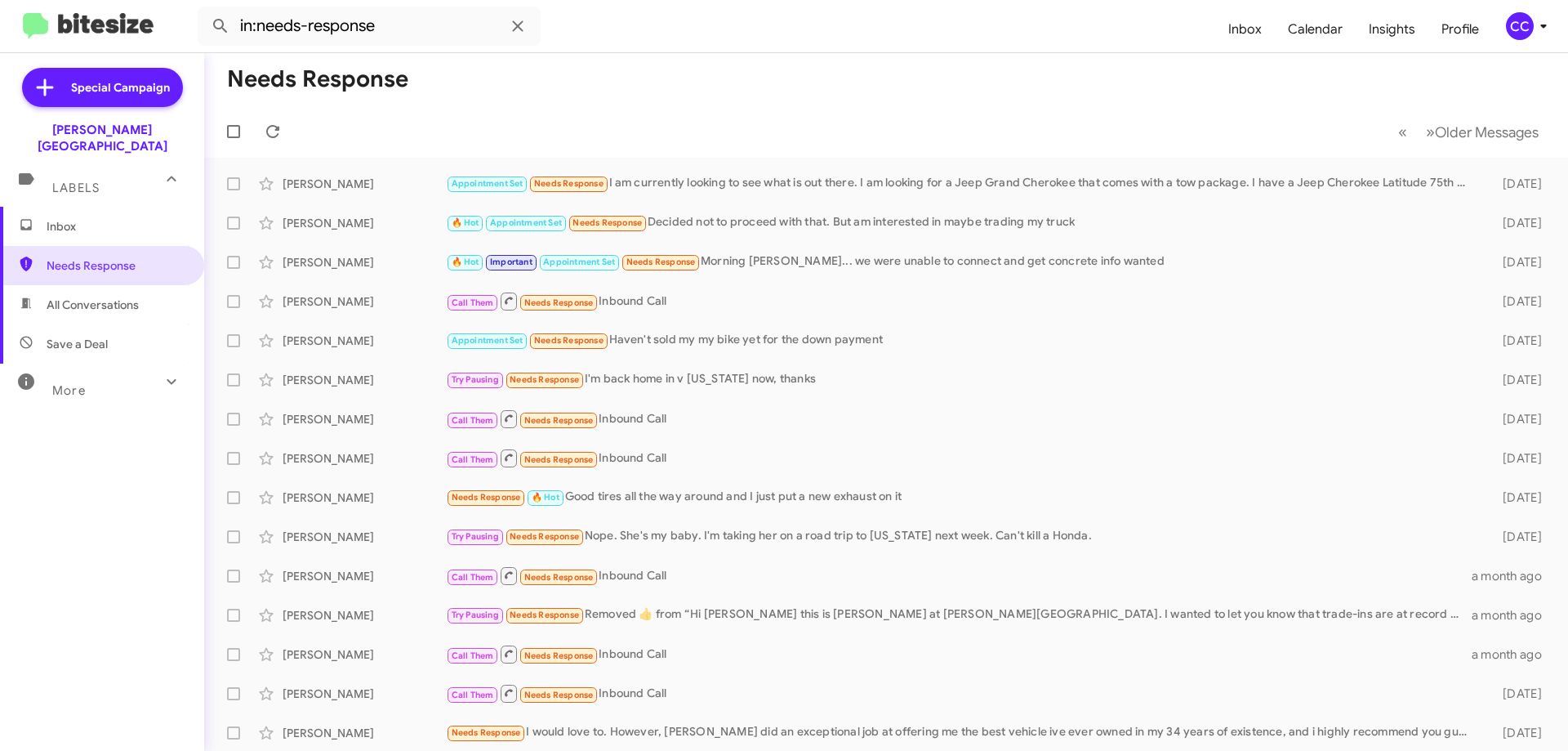
click at [99, 296] on span "All Conversations" at bounding box center [93, 304] width 93 height 17
type input "in:all-conversations"
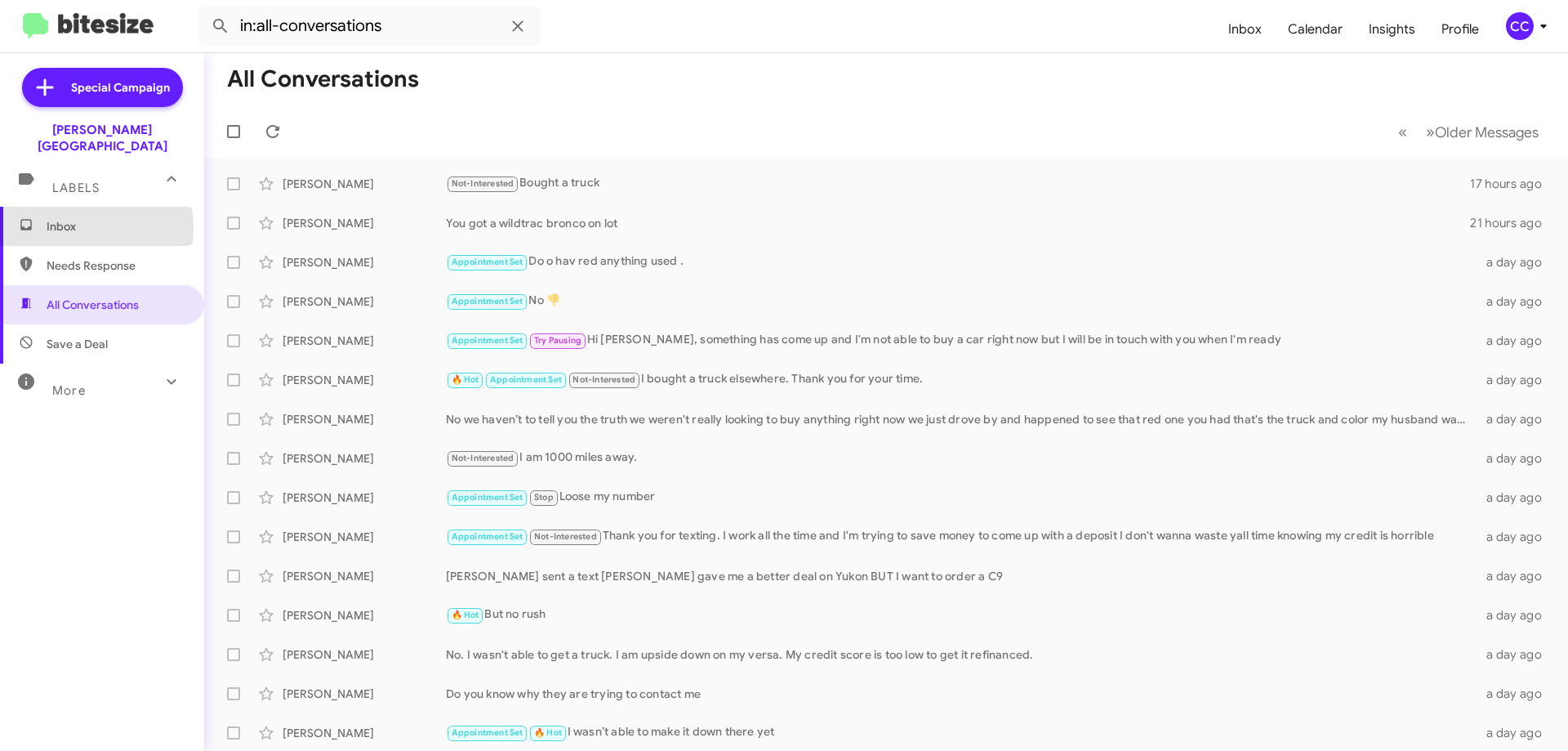
click at [73, 218] on span "Inbox" at bounding box center [116, 226] width 139 height 17
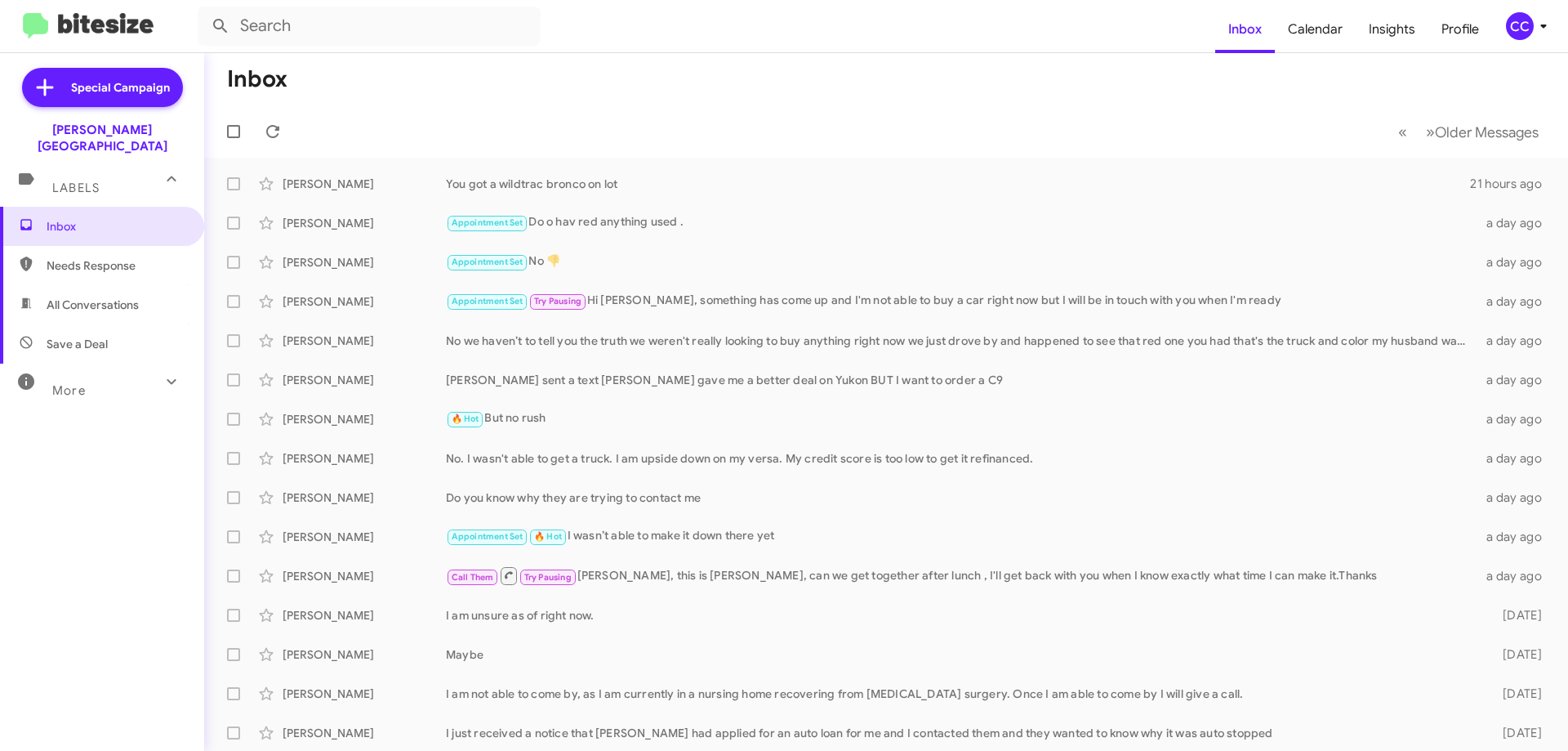
click at [89, 296] on span "All Conversations" at bounding box center [93, 304] width 93 height 17
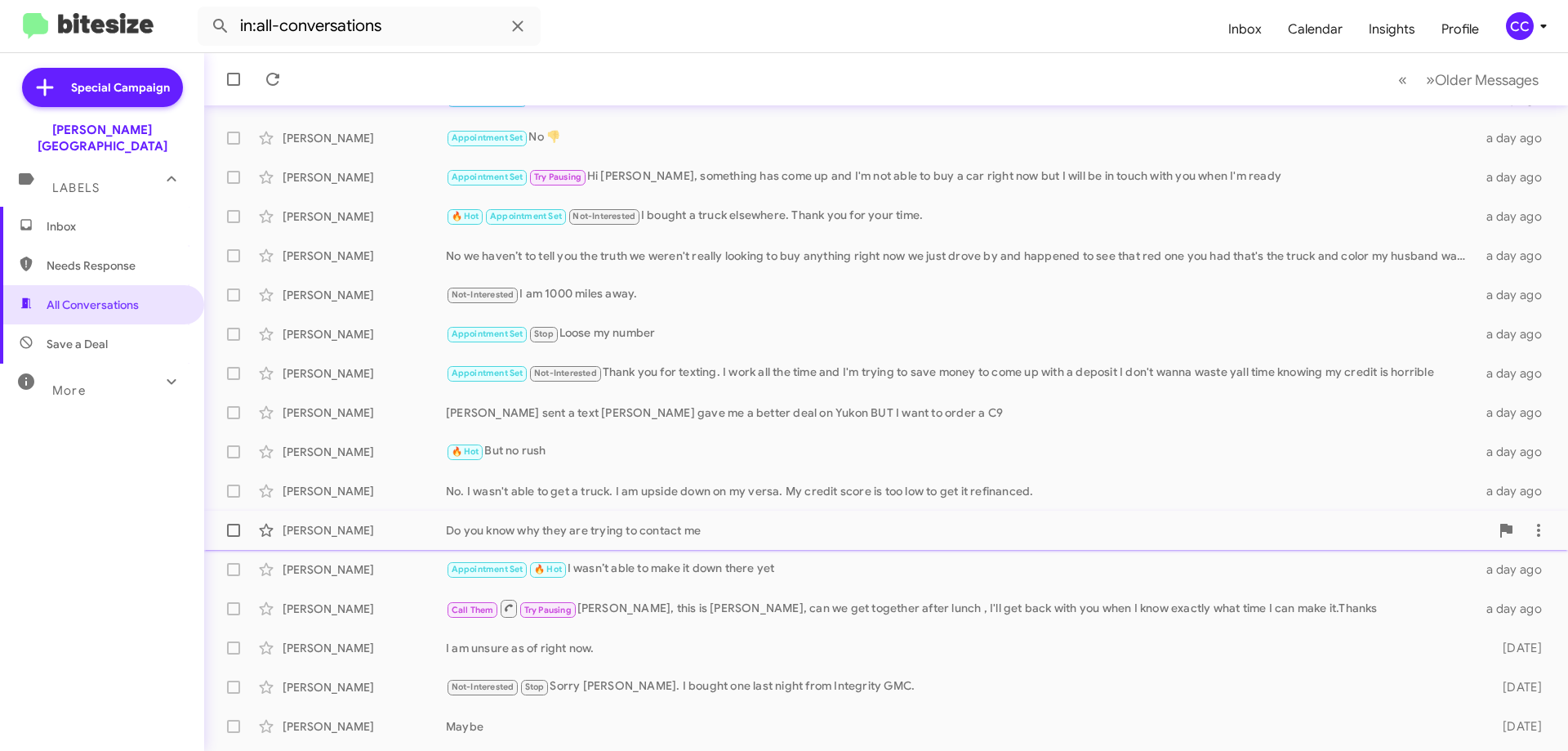
scroll to position [197, 0]
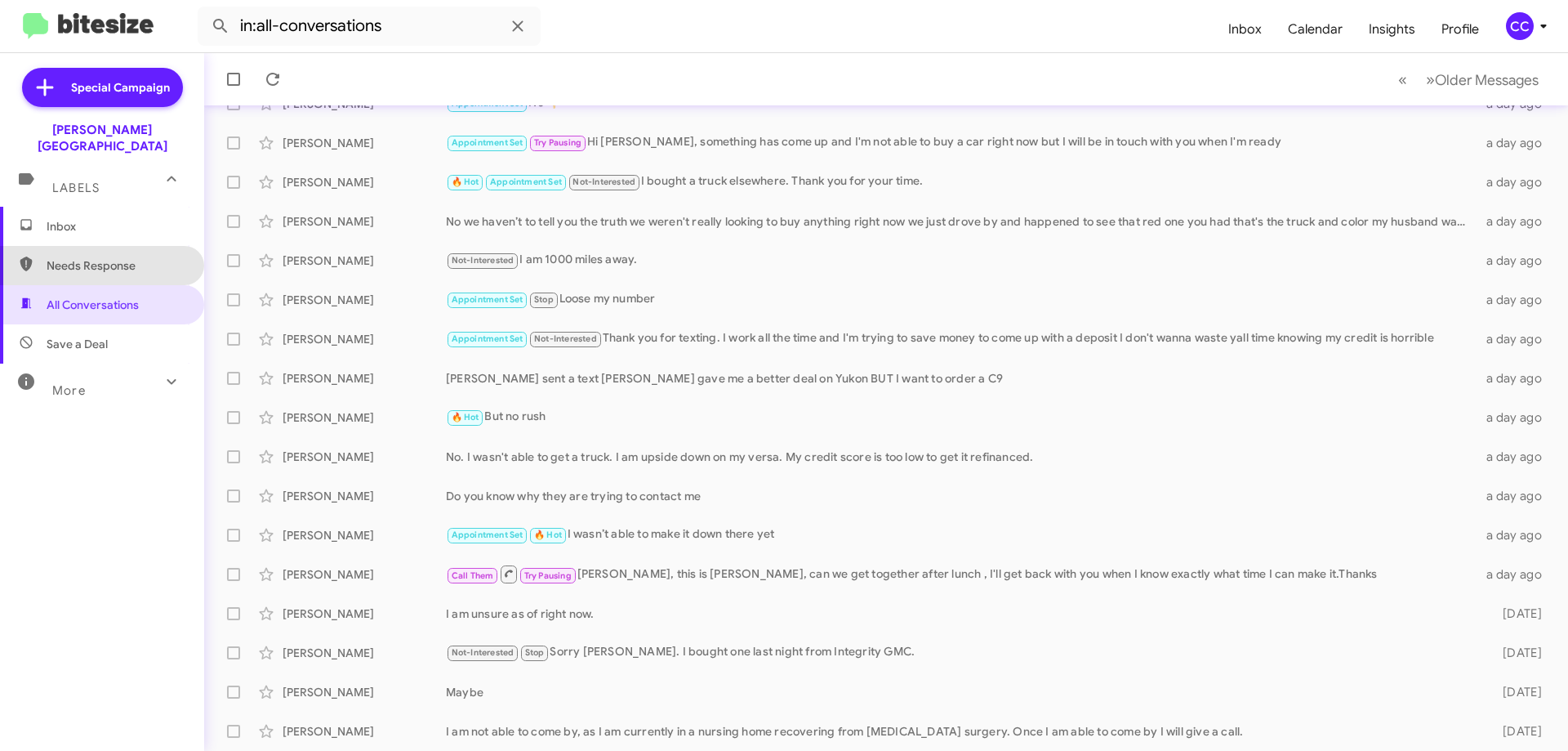
click at [105, 257] on span "Needs Response" at bounding box center [116, 265] width 139 height 17
type input "in:needs-response"
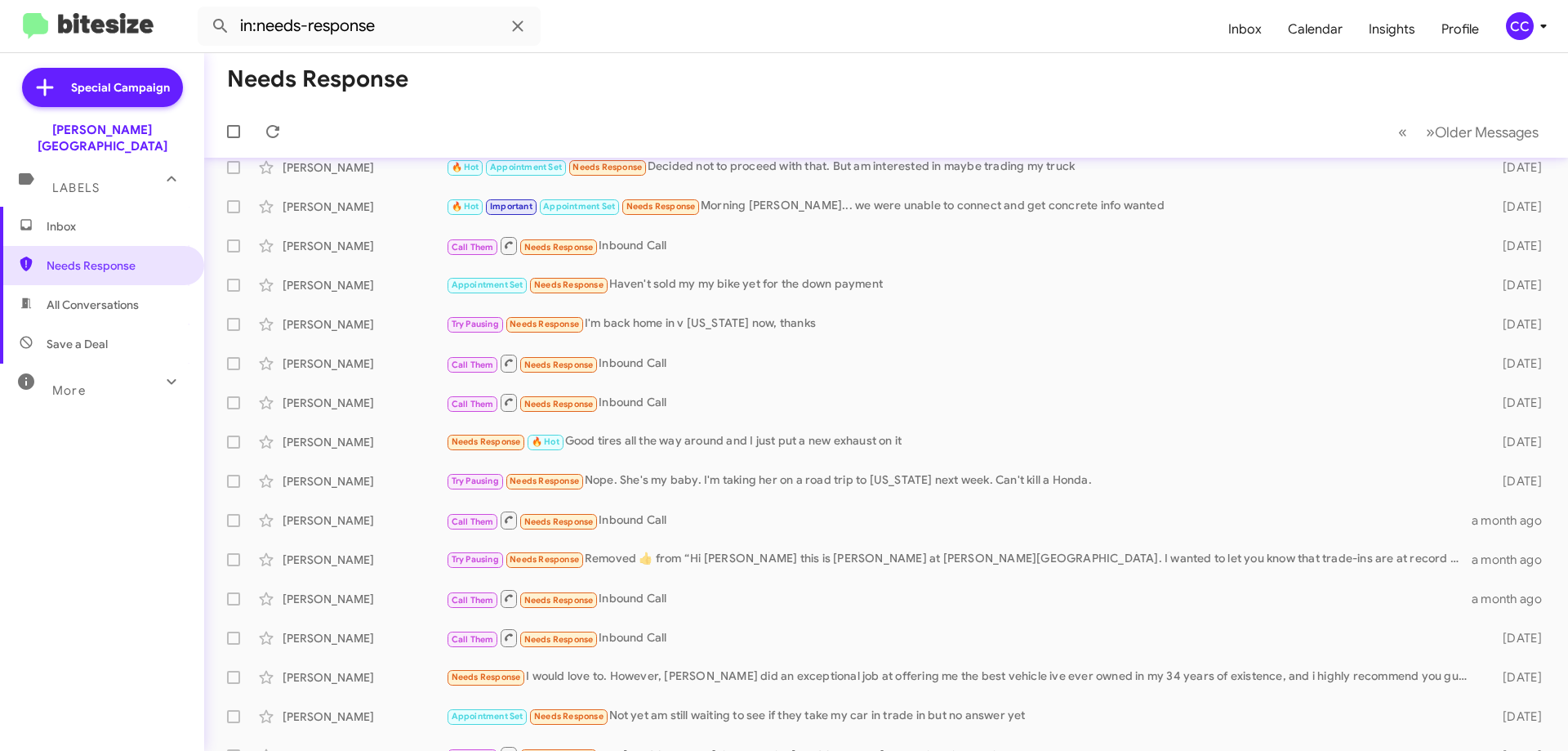
scroll to position [34, 0]
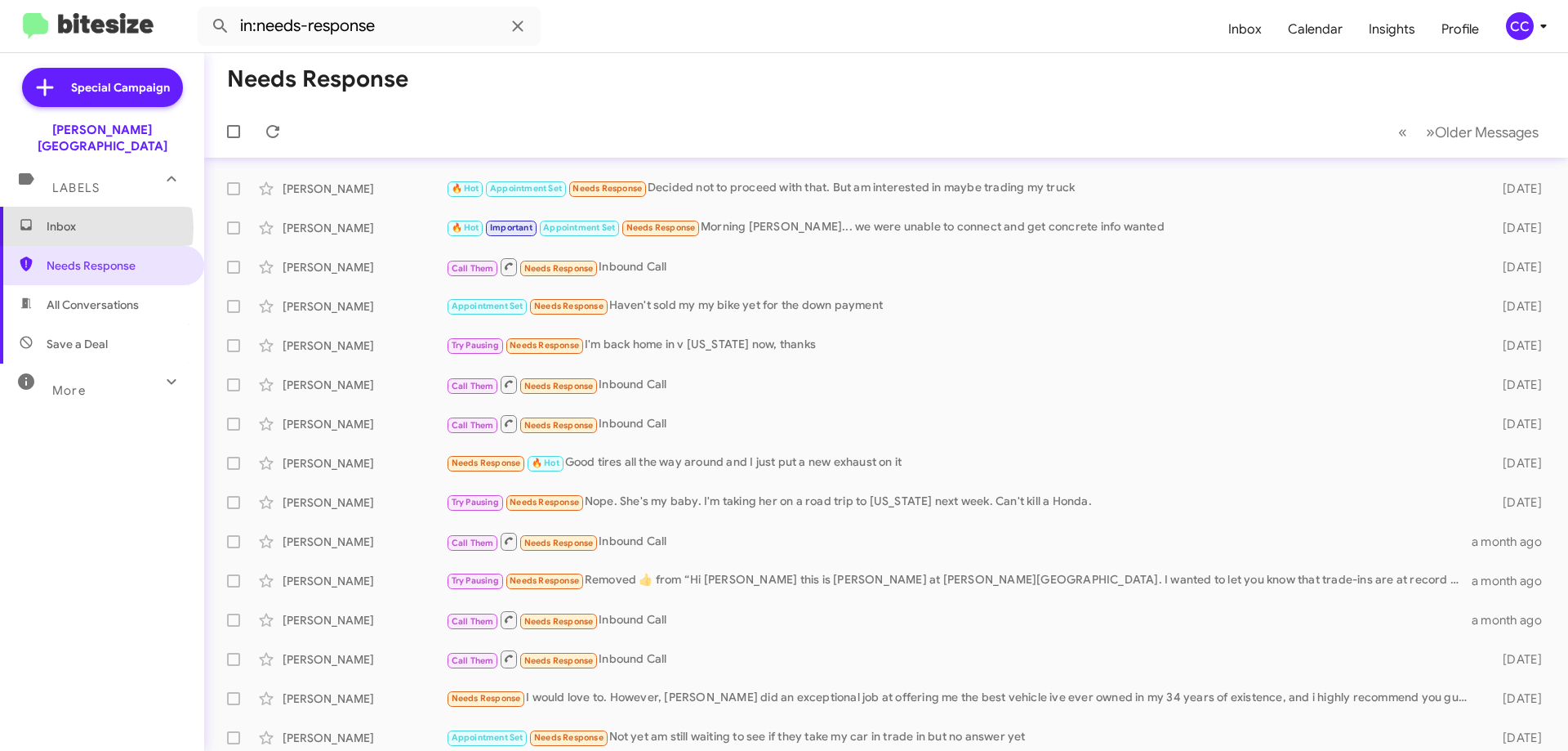
click at [76, 218] on span "Inbox" at bounding box center [116, 226] width 139 height 17
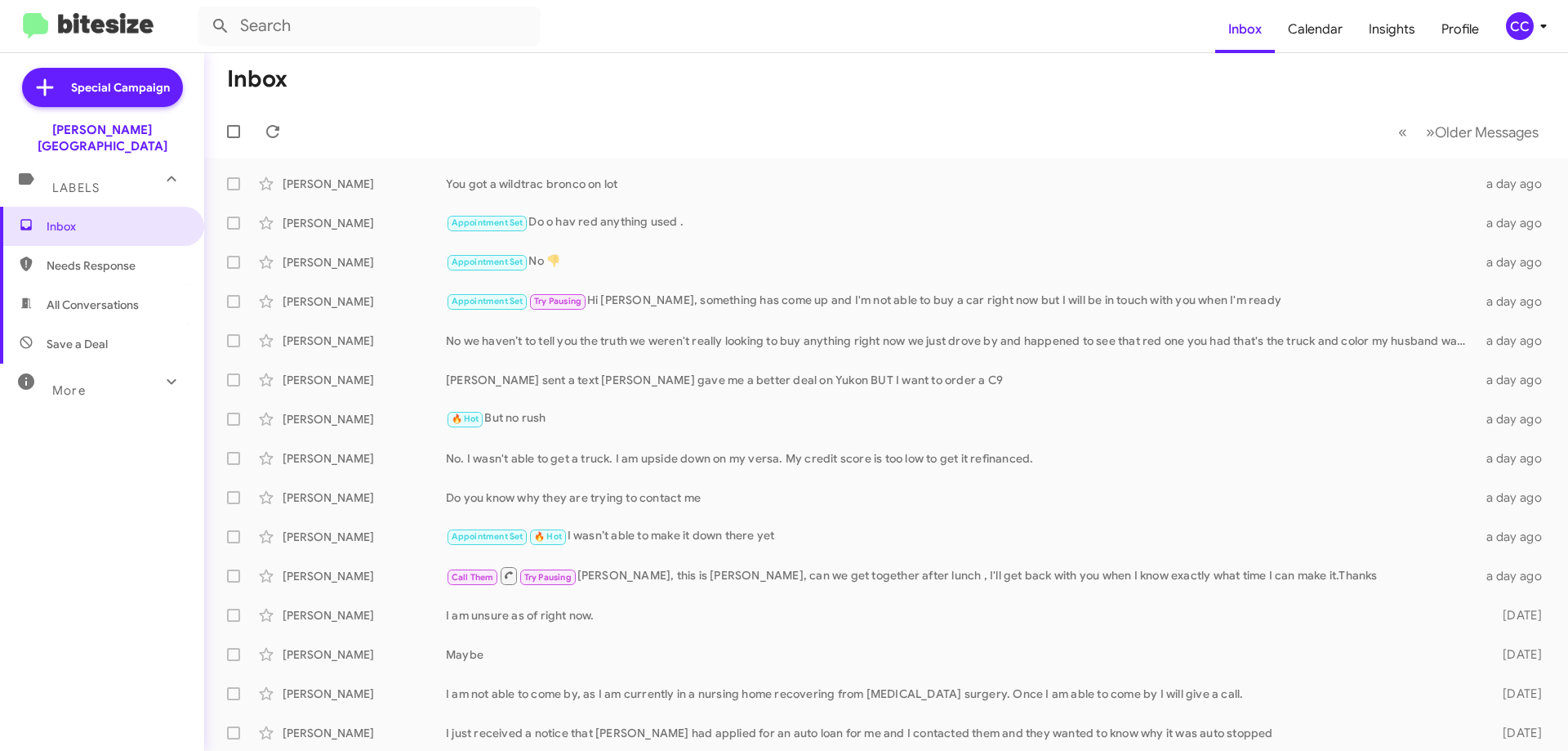
click at [86, 257] on span "Needs Response" at bounding box center [116, 265] width 139 height 17
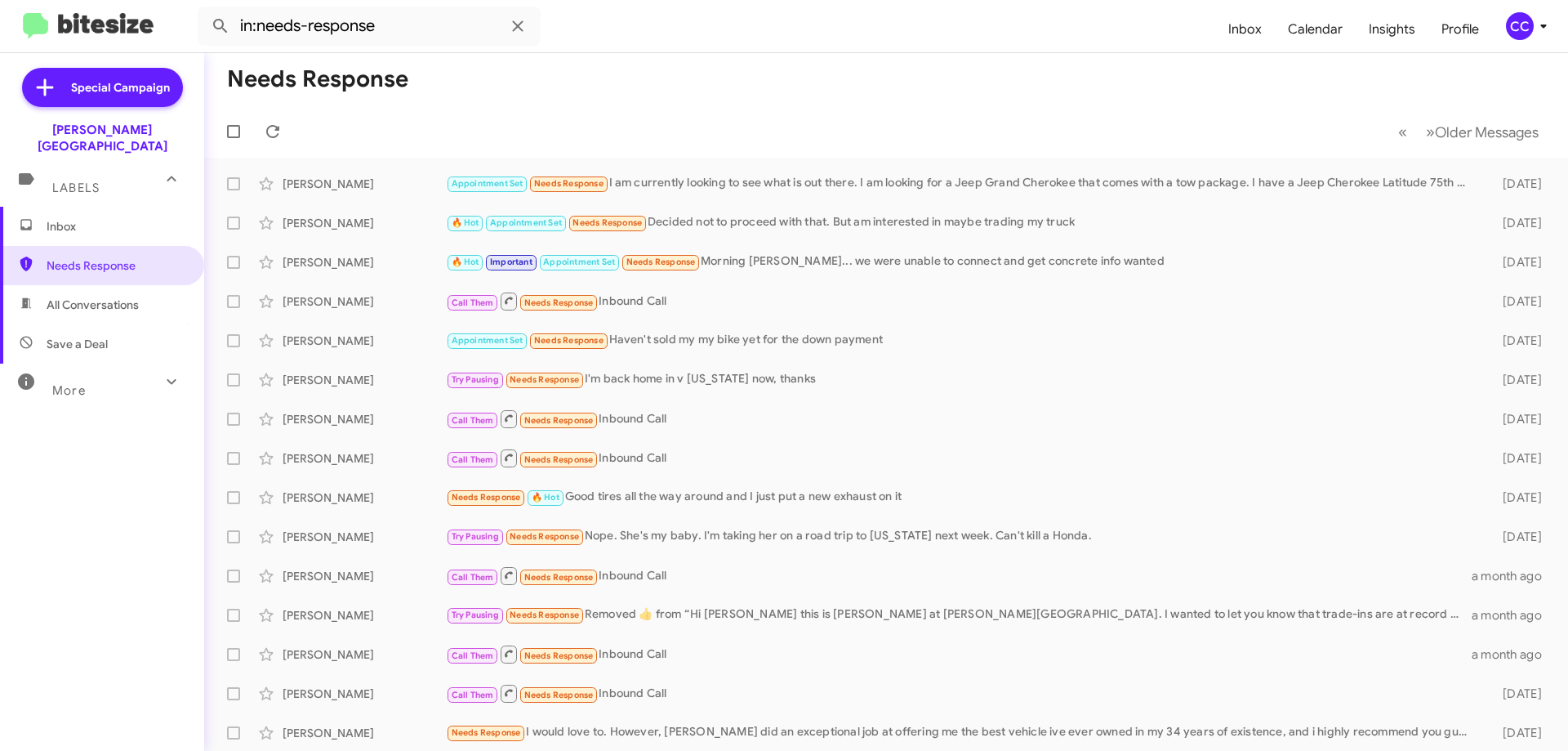
click at [100, 296] on span "All Conversations" at bounding box center [93, 304] width 93 height 17
type input "in:all-conversations"
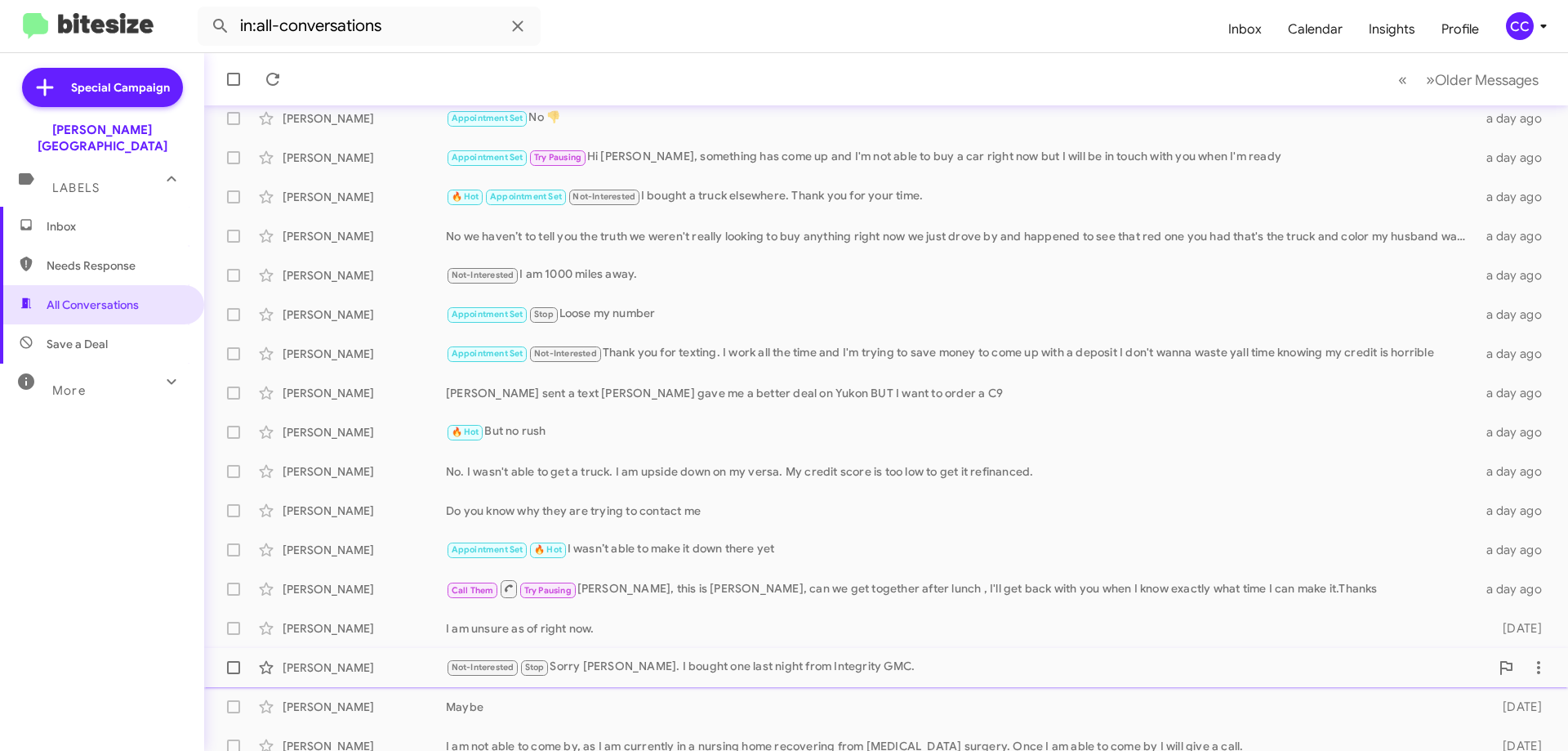
scroll to position [197, 0]
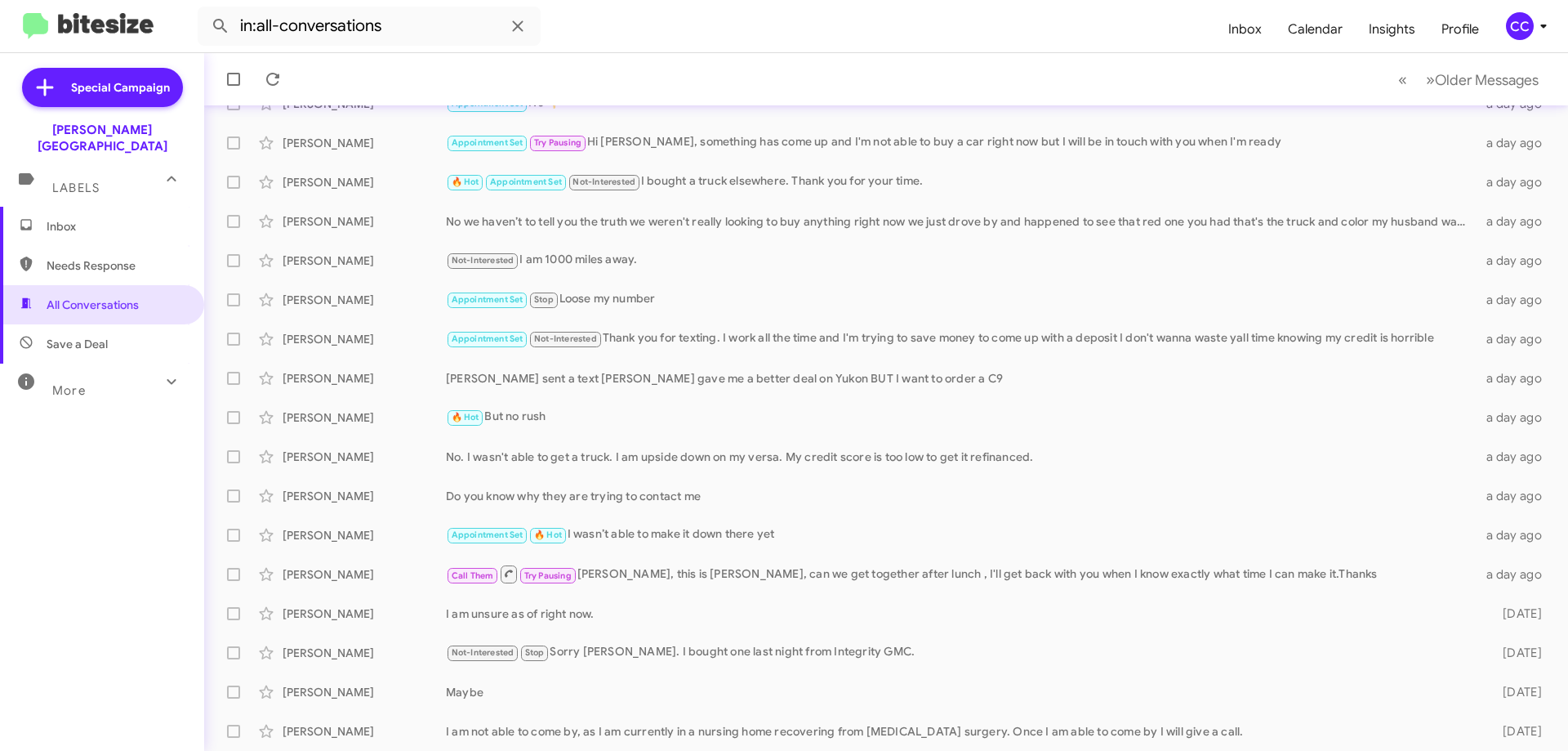
click at [53, 218] on span "Inbox" at bounding box center [116, 226] width 139 height 17
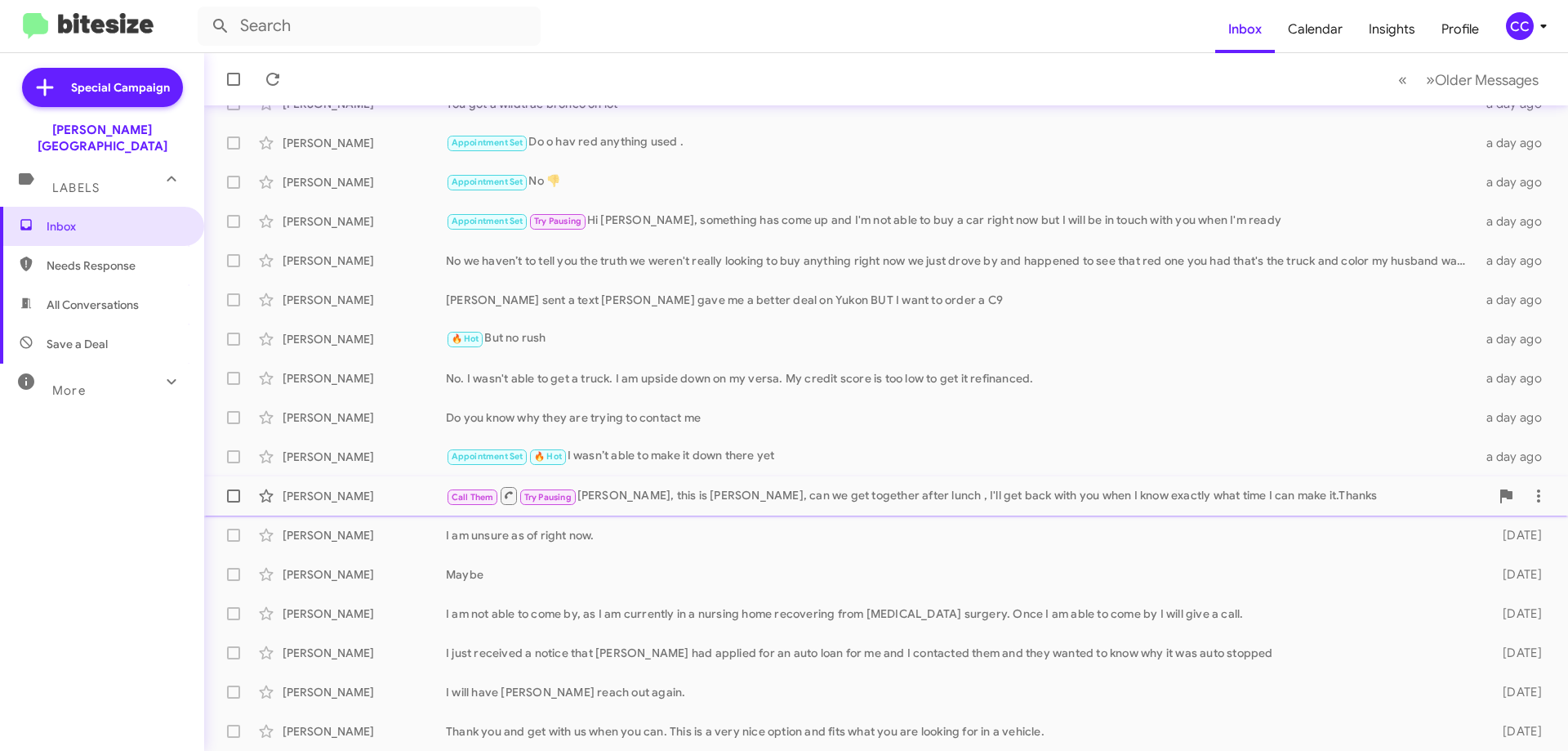
scroll to position [197, 0]
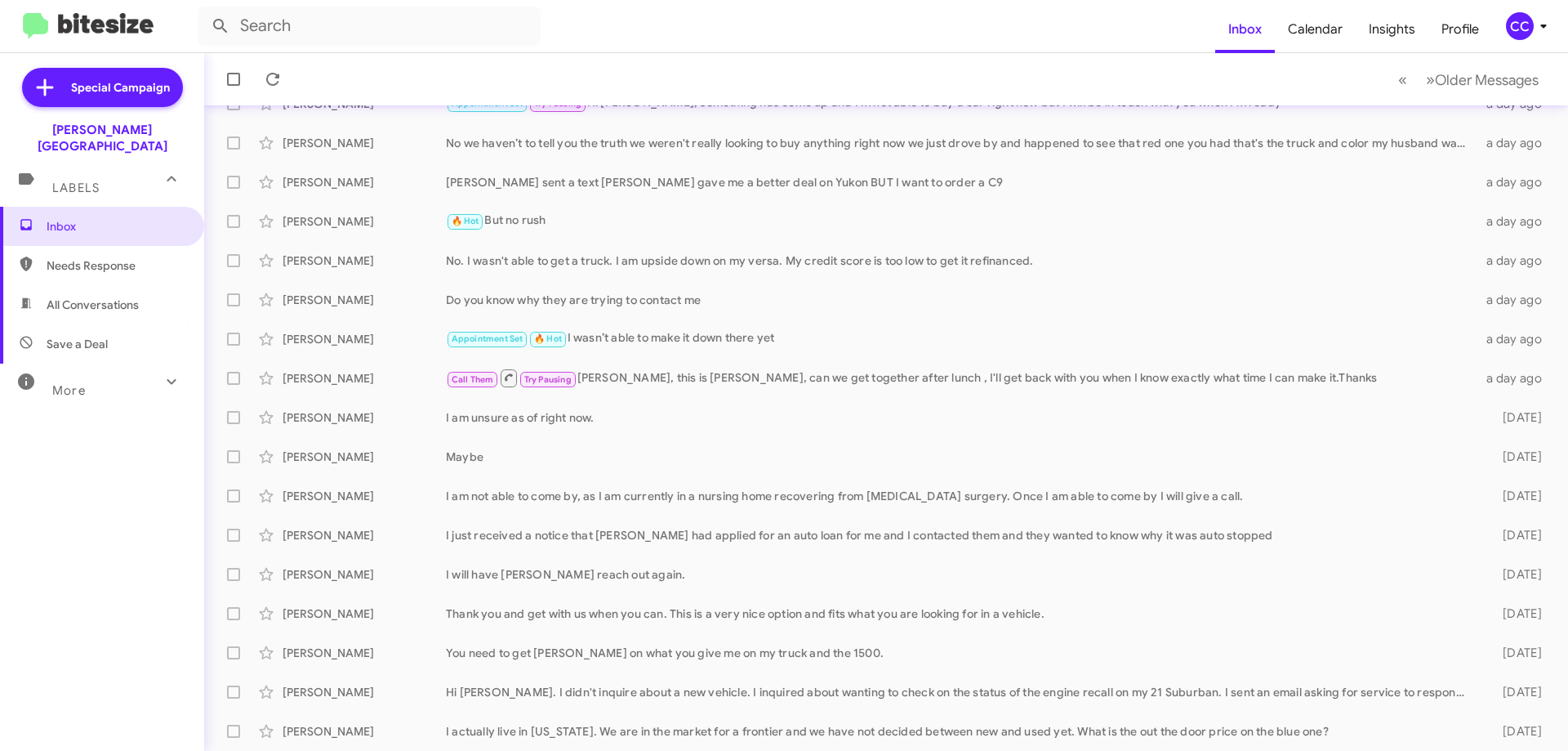
click at [82, 336] on span "Save a Deal" at bounding box center [78, 344] width 62 height 17
type input "in:not-interested"
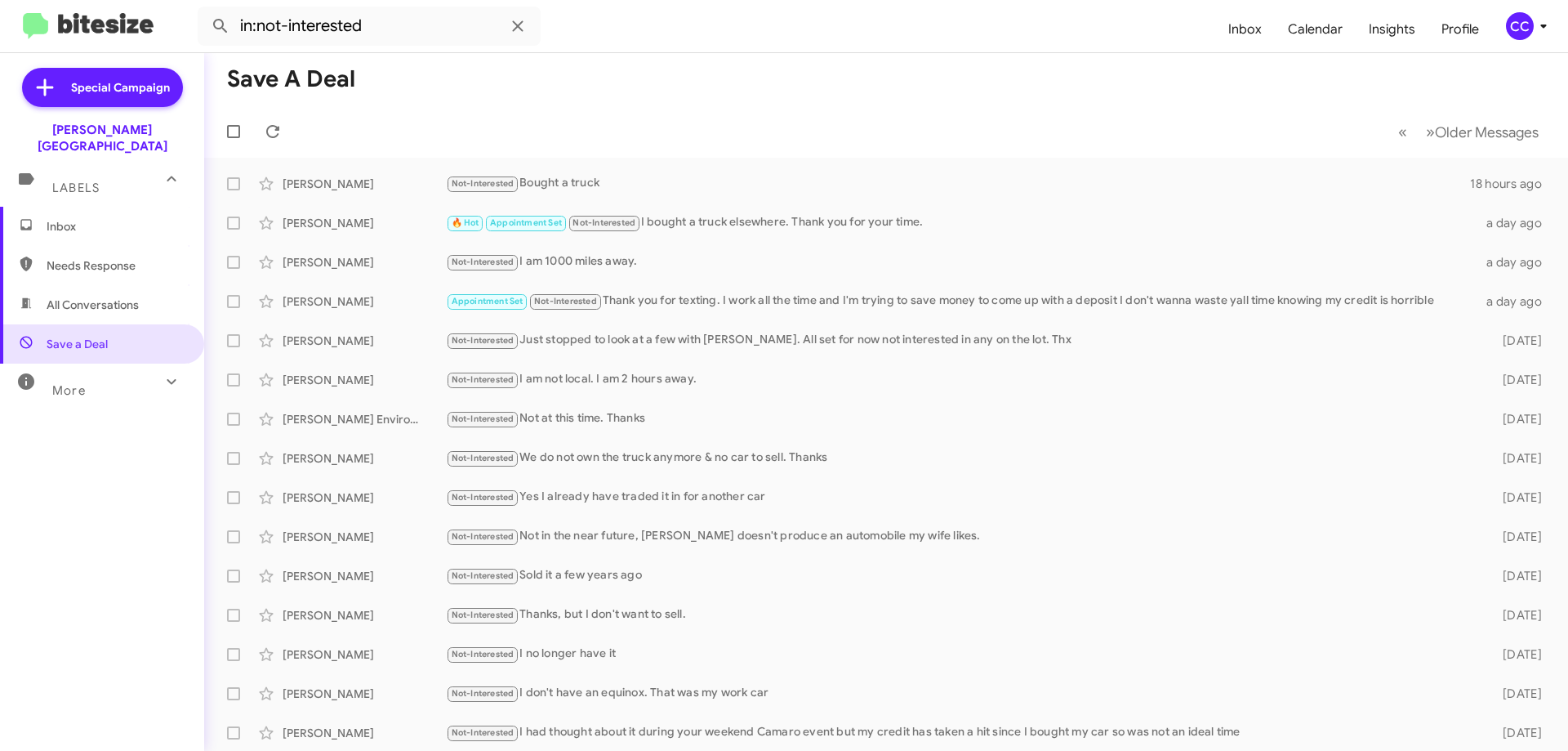
click at [58, 218] on span "Inbox" at bounding box center [116, 226] width 139 height 17
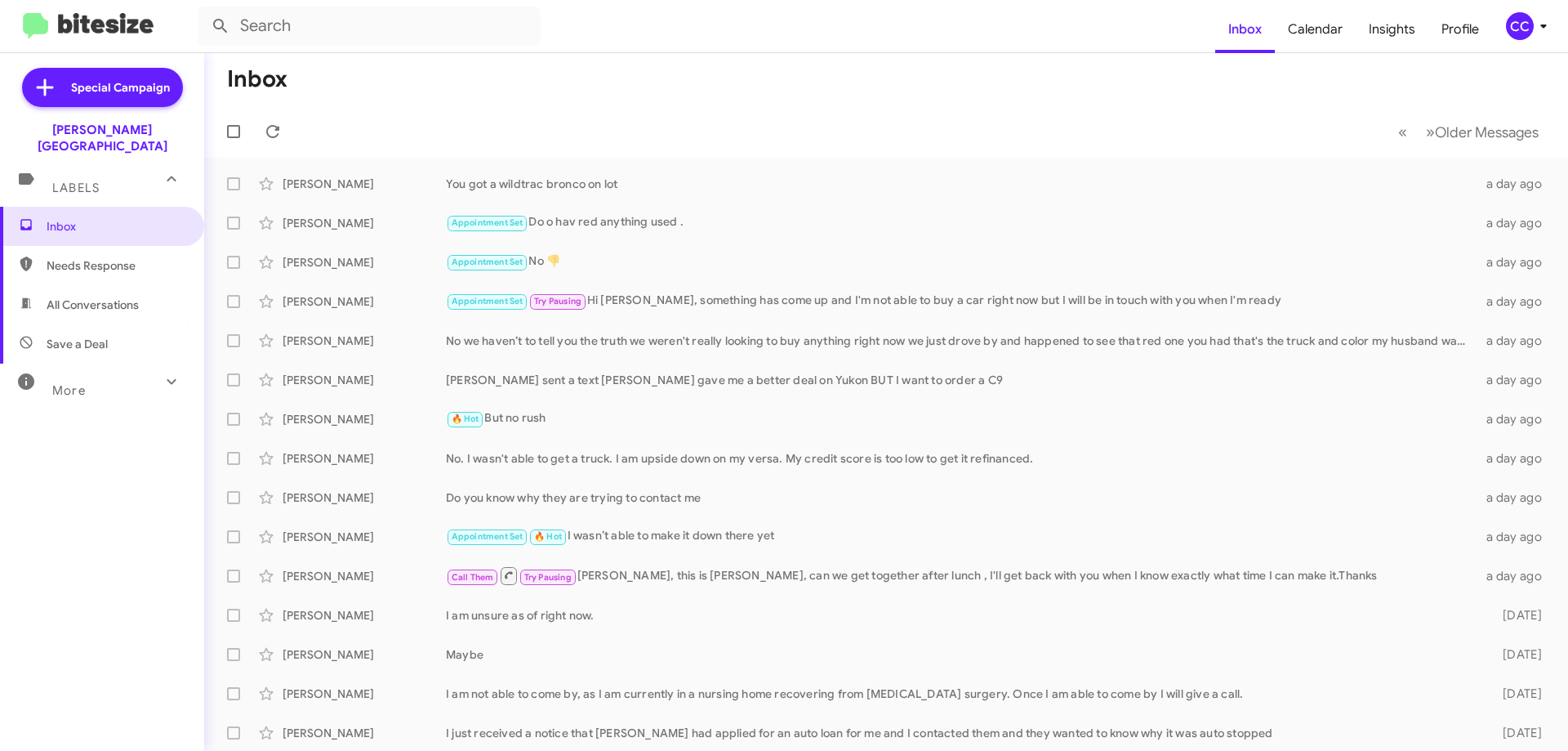
click at [88, 379] on div "More" at bounding box center [85, 383] width 145 height 30
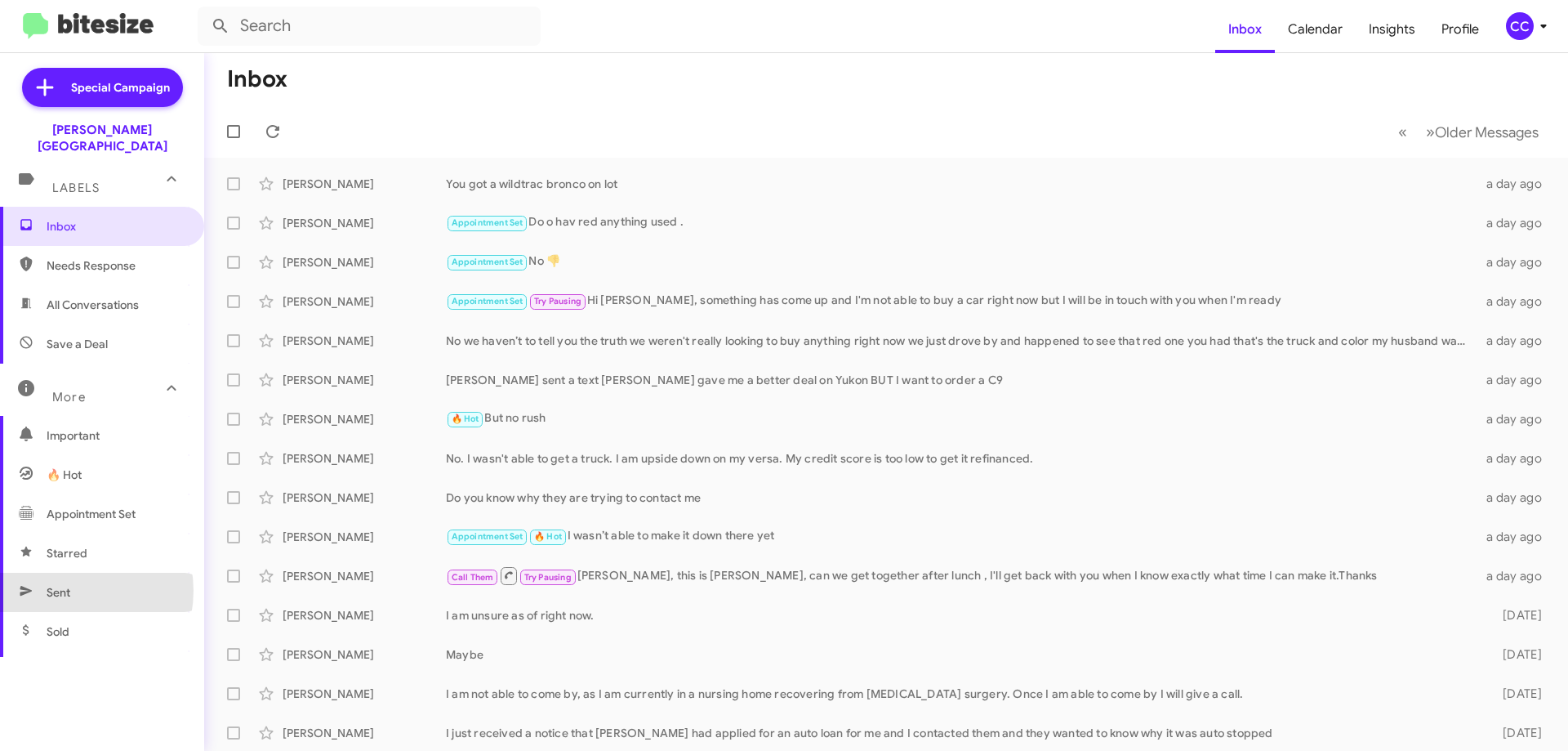
click at [68, 584] on span "Sent" at bounding box center [58, 592] width 24 height 17
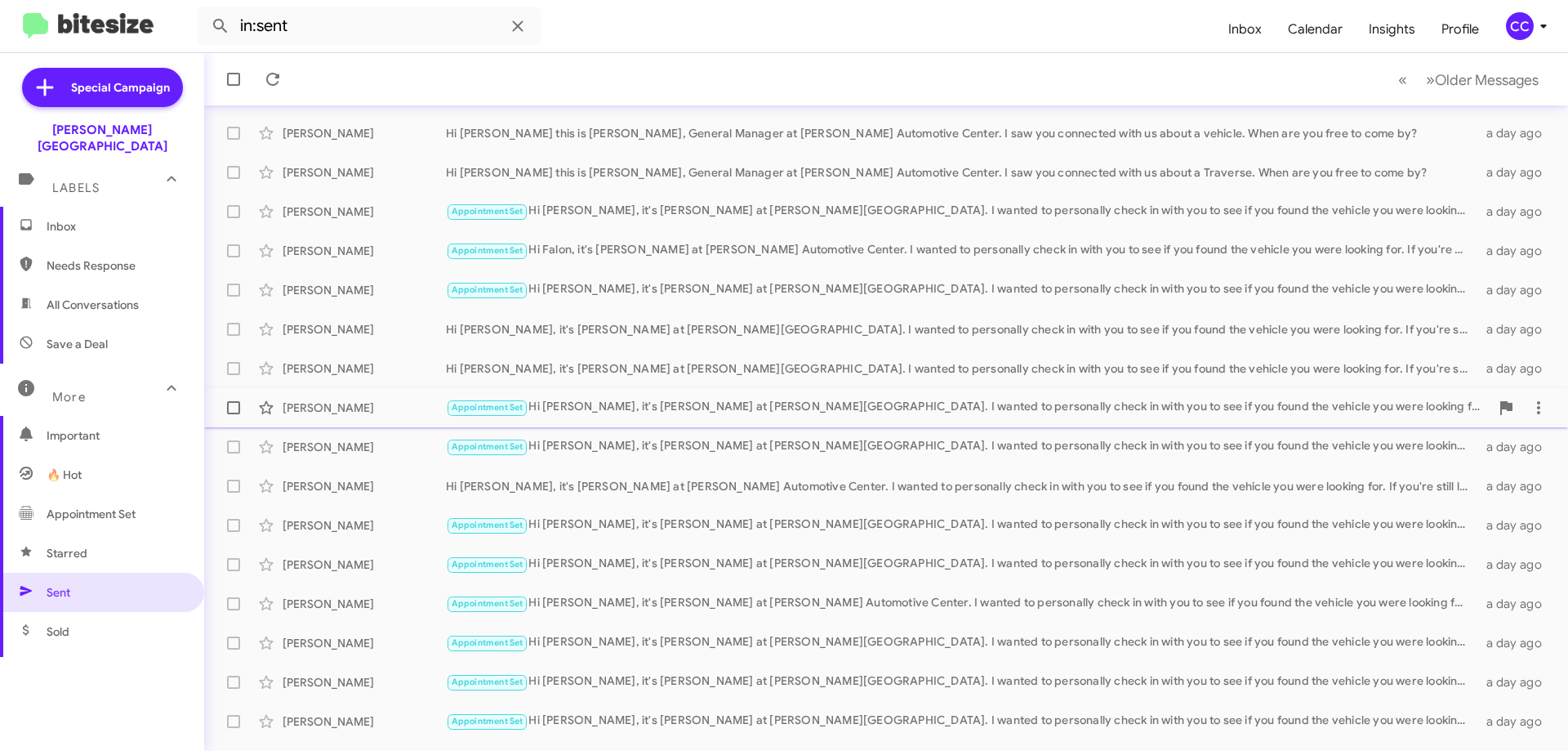
scroll to position [197, 0]
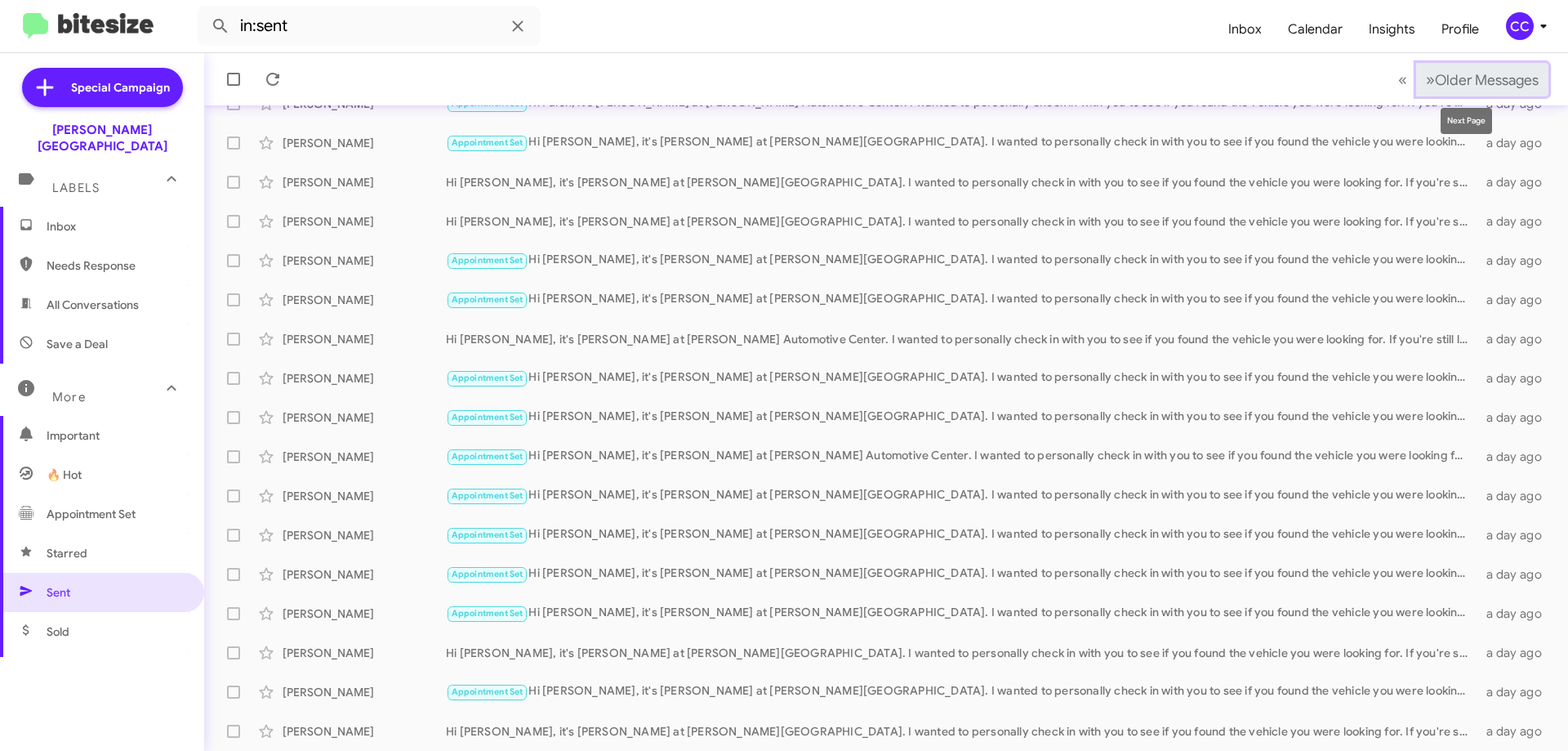
click at [1475, 80] on span "Older Messages" at bounding box center [1487, 80] width 104 height 18
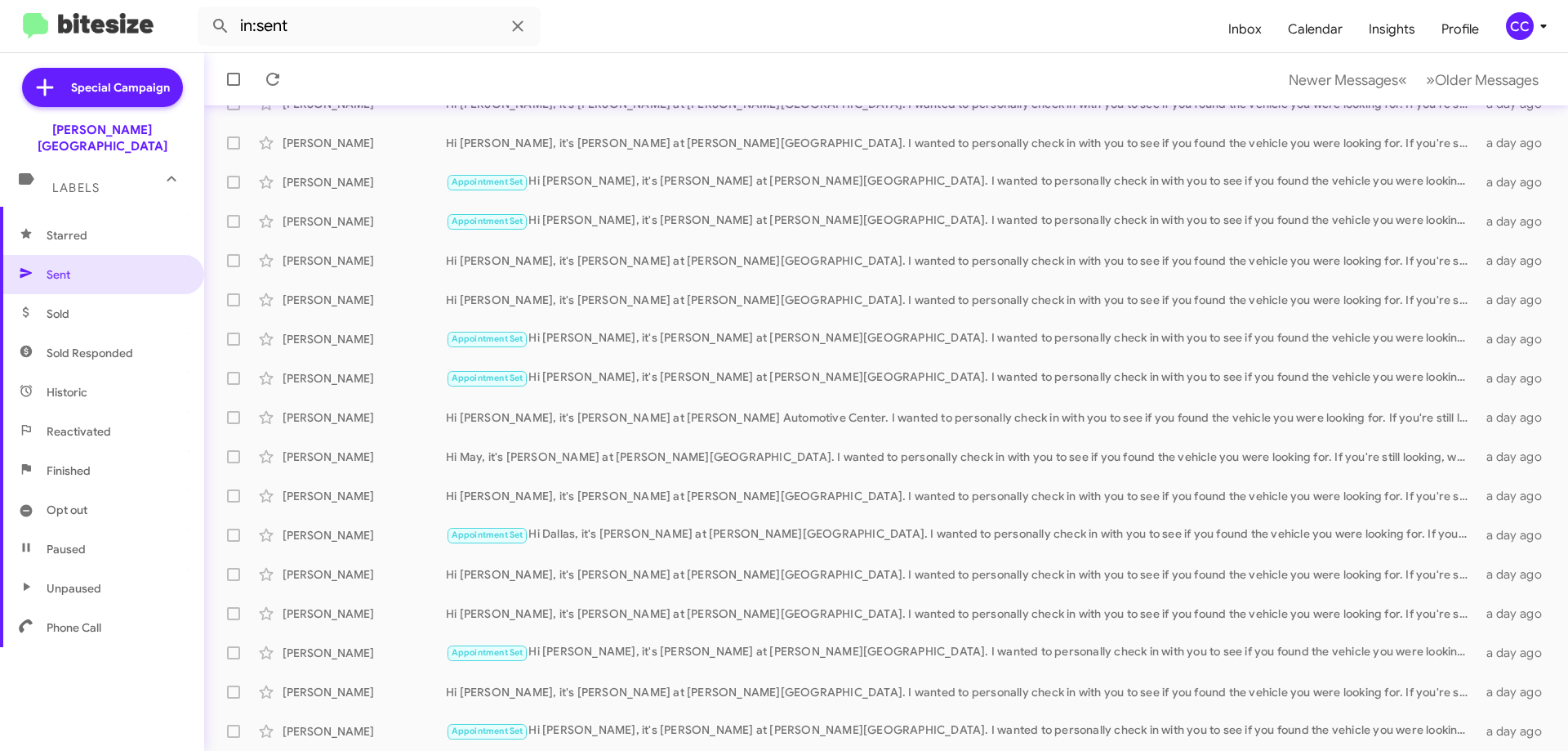
scroll to position [321, 0]
click at [1495, 88] on span "Older Messages" at bounding box center [1487, 80] width 104 height 18
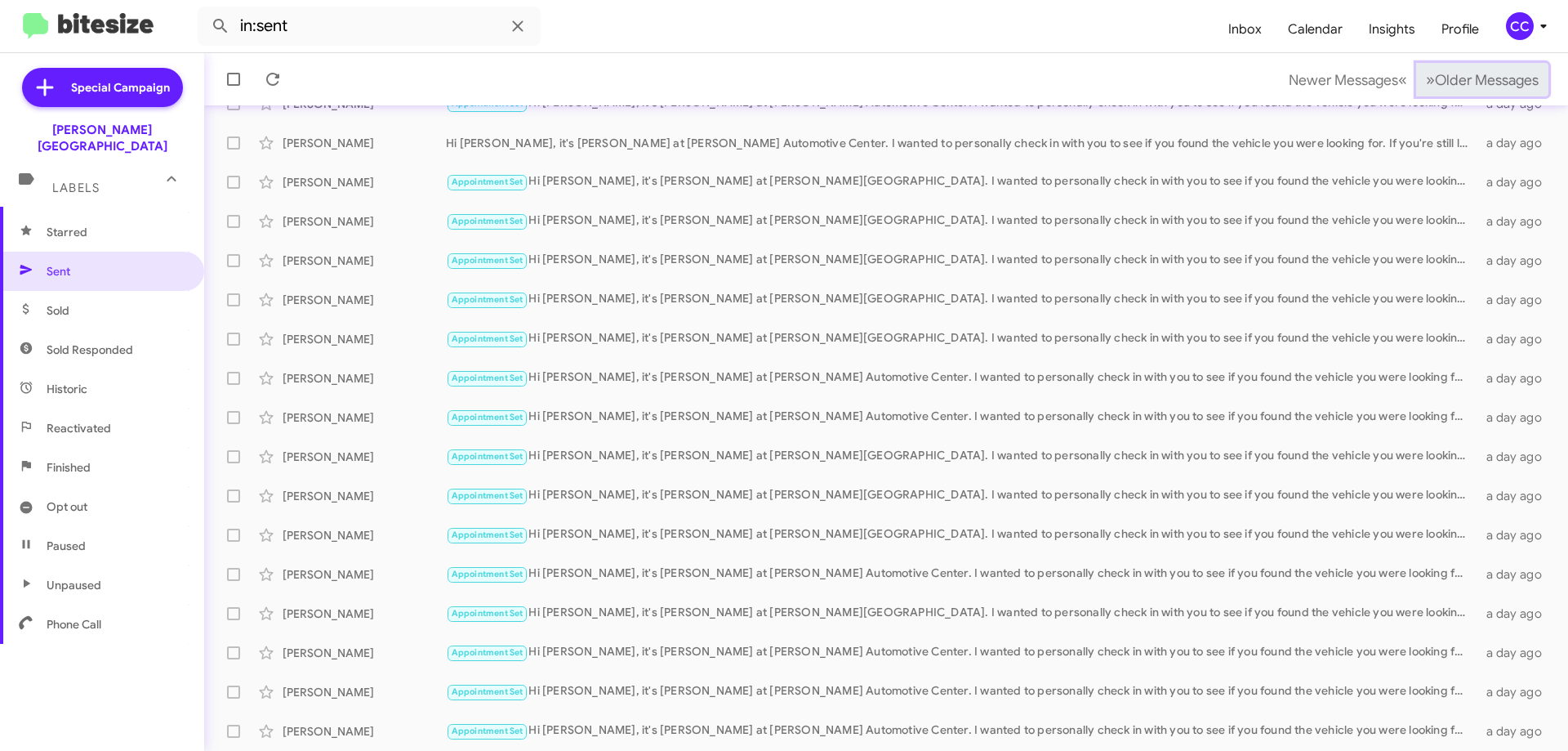
click at [1495, 88] on span "Older Messages" at bounding box center [1487, 80] width 104 height 18
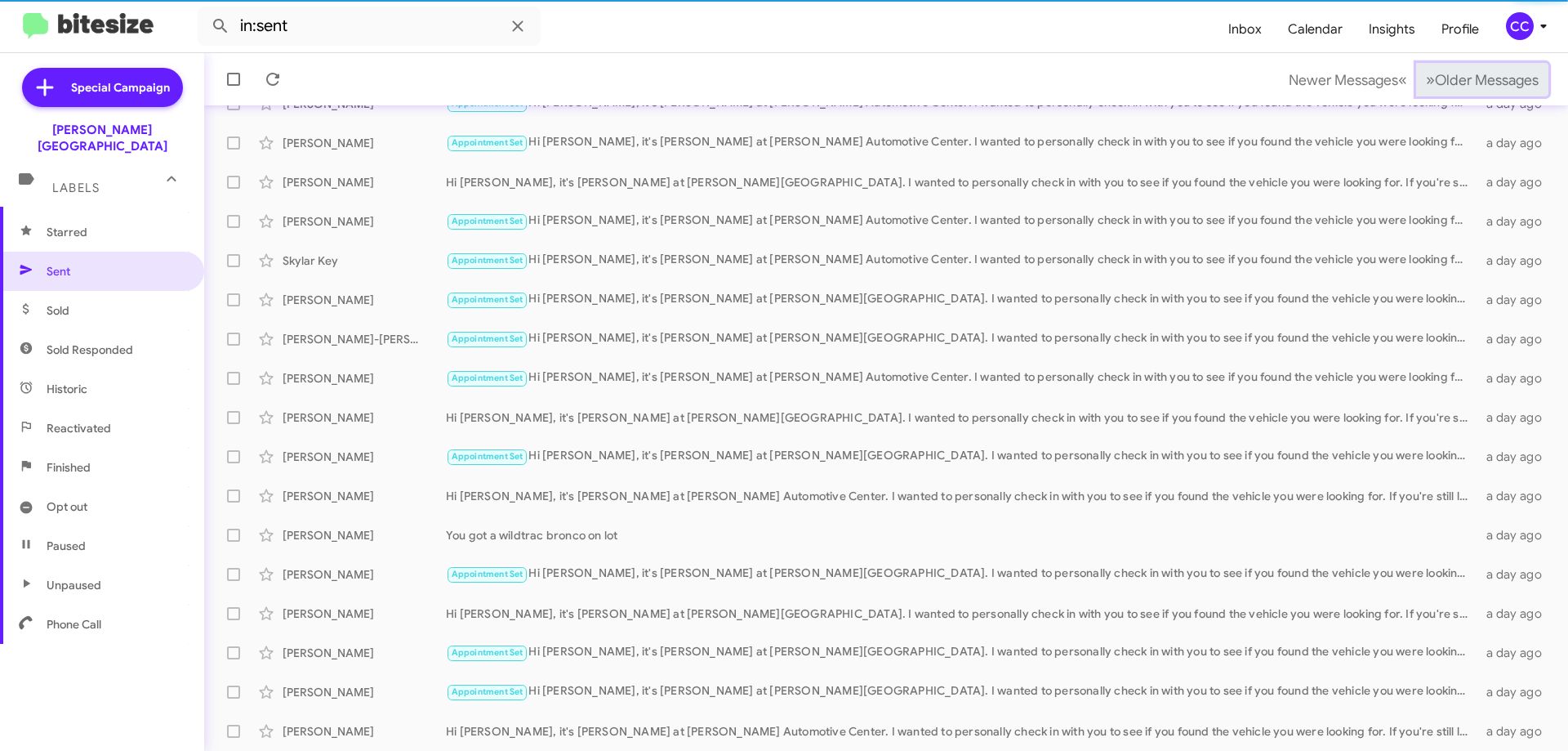
click at [1495, 88] on span "Older Messages" at bounding box center [1487, 80] width 104 height 18
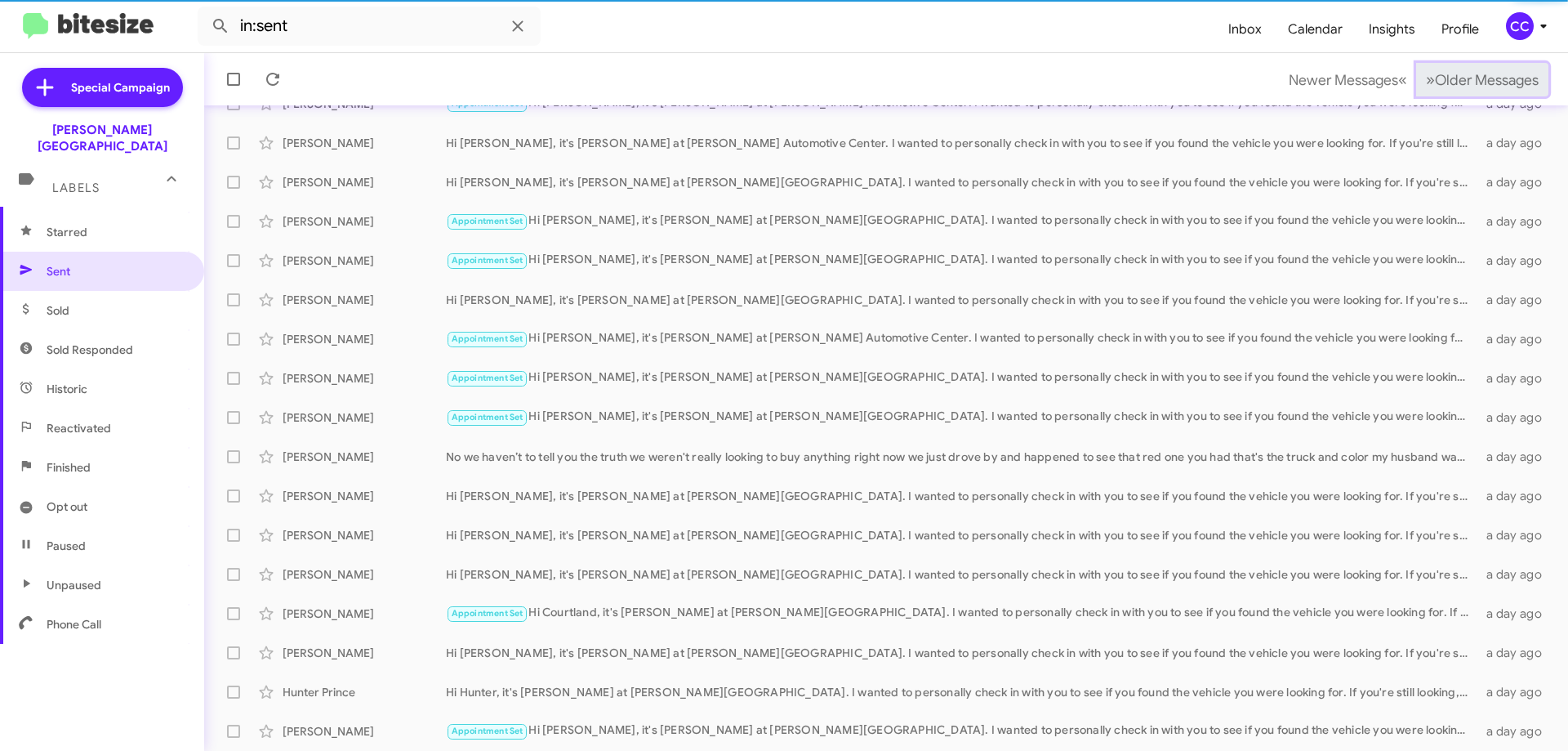
click at [1495, 88] on span "Older Messages" at bounding box center [1487, 80] width 104 height 18
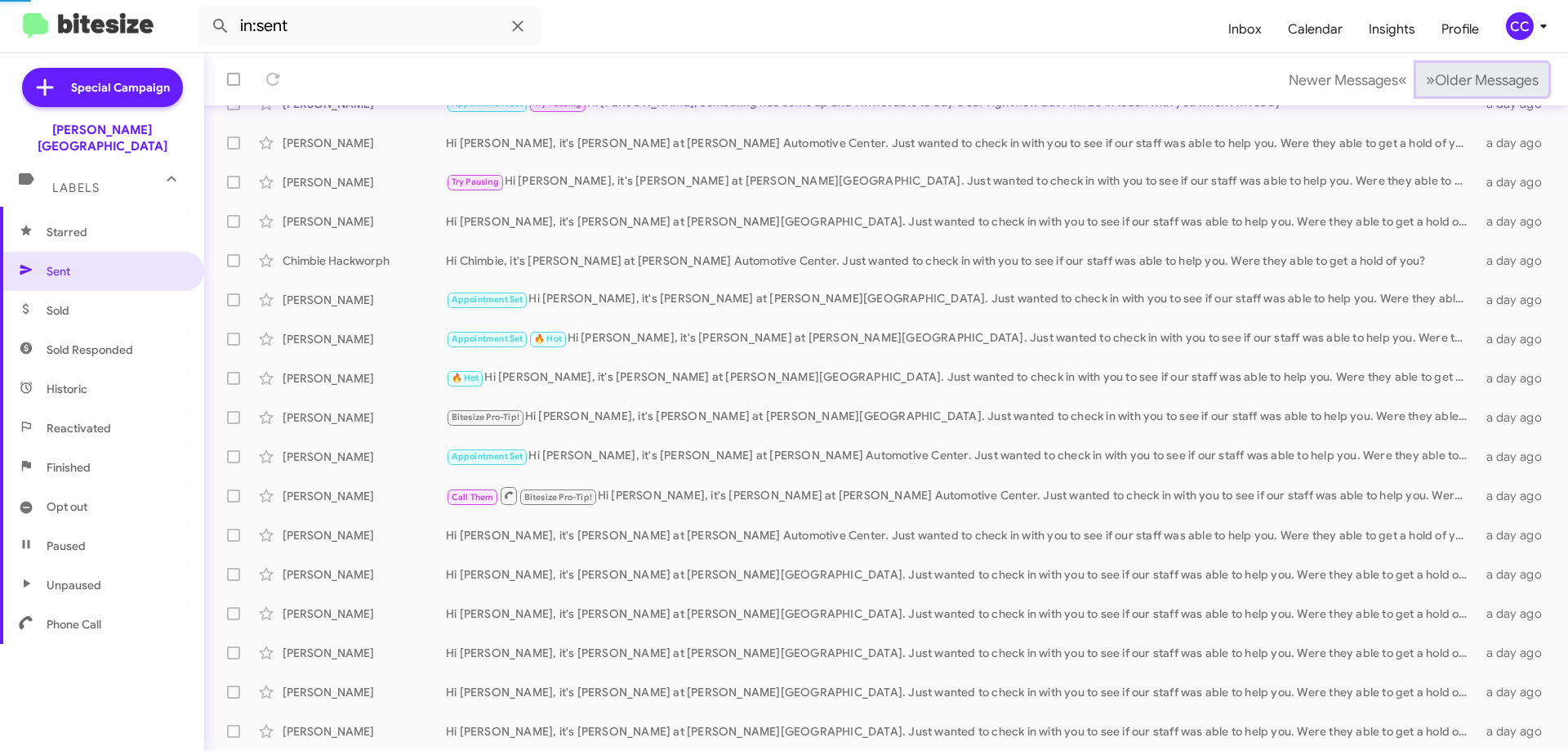
click at [1495, 88] on span "Older Messages" at bounding box center [1487, 80] width 104 height 18
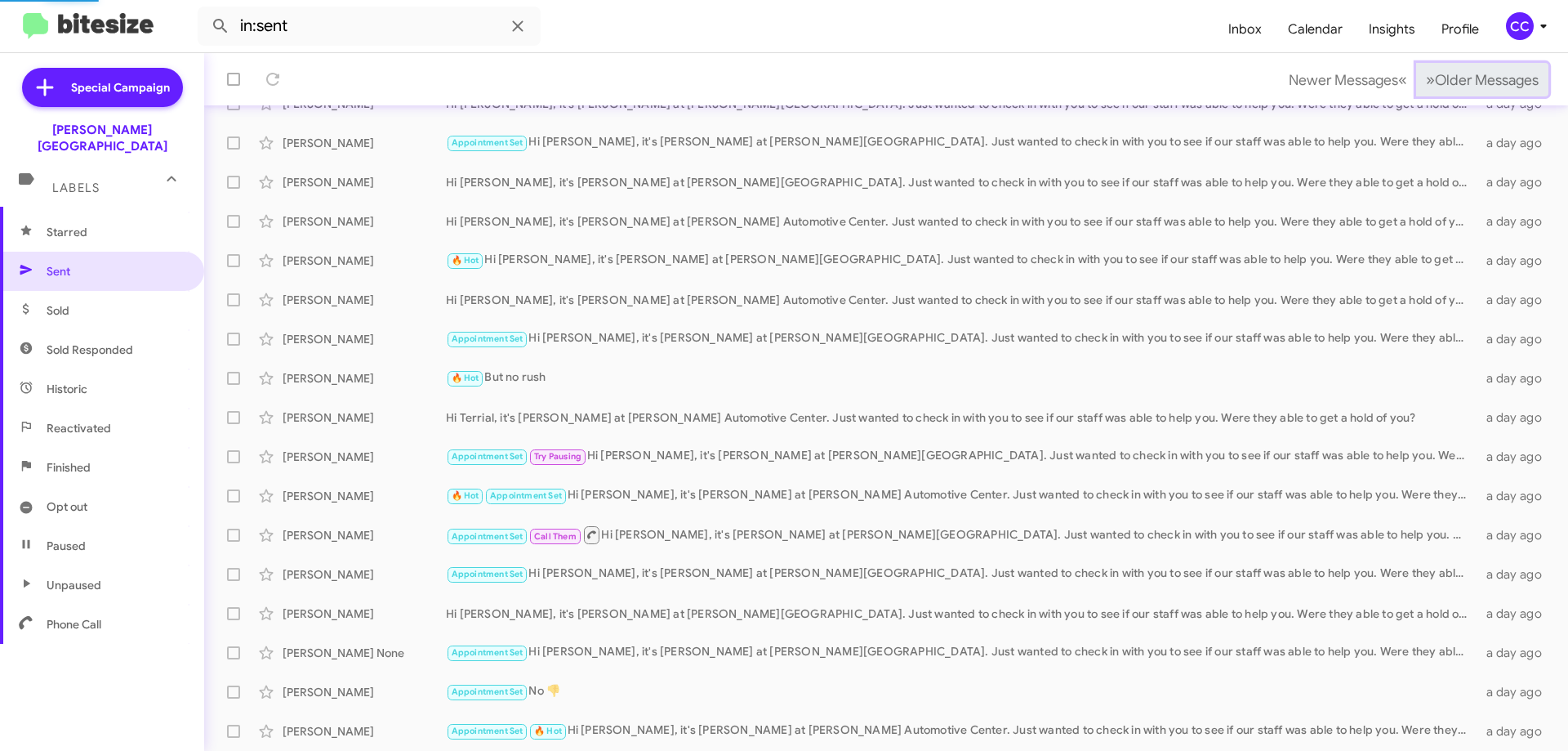
click at [1495, 88] on span "Older Messages" at bounding box center [1487, 80] width 104 height 18
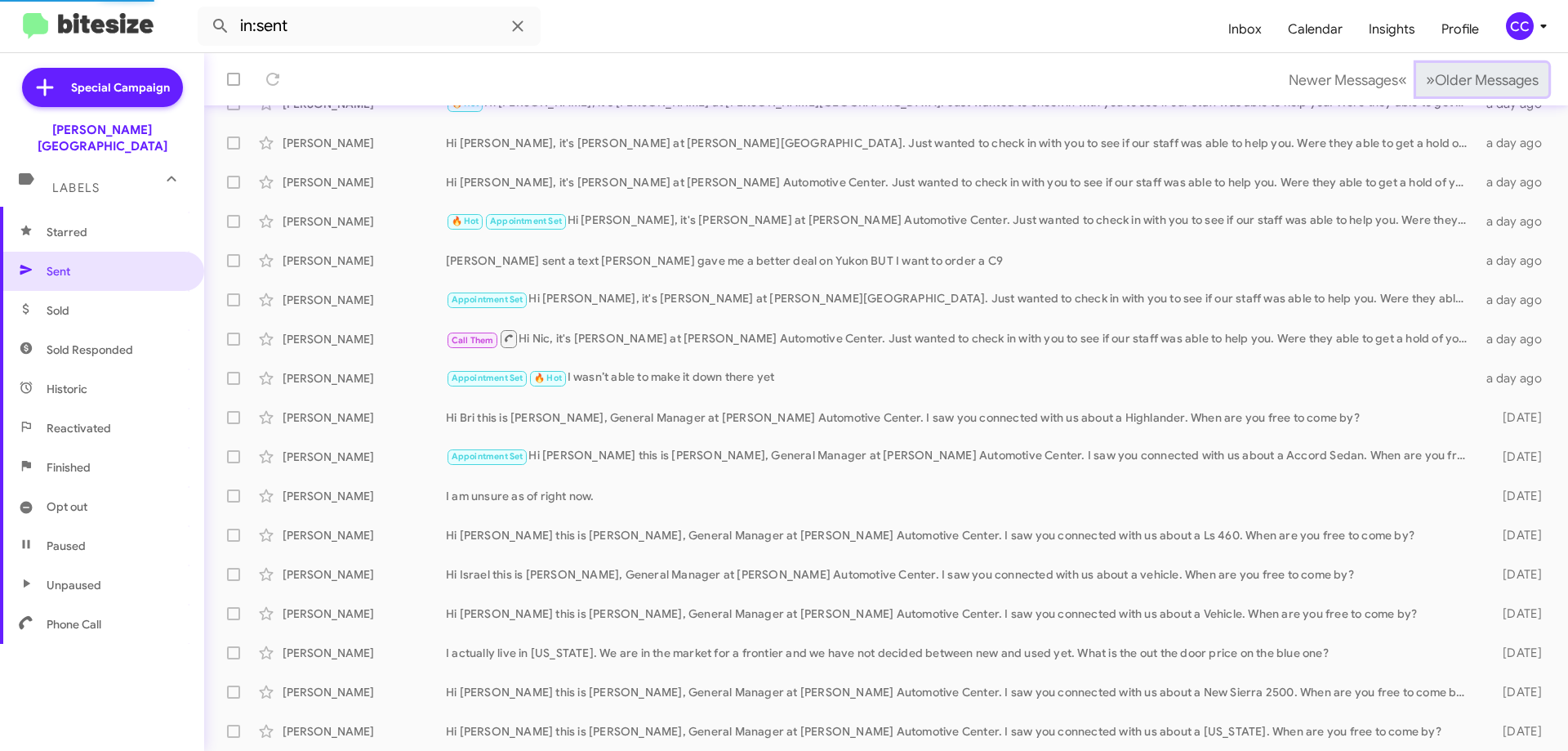
click at [1495, 88] on span "Older Messages" at bounding box center [1487, 80] width 104 height 18
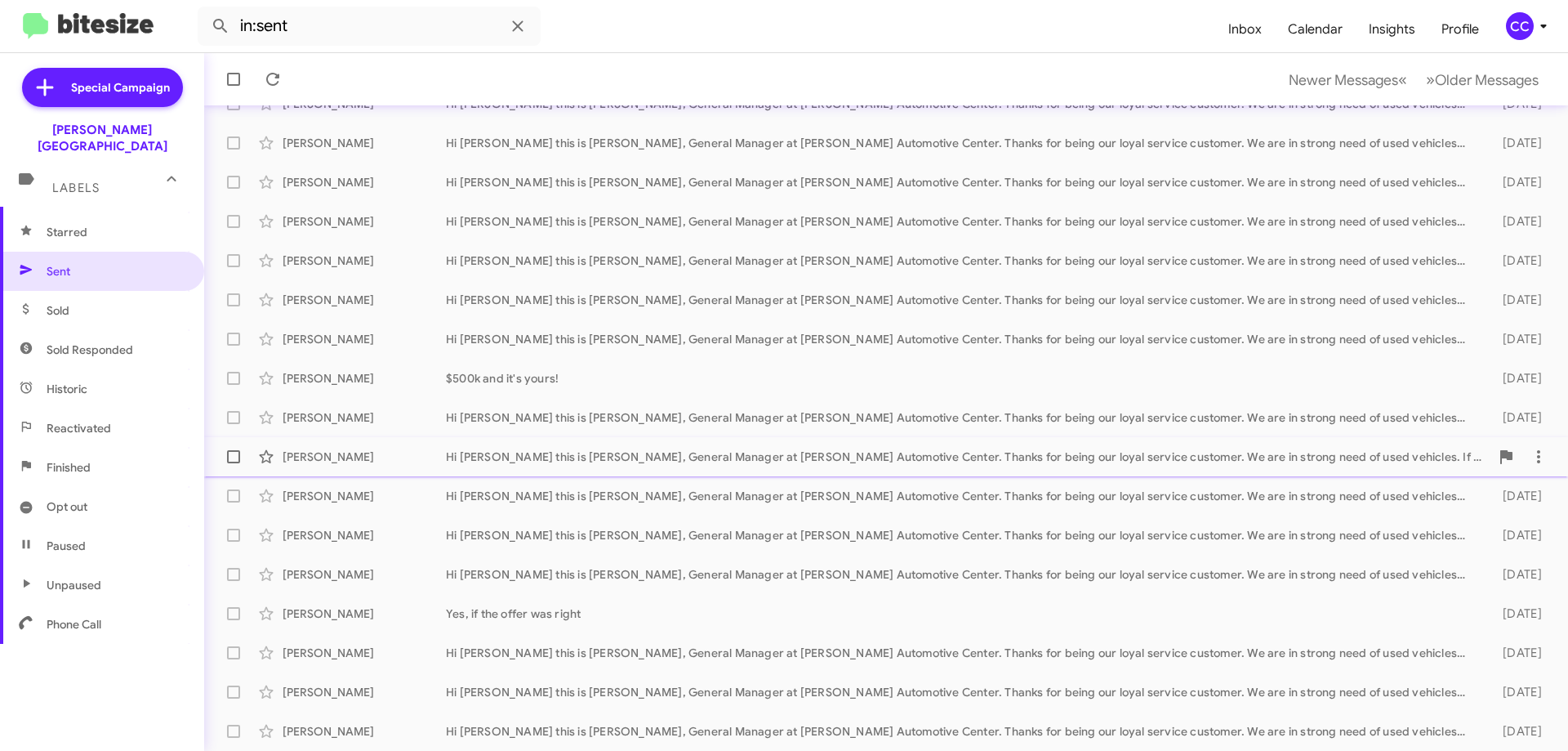
click at [571, 460] on div "Hi [PERSON_NAME] this is [PERSON_NAME], General Manager at [PERSON_NAME] Automo…" at bounding box center [968, 457] width 1044 height 17
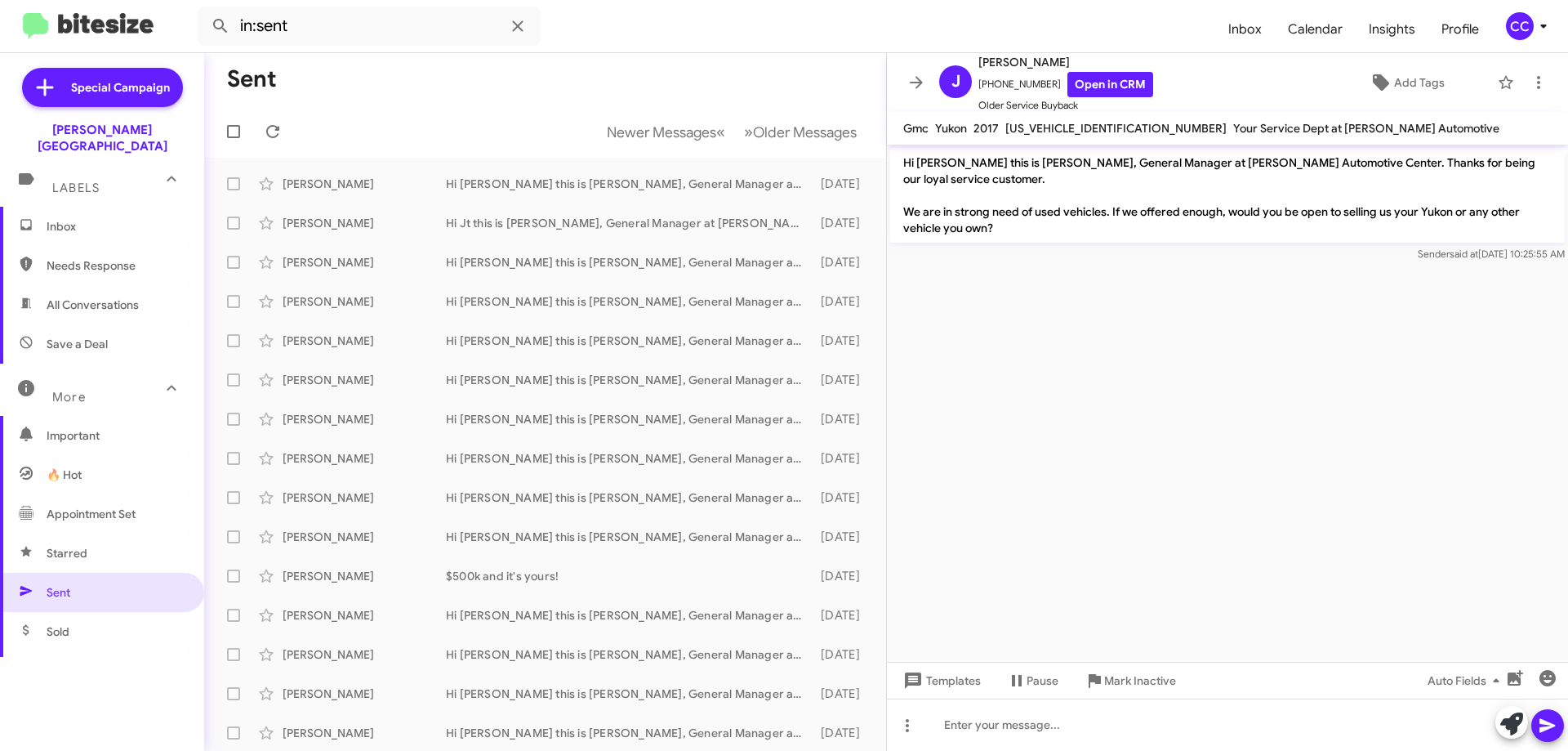
click at [84, 260] on span "Needs Response" at bounding box center [102, 265] width 204 height 39
type input "in:needs-response"
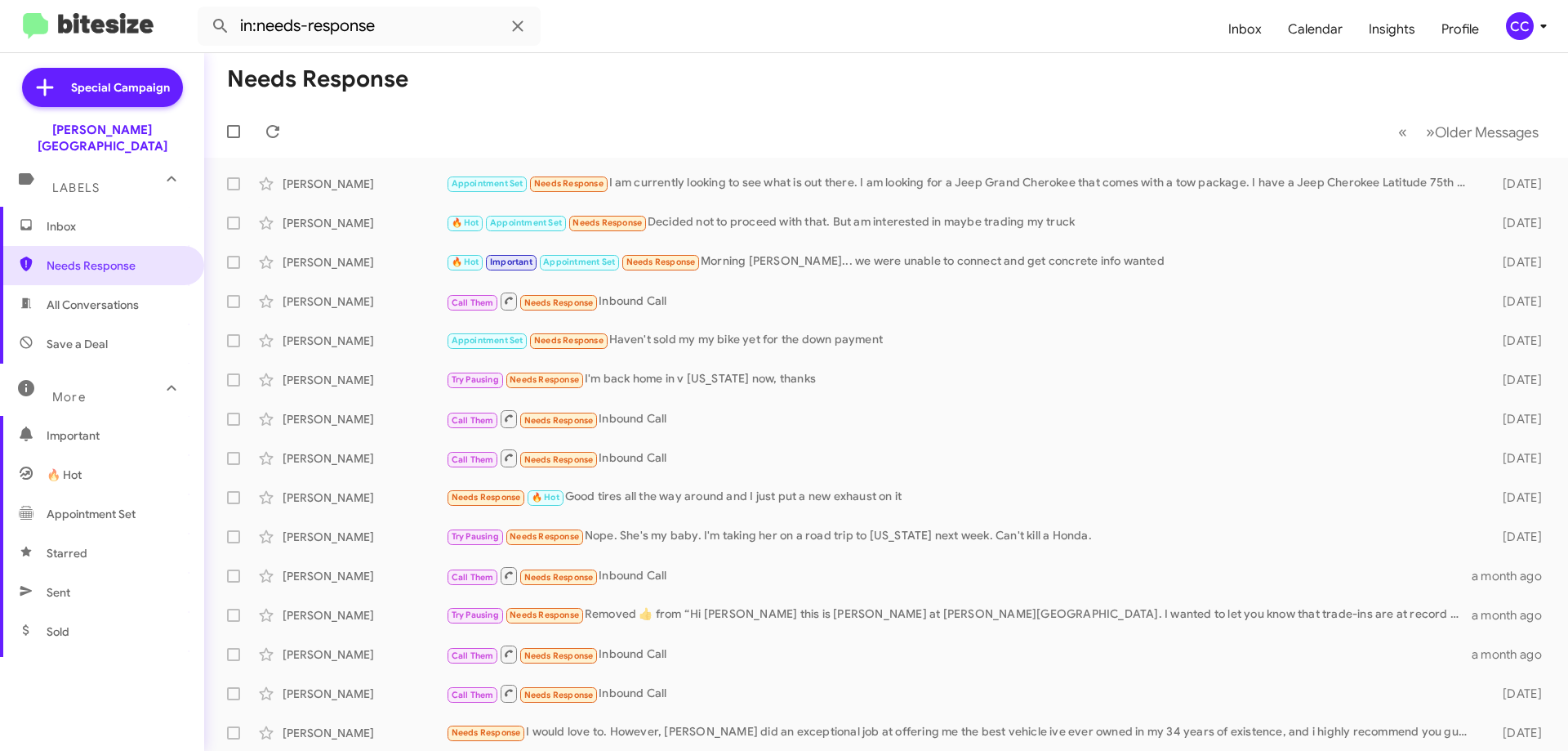
click at [64, 218] on span "Inbox" at bounding box center [116, 226] width 139 height 17
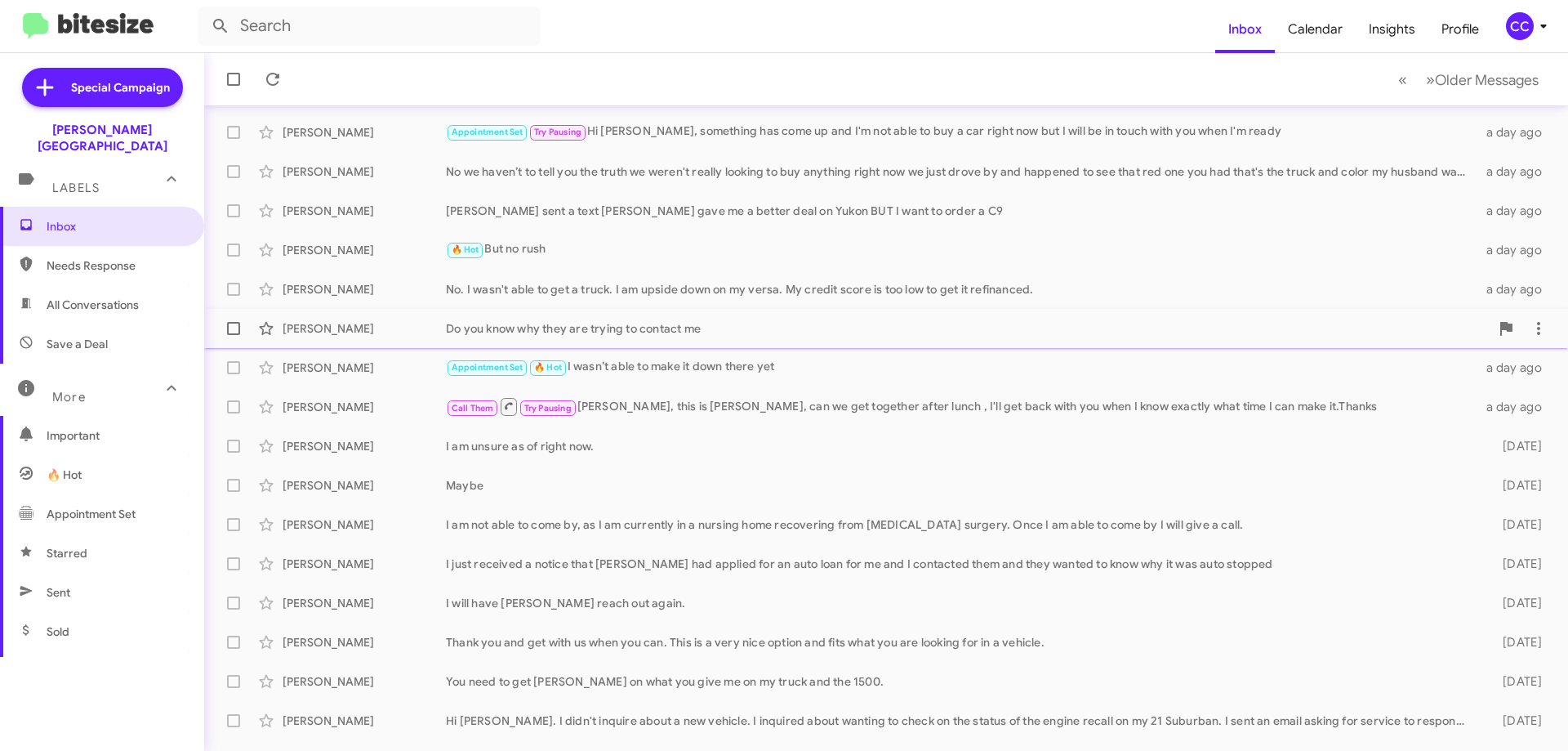
scroll to position [197, 0]
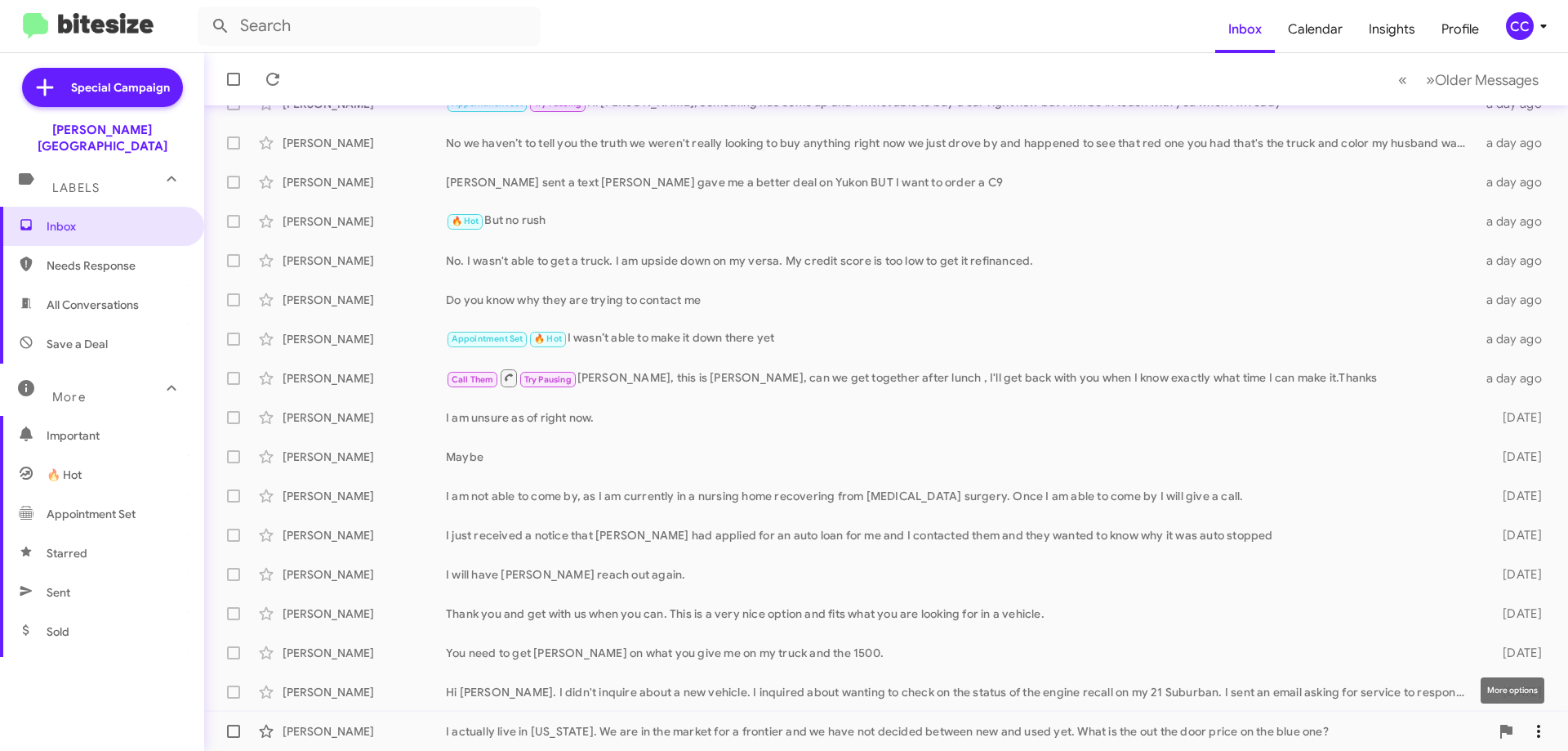
click at [1529, 728] on icon at bounding box center [1539, 731] width 19 height 19
click at [1342, 324] on div at bounding box center [784, 376] width 1568 height 751
click at [92, 375] on div "More" at bounding box center [85, 390] width 145 height 30
click at [115, 368] on div "More" at bounding box center [85, 383] width 145 height 30
click at [63, 218] on span "Inbox" at bounding box center [116, 226] width 139 height 17
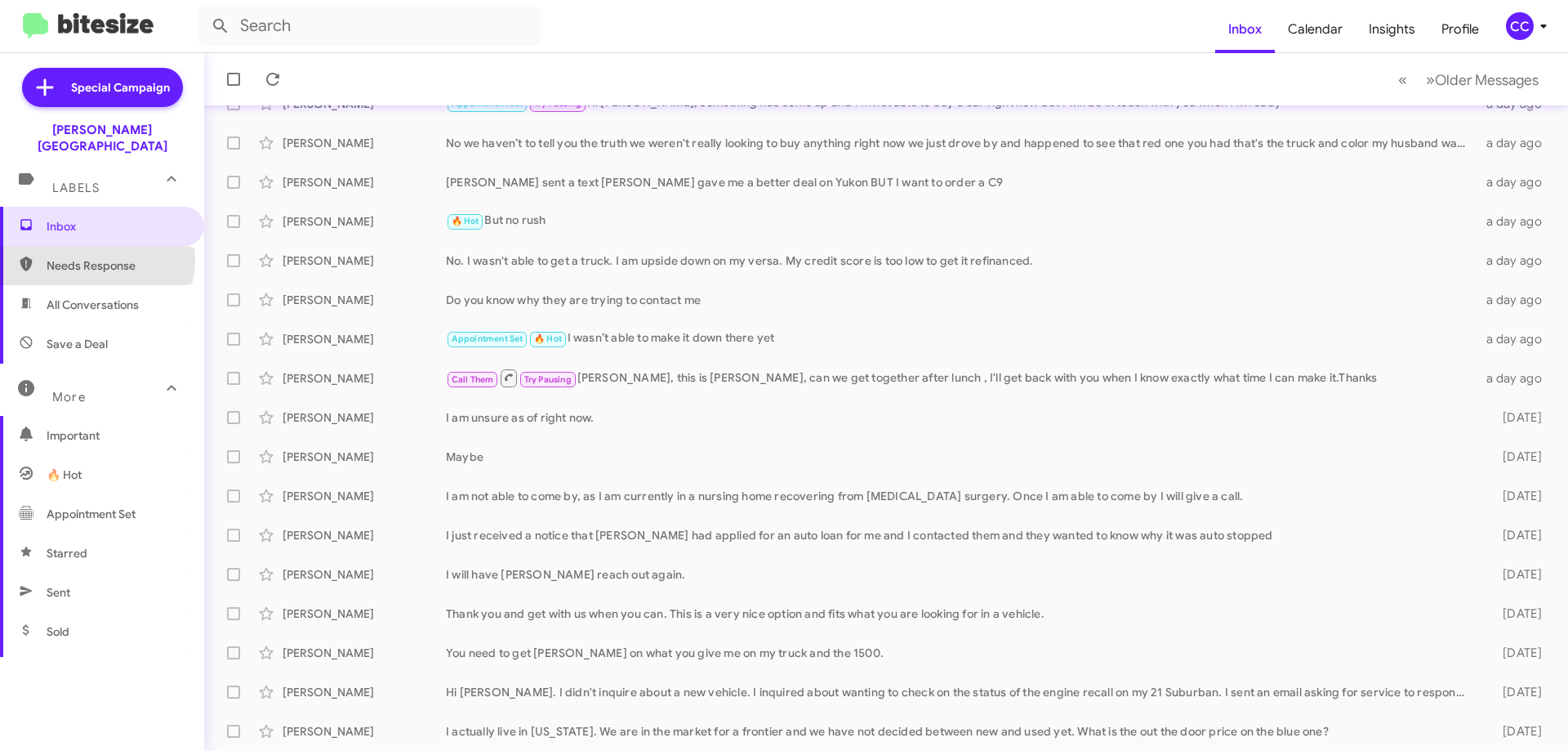
click at [88, 257] on span "Needs Response" at bounding box center [116, 265] width 139 height 17
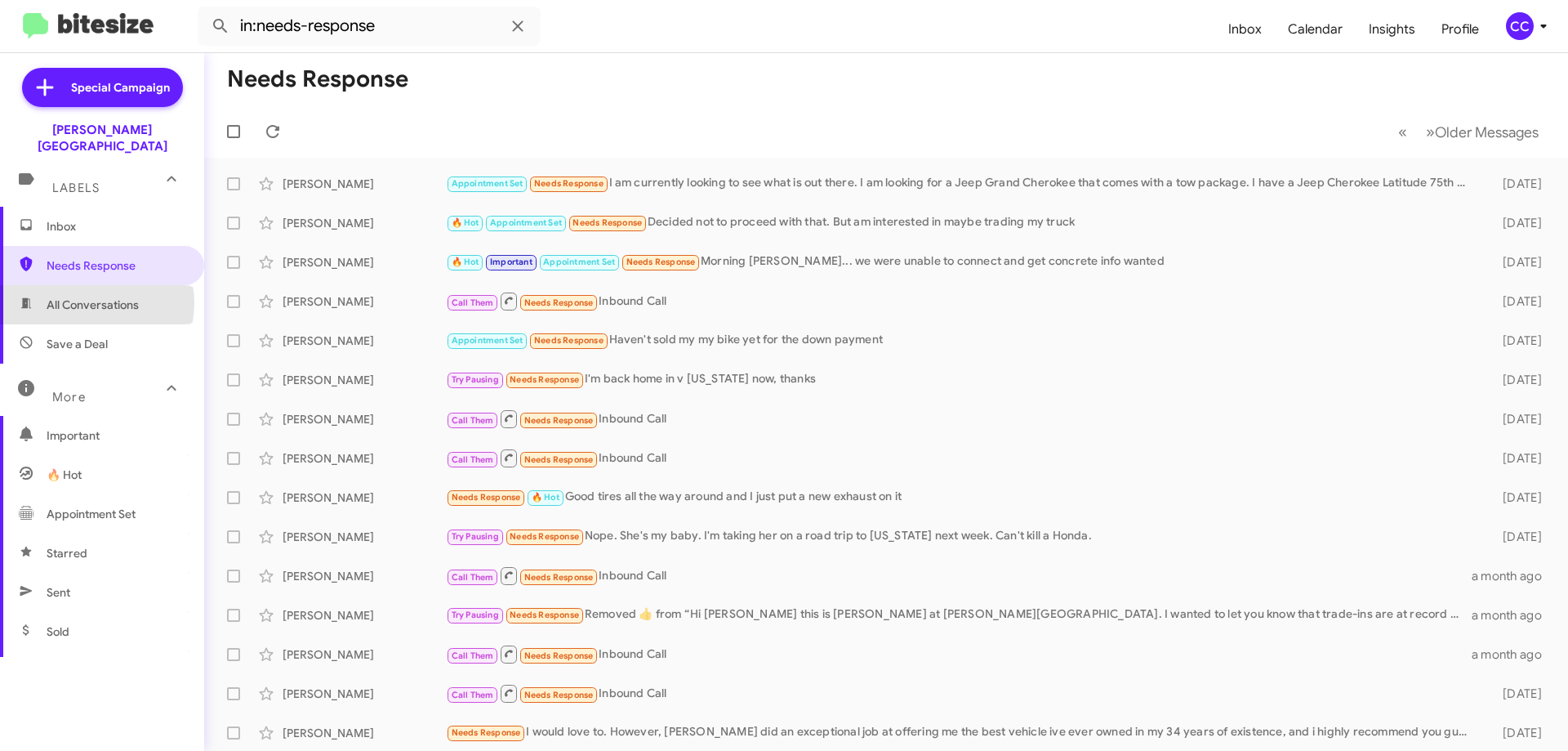
click at [93, 296] on span "All Conversations" at bounding box center [93, 304] width 93 height 17
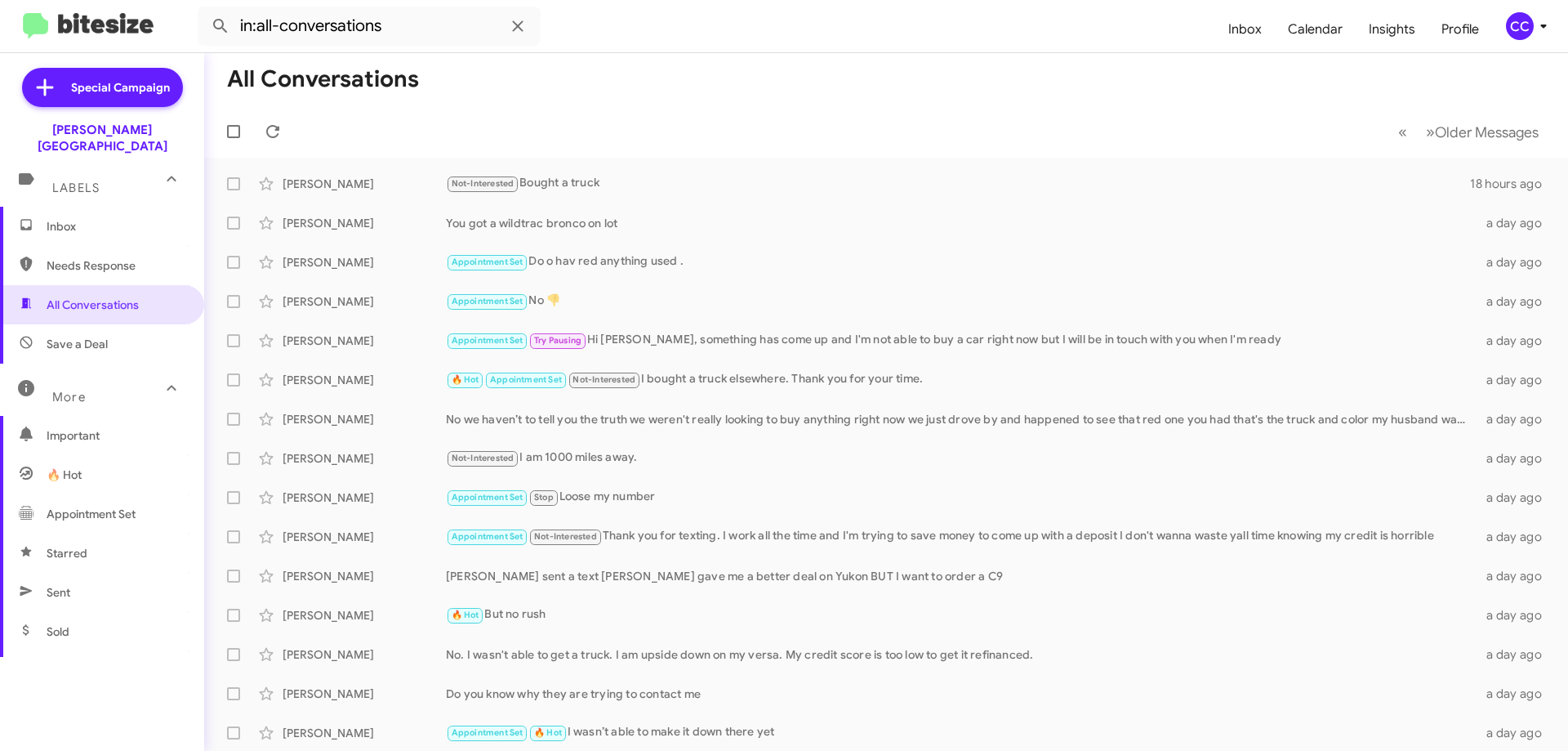
click at [85, 336] on span "Save a Deal" at bounding box center [78, 344] width 62 height 17
type input "in:not-interested"
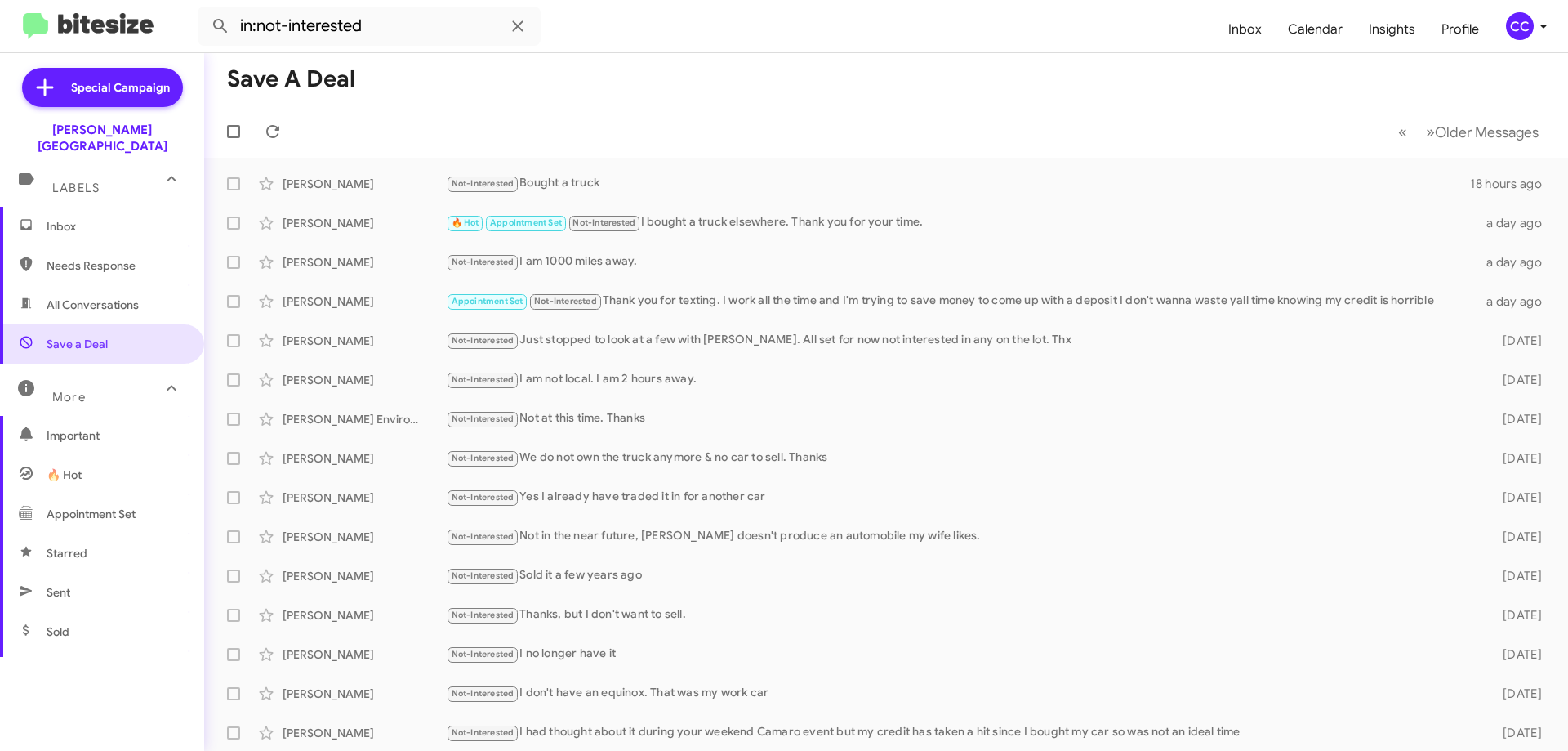
click at [71, 390] on span "More" at bounding box center [69, 397] width 33 height 15
click at [64, 218] on span "Inbox" at bounding box center [116, 226] width 139 height 17
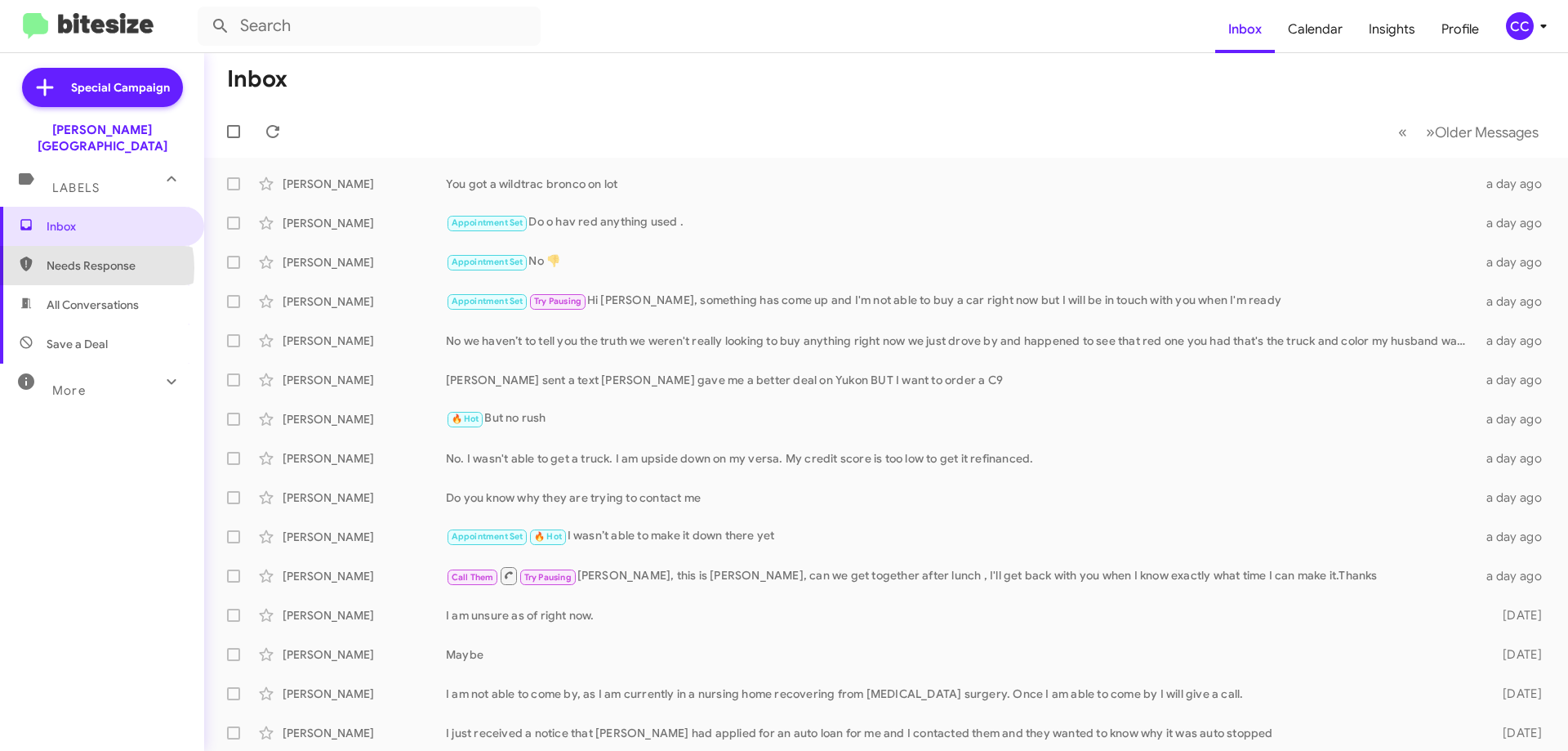
click at [78, 257] on span "Needs Response" at bounding box center [116, 265] width 139 height 17
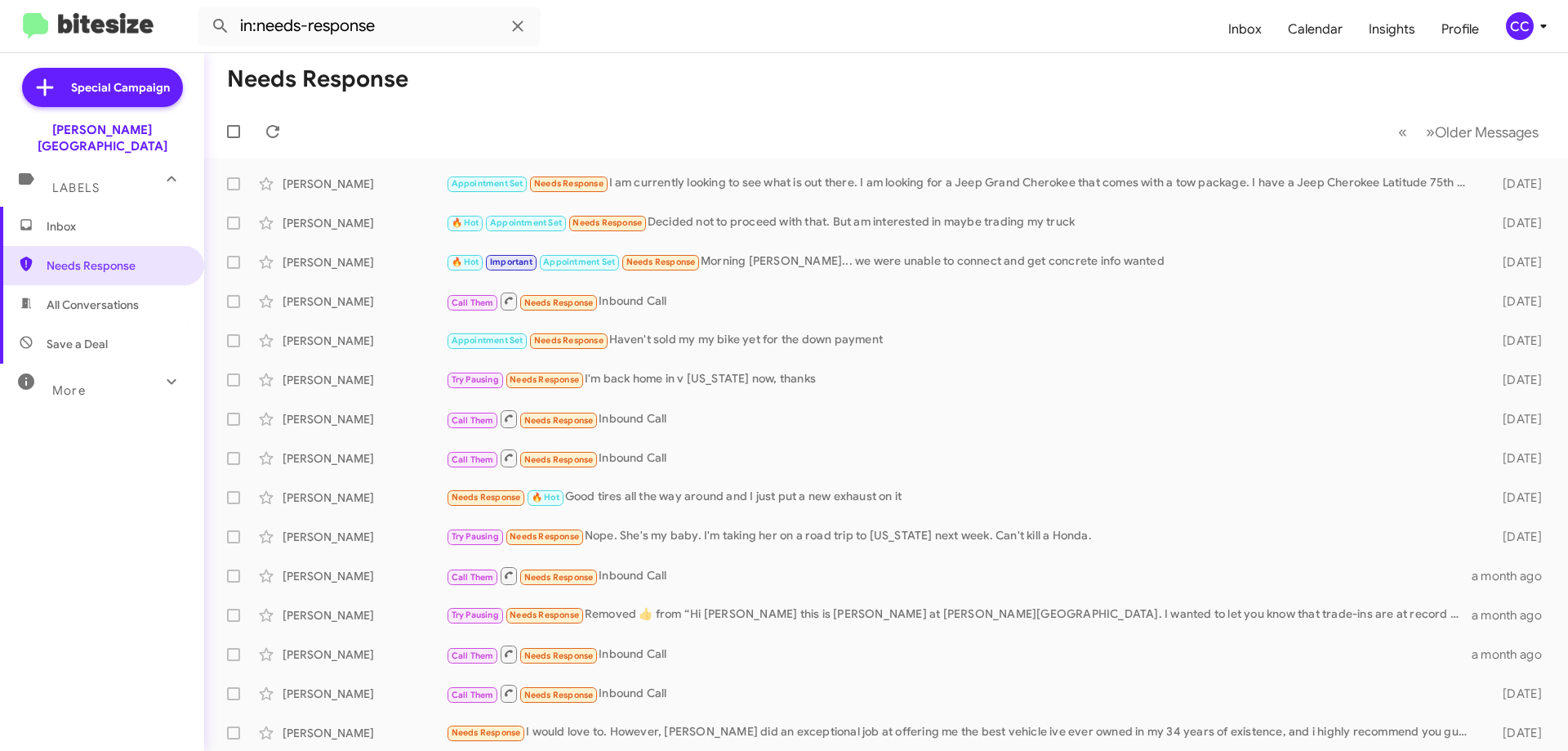
click at [84, 296] on span "All Conversations" at bounding box center [93, 304] width 93 height 17
type input "in:all-conversations"
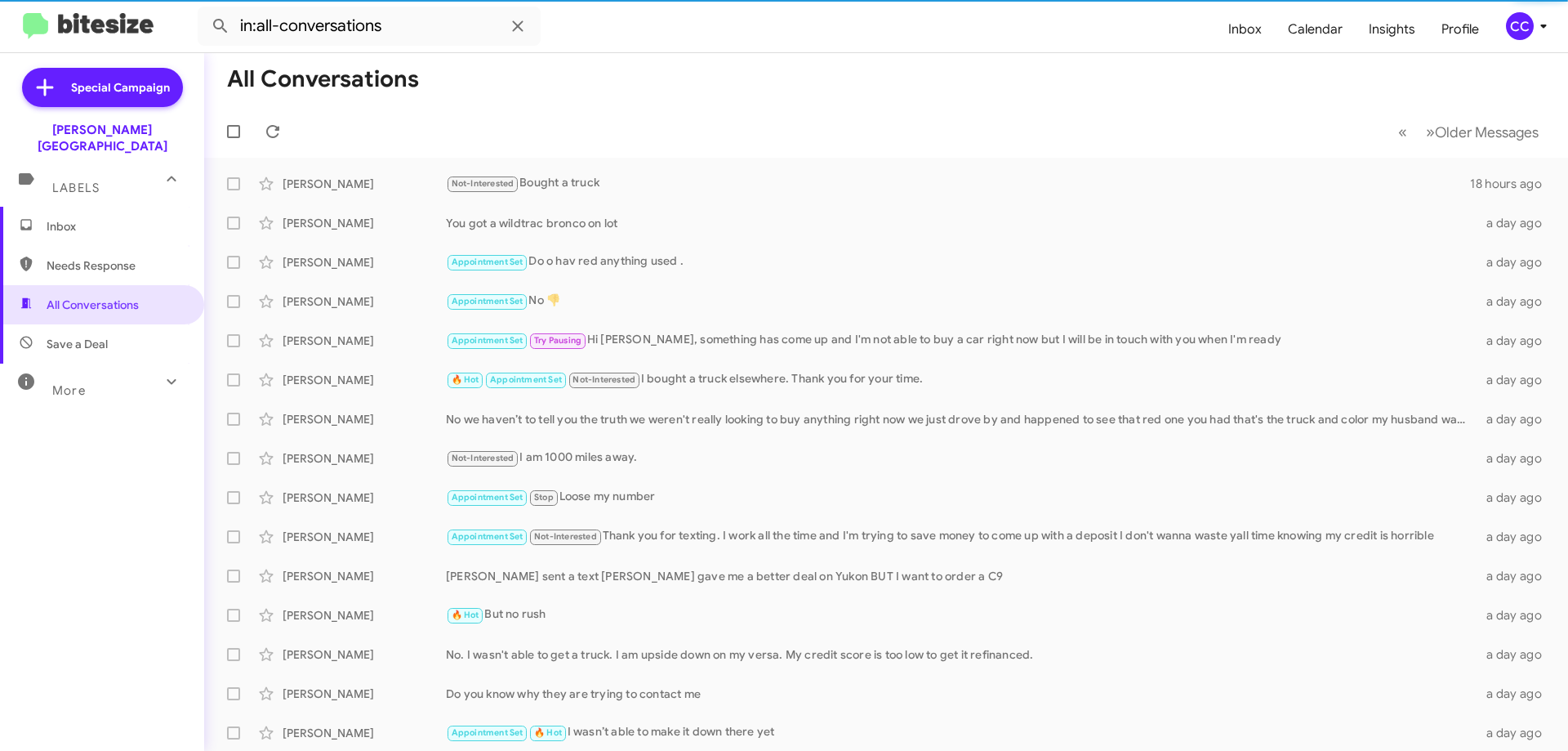
click at [66, 218] on span "Inbox" at bounding box center [116, 226] width 139 height 17
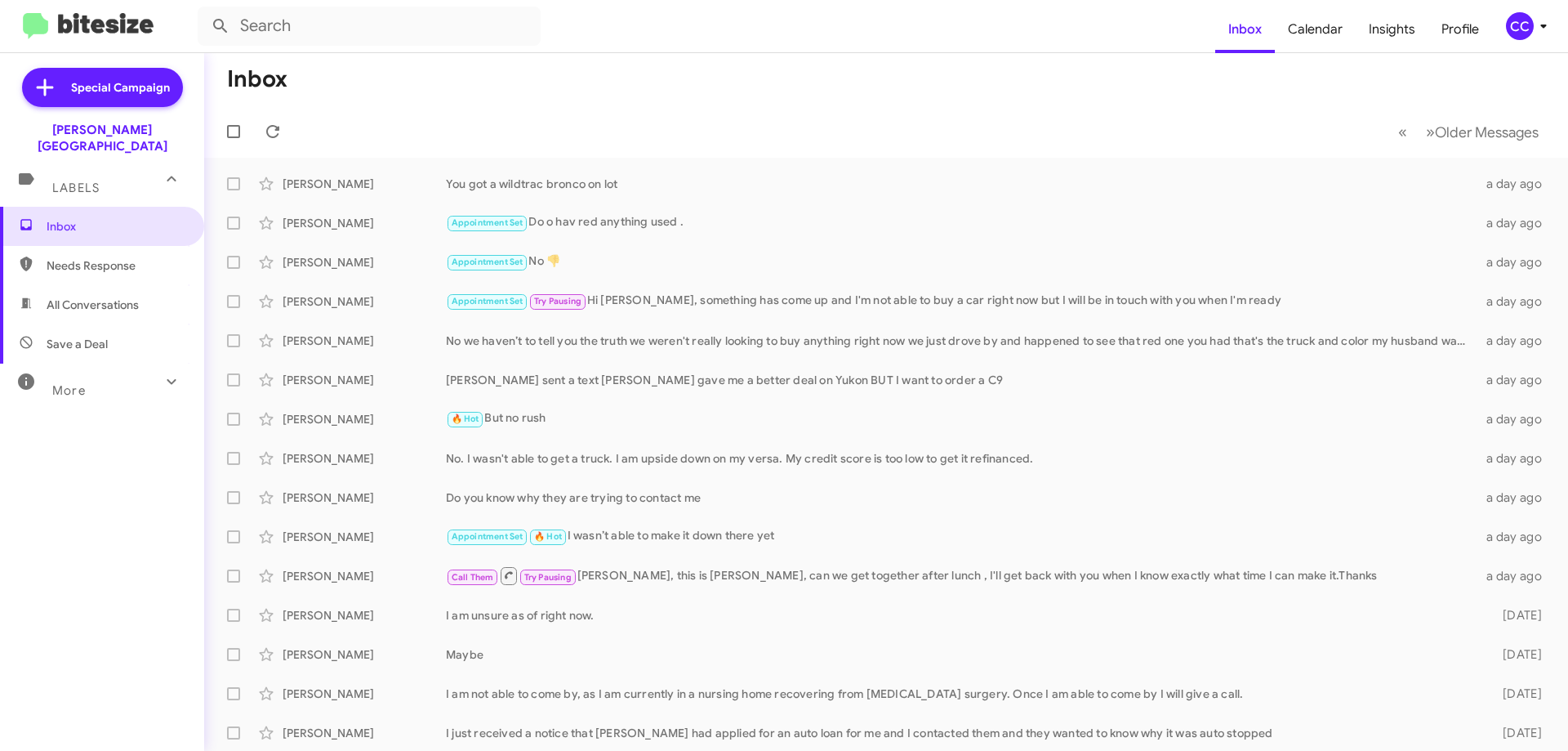
click at [77, 296] on span "All Conversations" at bounding box center [93, 304] width 93 height 17
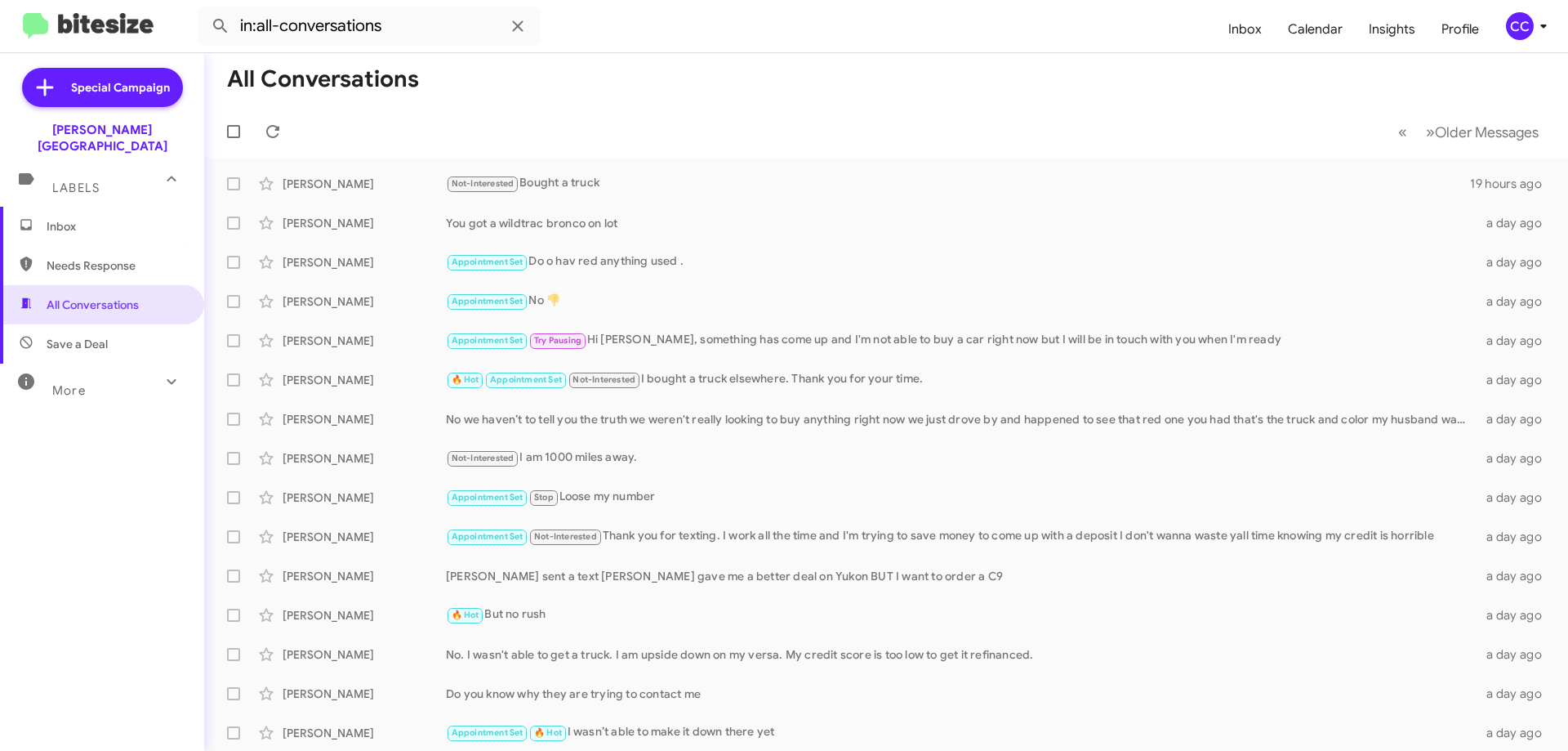
click at [78, 266] on span "Needs Response" at bounding box center [102, 265] width 204 height 39
type input "in:needs-response"
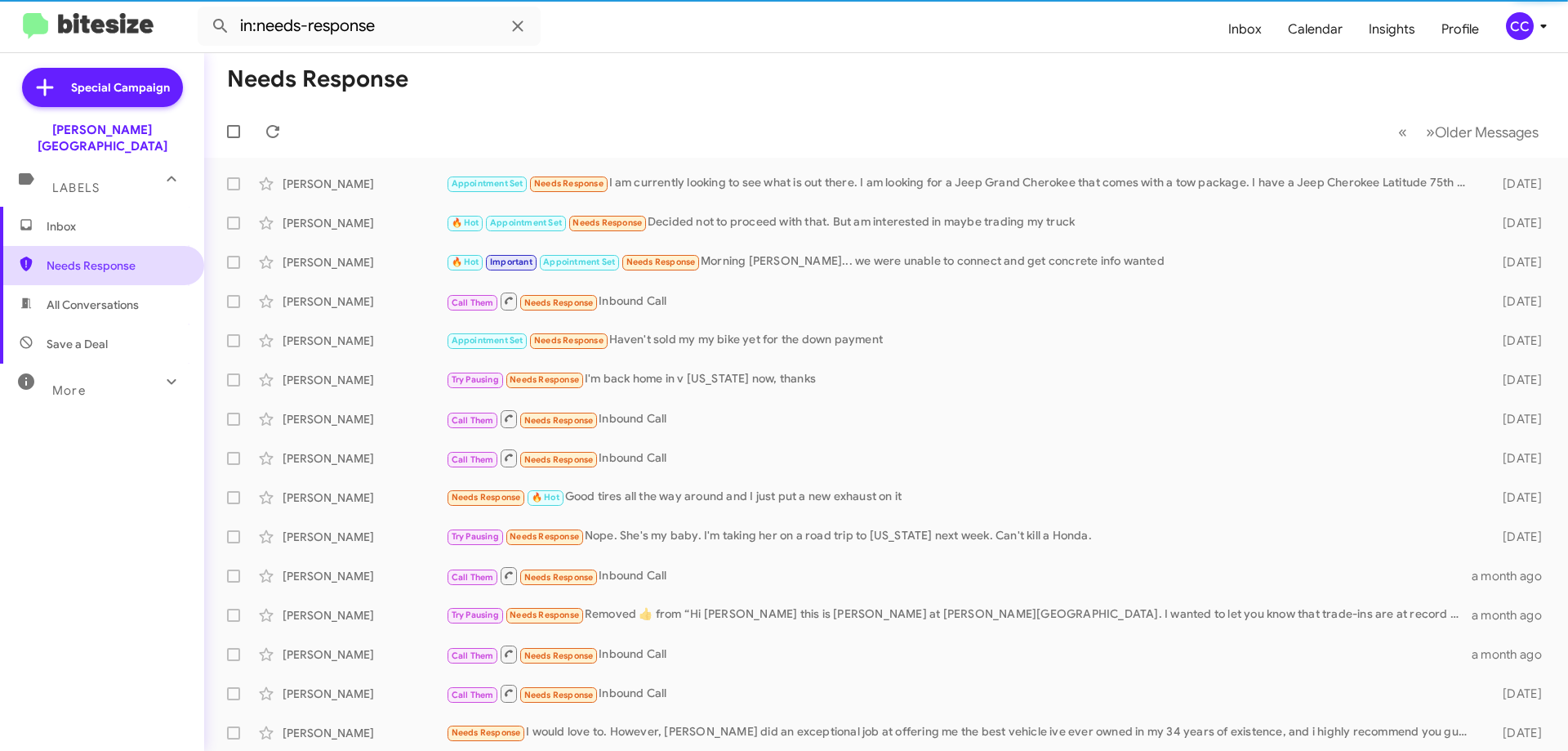
click at [82, 257] on span "Needs Response" at bounding box center [116, 265] width 139 height 17
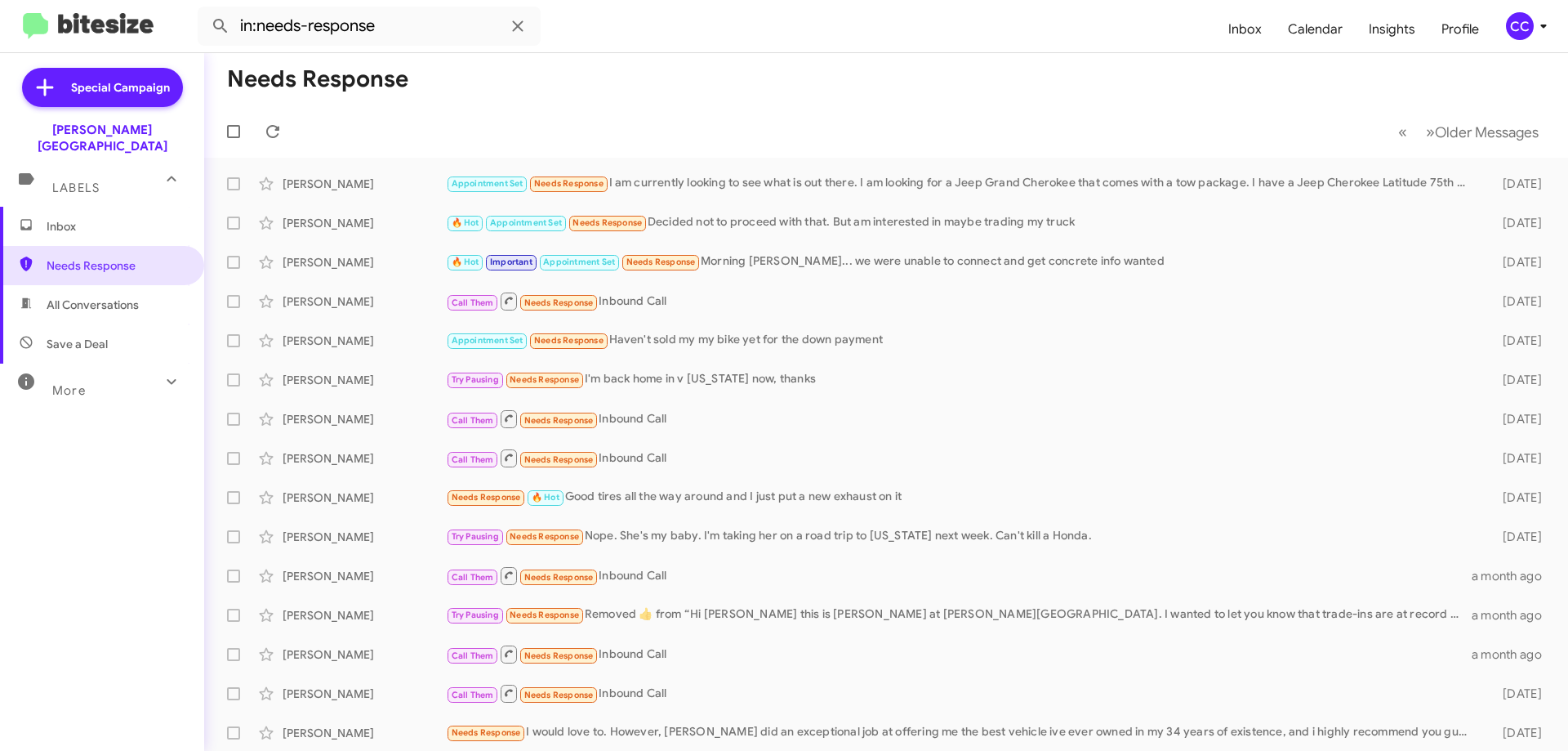
click at [76, 218] on span "Inbox" at bounding box center [116, 226] width 139 height 17
